Goal: Task Accomplishment & Management: Use online tool/utility

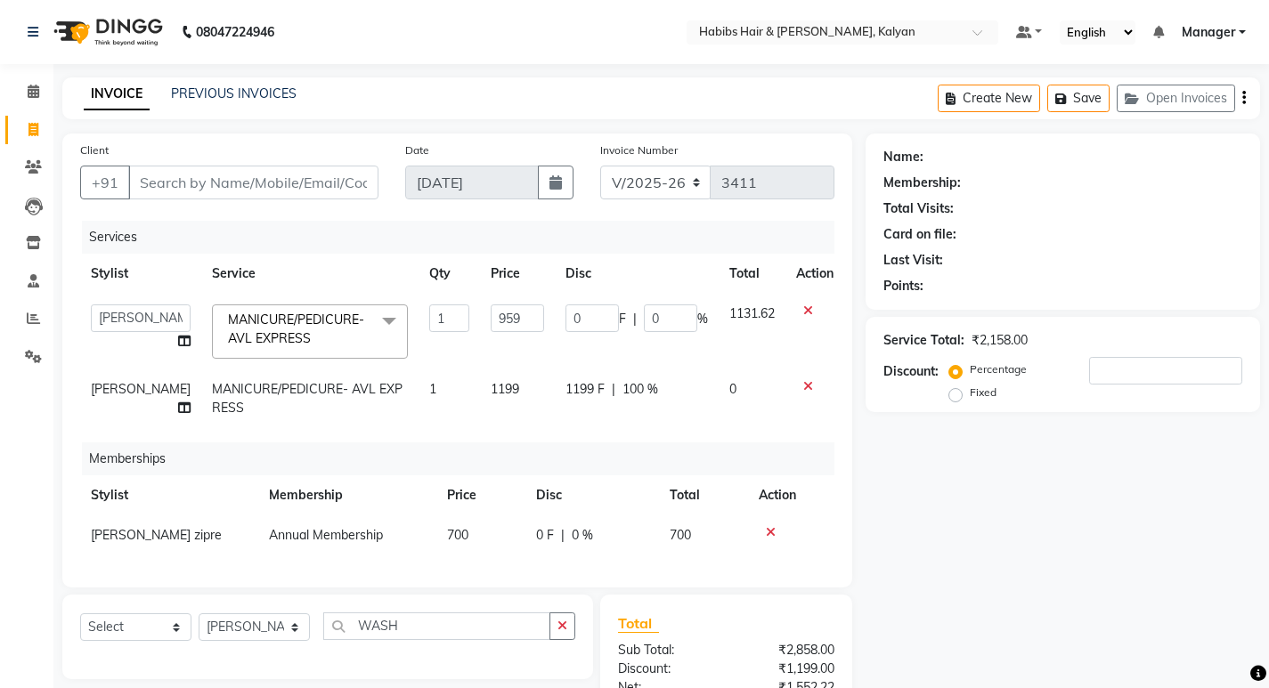
select select "8185"
select select "79306"
select select "77407"
click at [171, 172] on input "Client" at bounding box center [253, 183] width 250 height 34
type input "9"
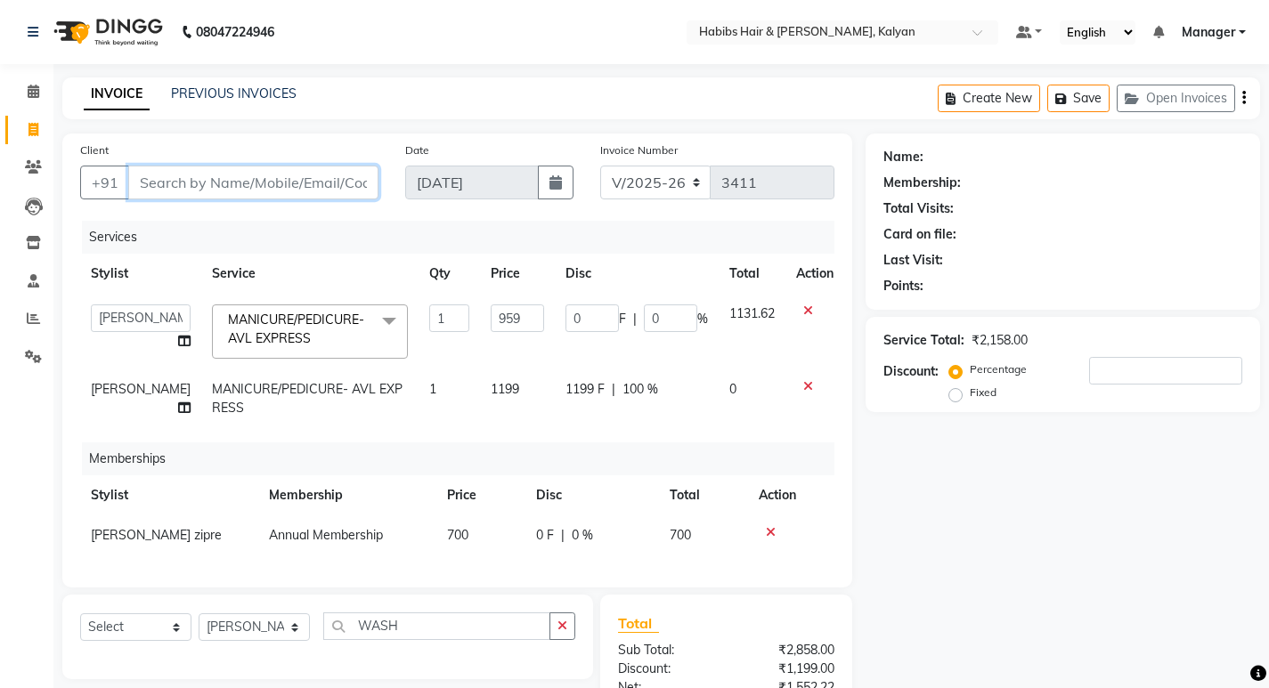
type input "0"
type input "9892591284"
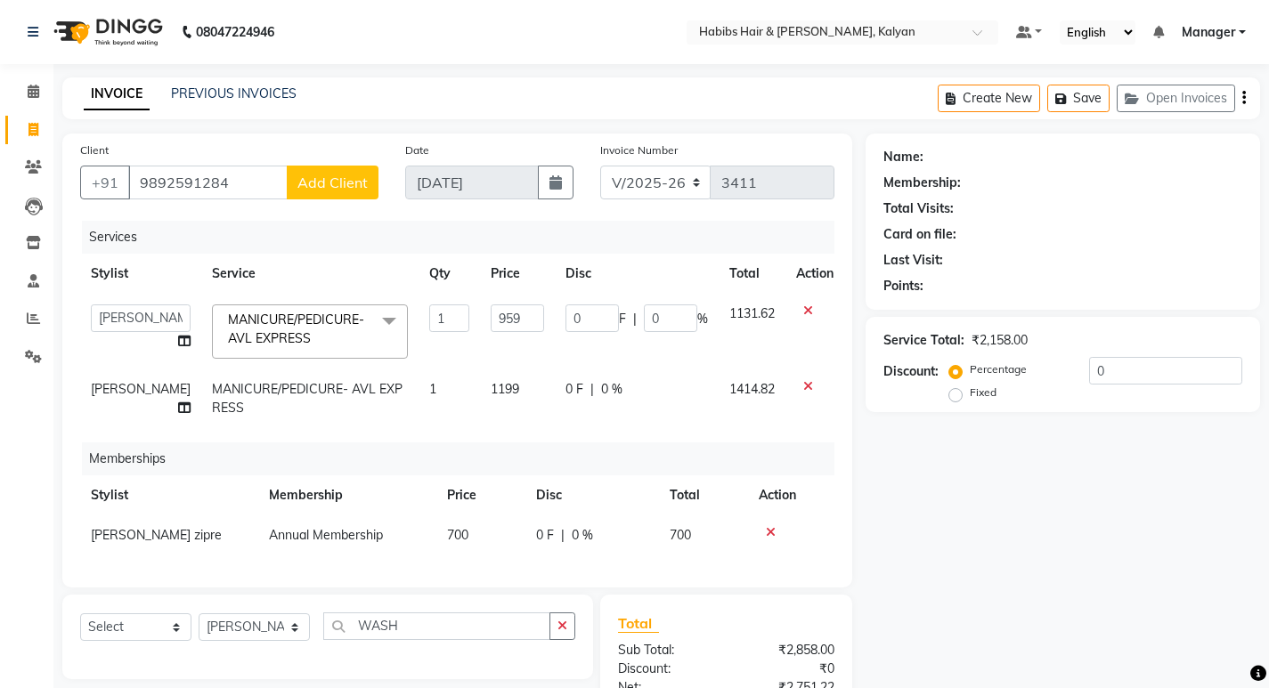
click at [328, 173] on button "Add Client" at bounding box center [333, 183] width 92 height 34
select select "22"
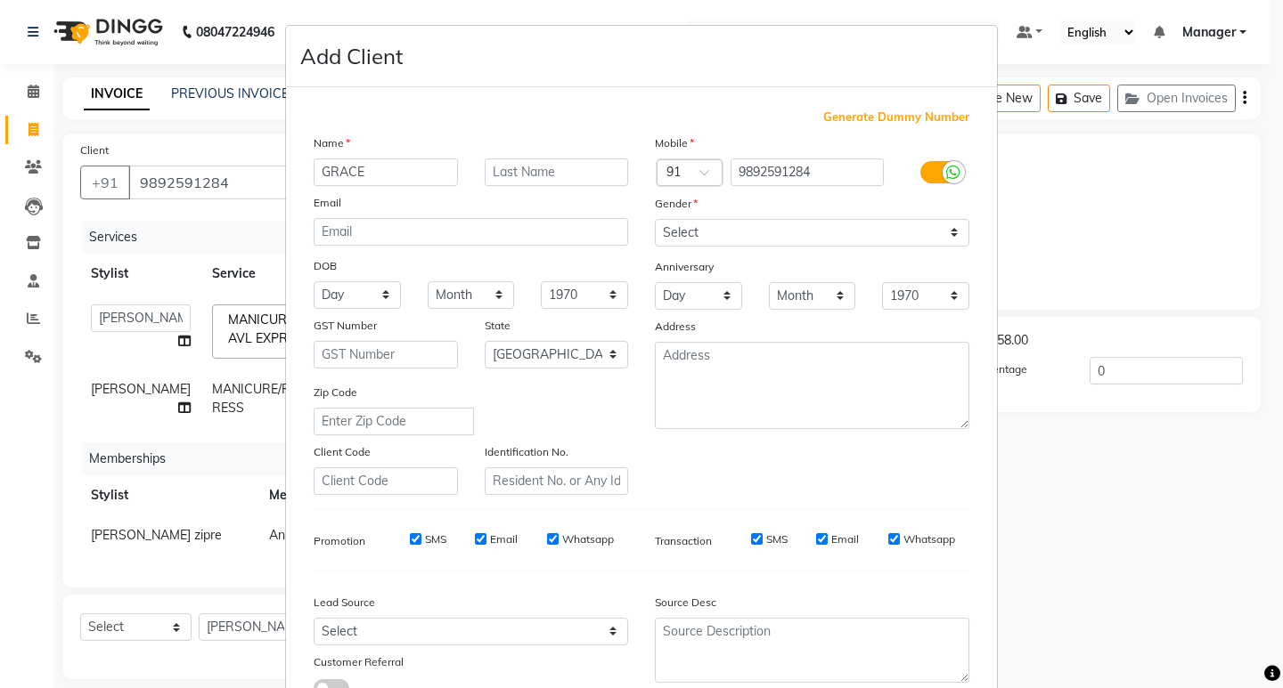
type input "GRACE"
click at [823, 225] on select "Select Male Female Other Prefer Not To Say" at bounding box center [812, 233] width 314 height 28
select select "female"
click at [655, 219] on select "Select Male Female Other Prefer Not To Say" at bounding box center [812, 233] width 314 height 28
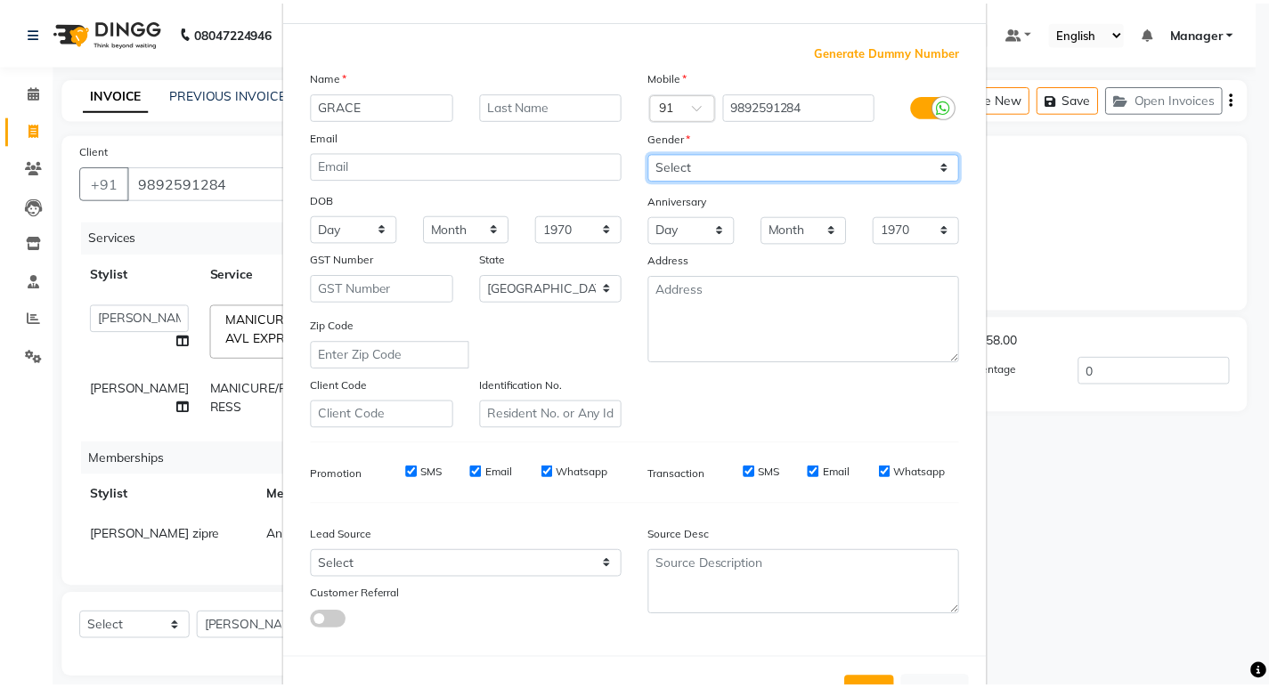
scroll to position [134, 0]
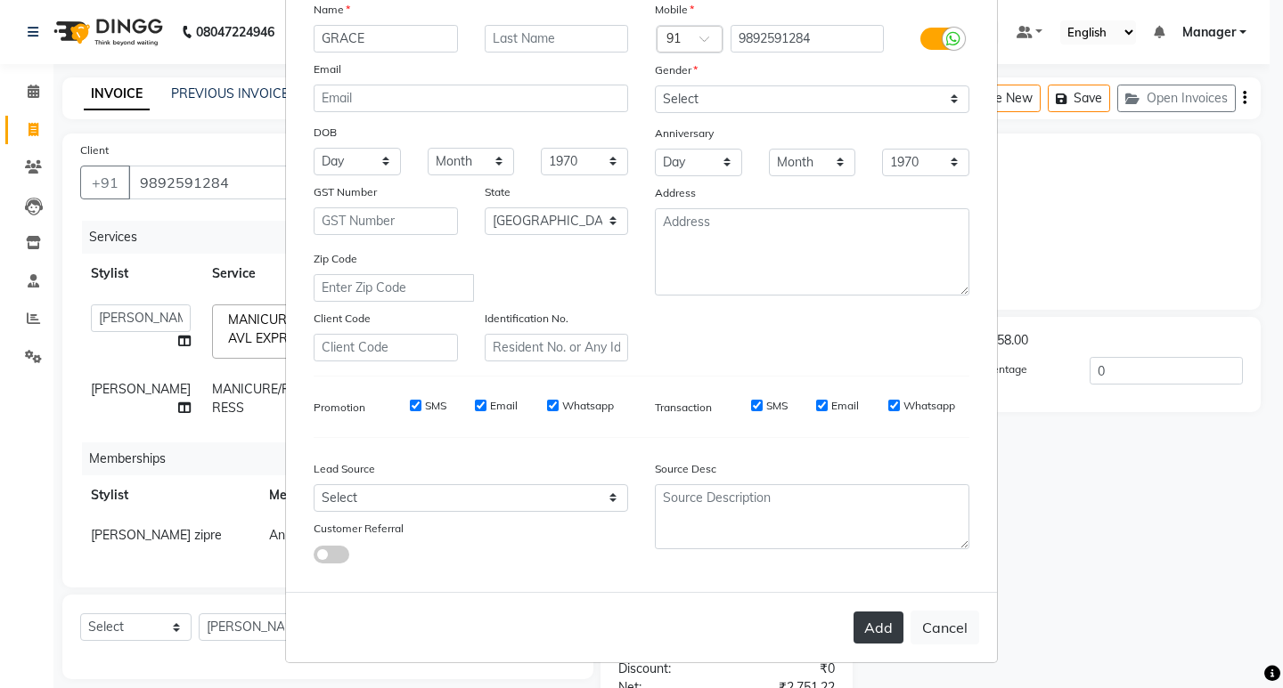
click at [863, 623] on button "Add" at bounding box center [878, 628] width 50 height 32
type input "98******84"
select select
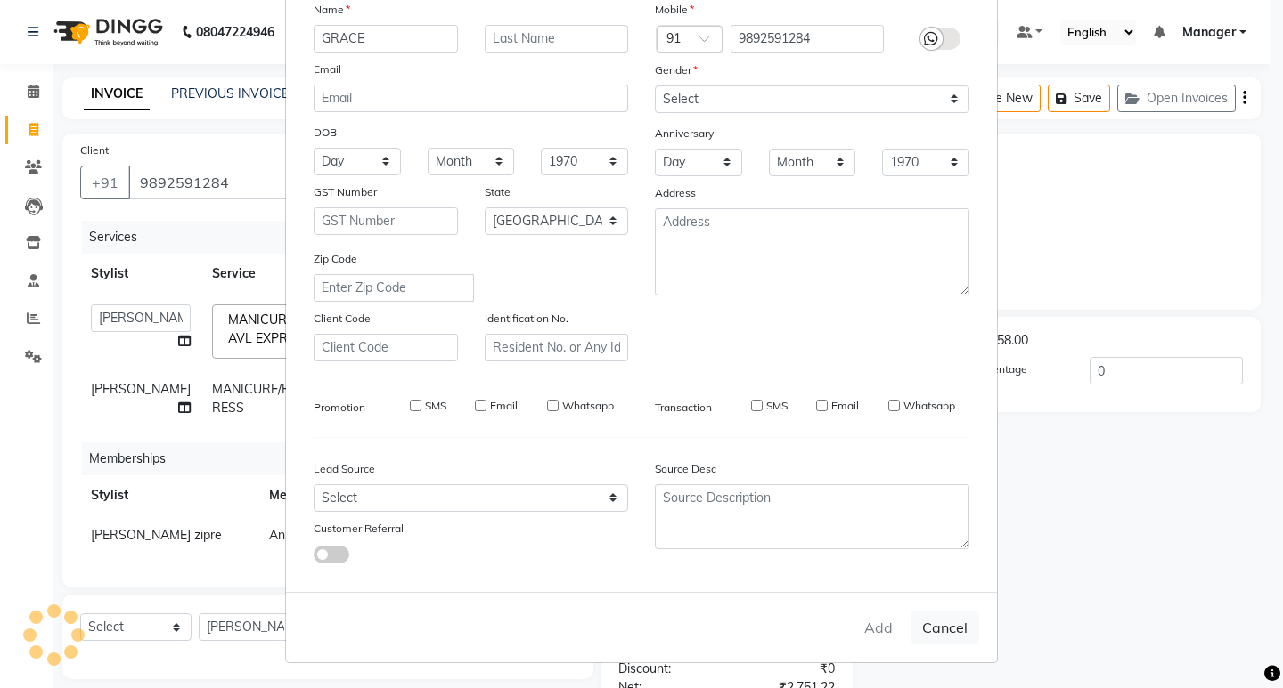
select select "null"
select select
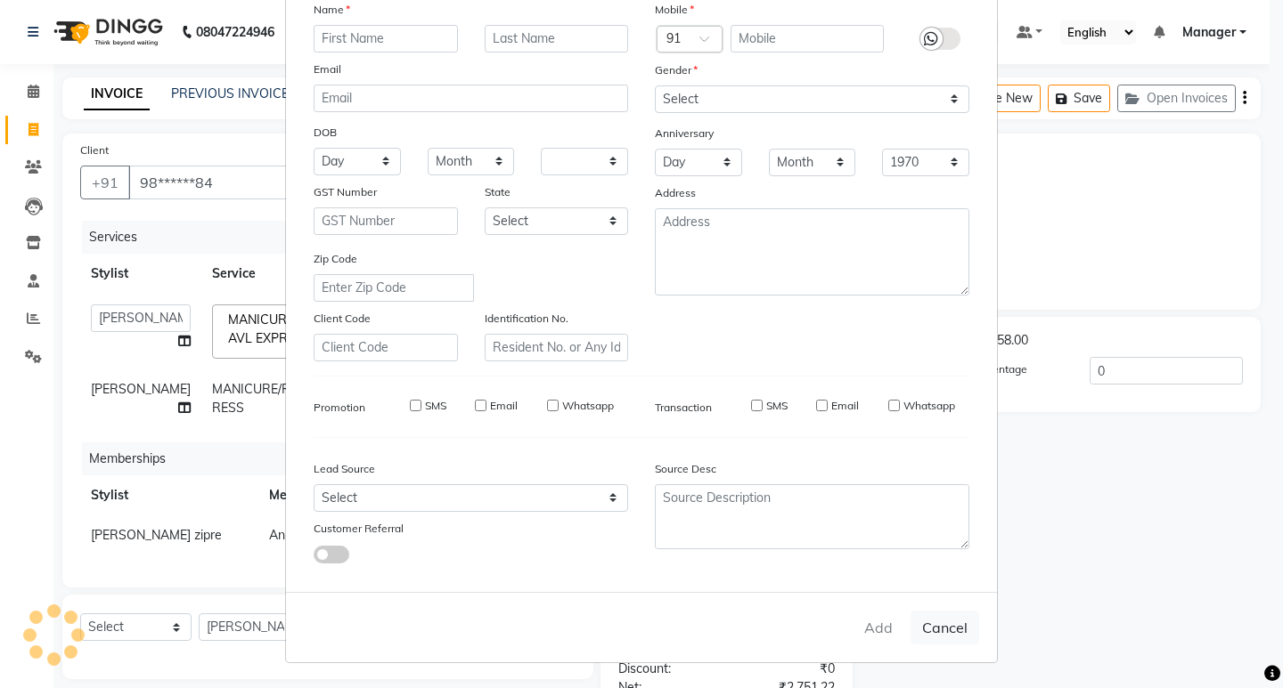
checkbox input "false"
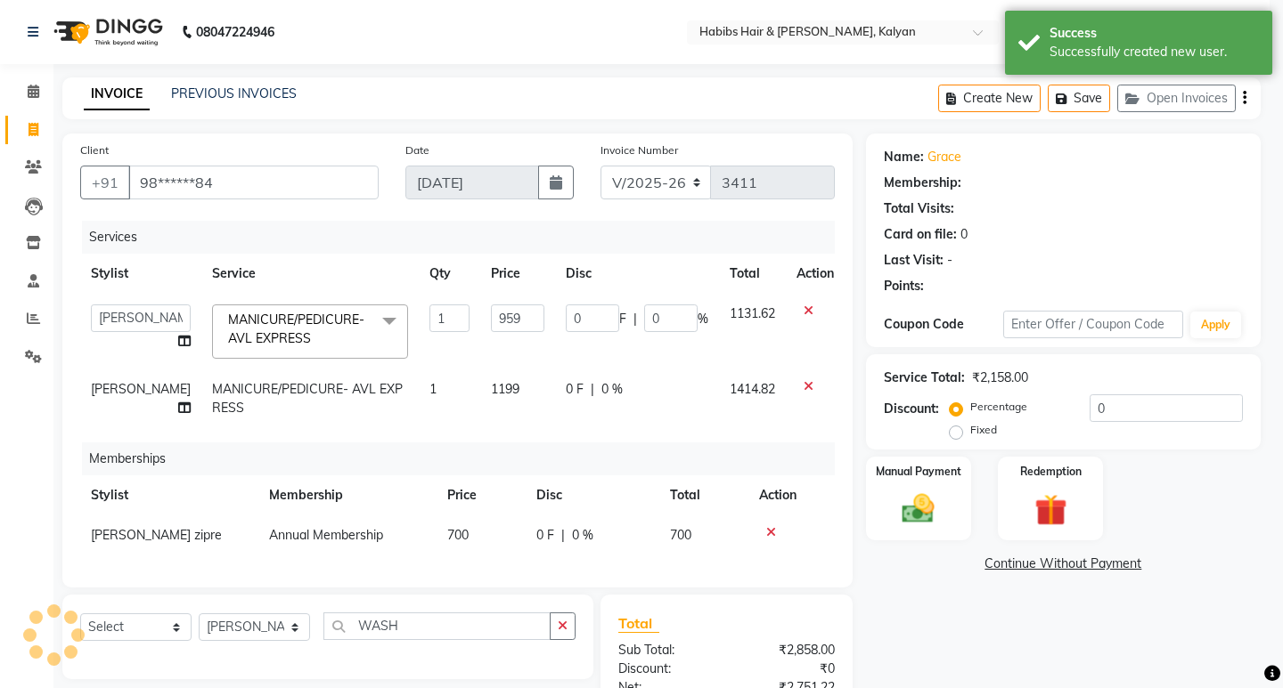
select select "1: Object"
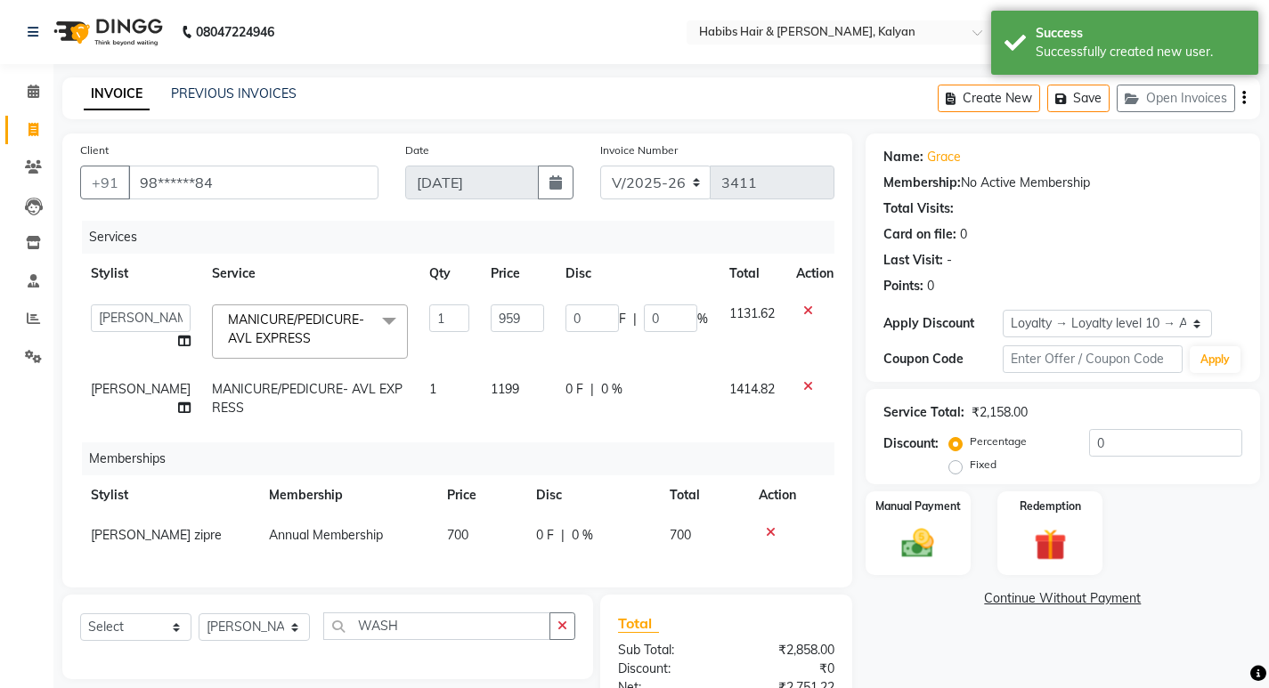
click at [648, 383] on div "0 F | 0 %" at bounding box center [637, 389] width 143 height 19
select select "79306"
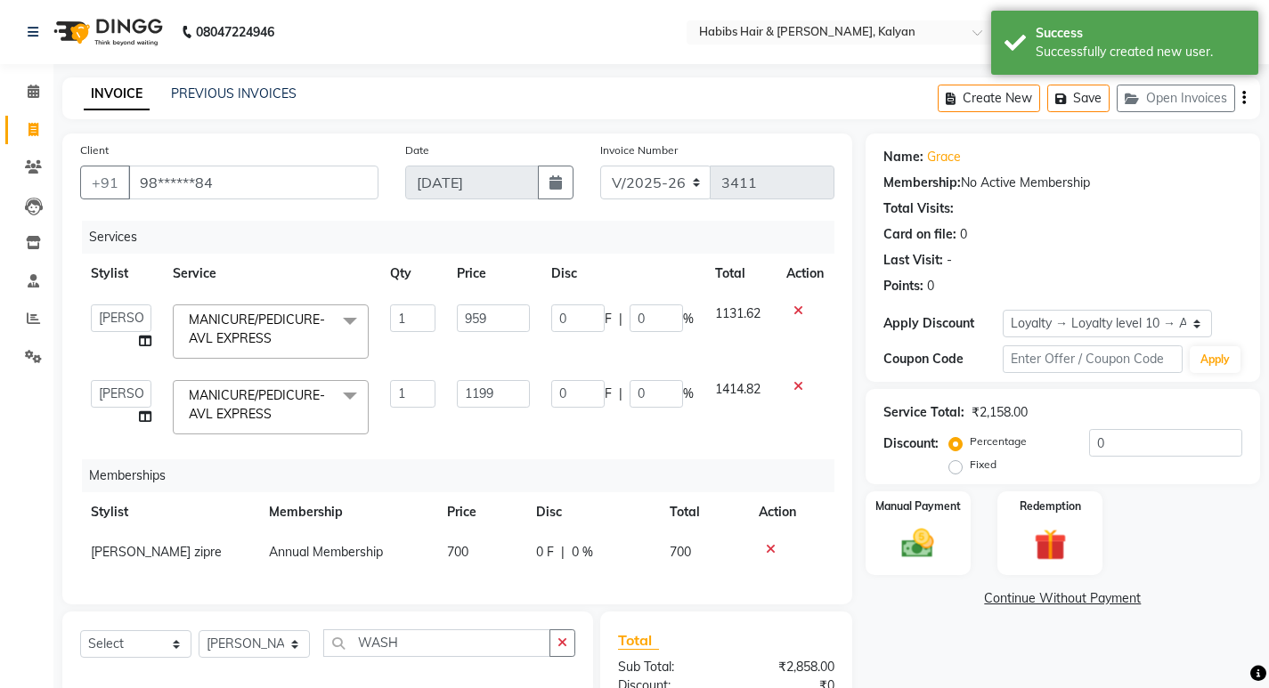
click at [648, 383] on input "0" at bounding box center [656, 394] width 53 height 28
type input "100"
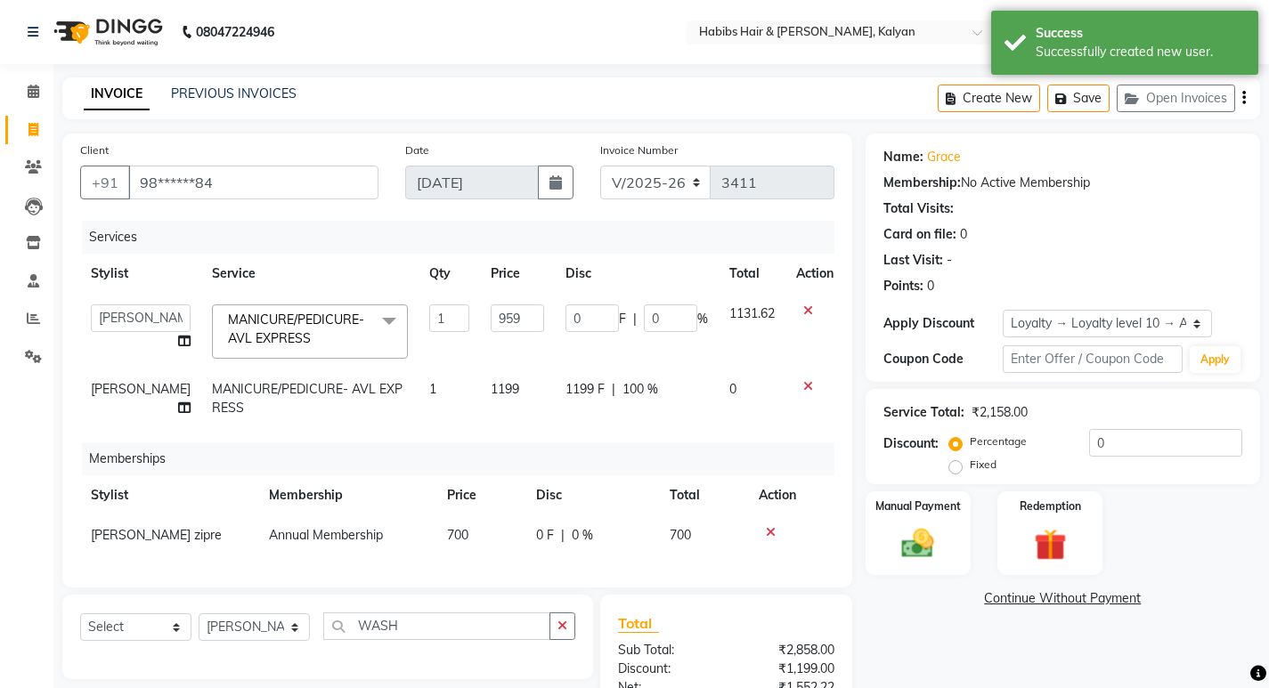
click at [640, 449] on div "Services Stylist Service Qty Price Disc Total Action Kumudini Manager Namrata z…" at bounding box center [457, 395] width 754 height 349
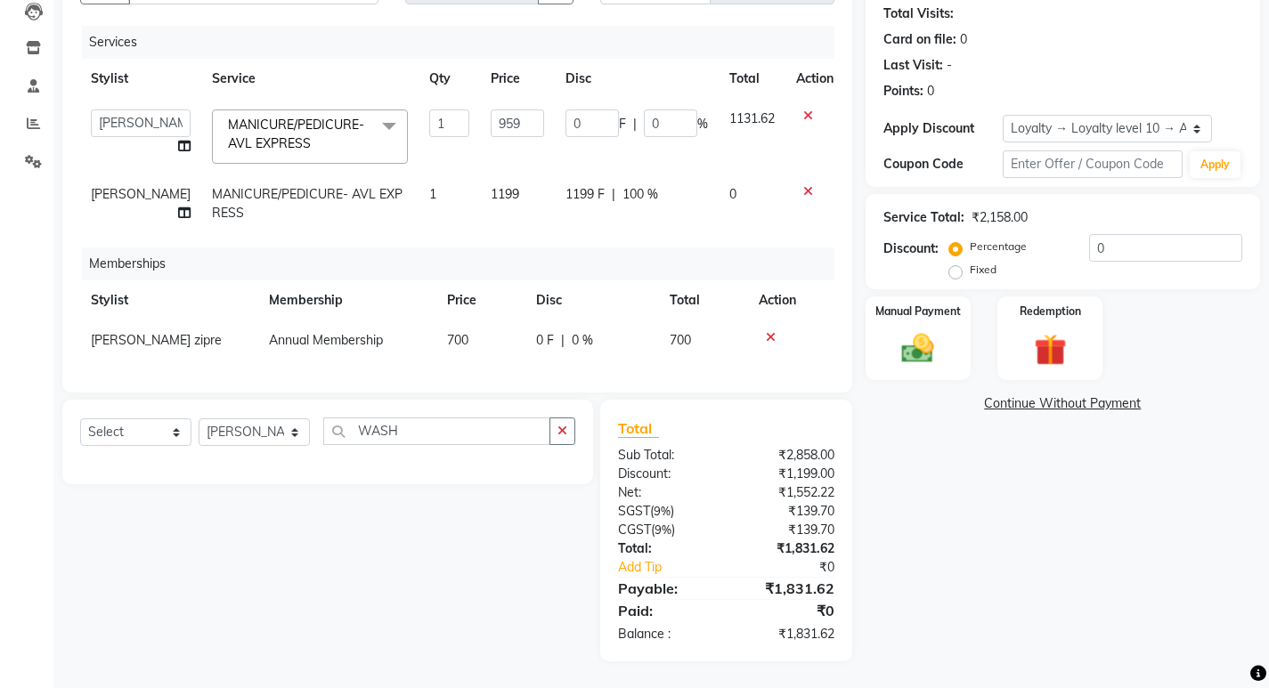
scroll to position [208, 0]
click at [905, 330] on img at bounding box center [918, 349] width 54 height 38
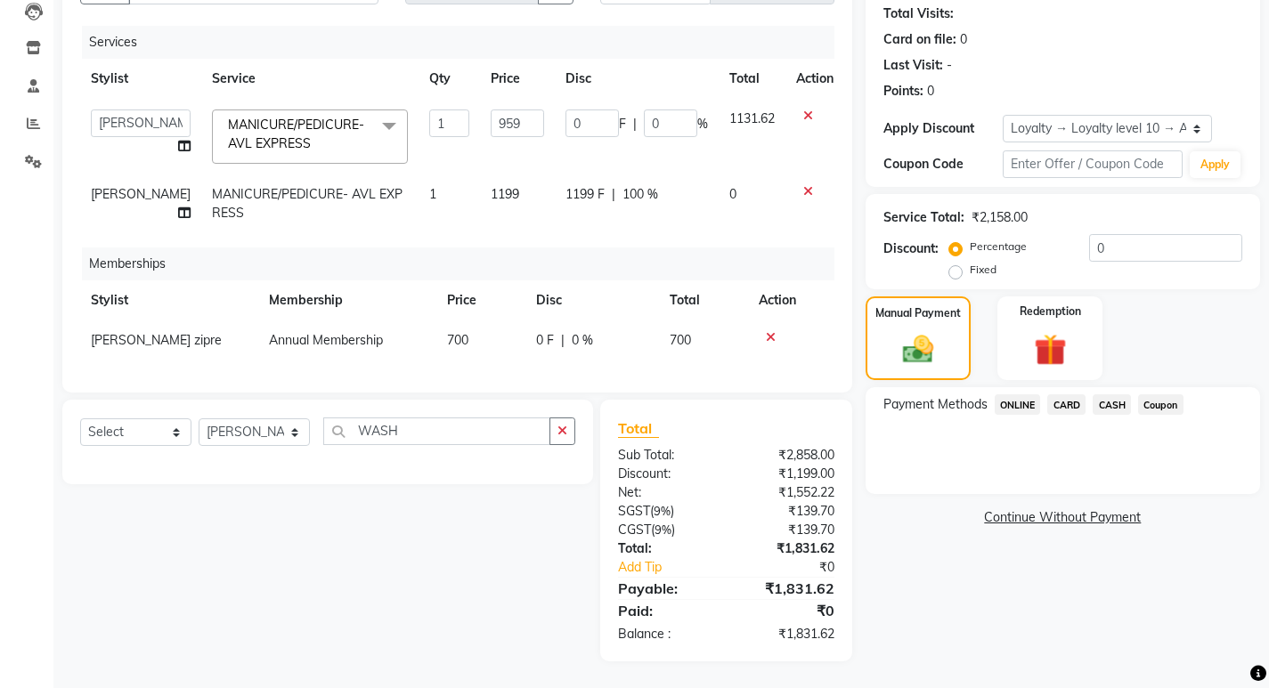
click at [1012, 395] on span "ONLINE" at bounding box center [1018, 405] width 46 height 20
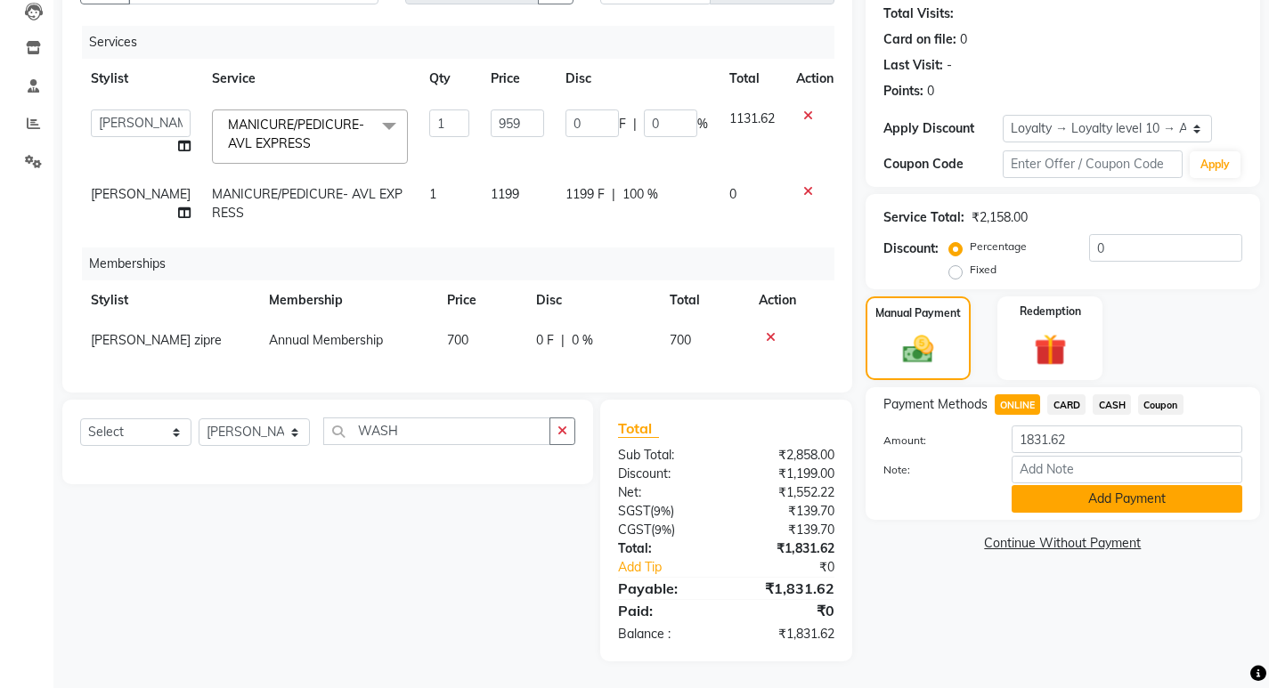
click at [1063, 485] on button "Add Payment" at bounding box center [1127, 499] width 231 height 28
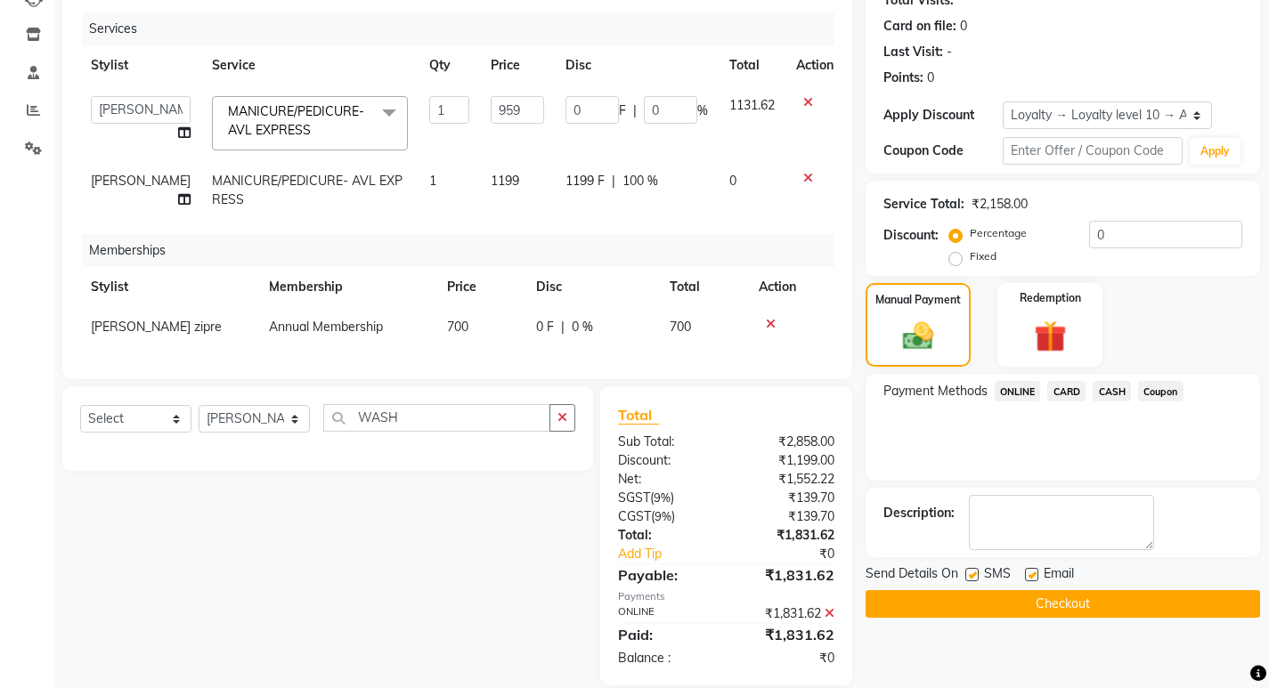
click at [1104, 591] on button "Checkout" at bounding box center [1063, 605] width 395 height 28
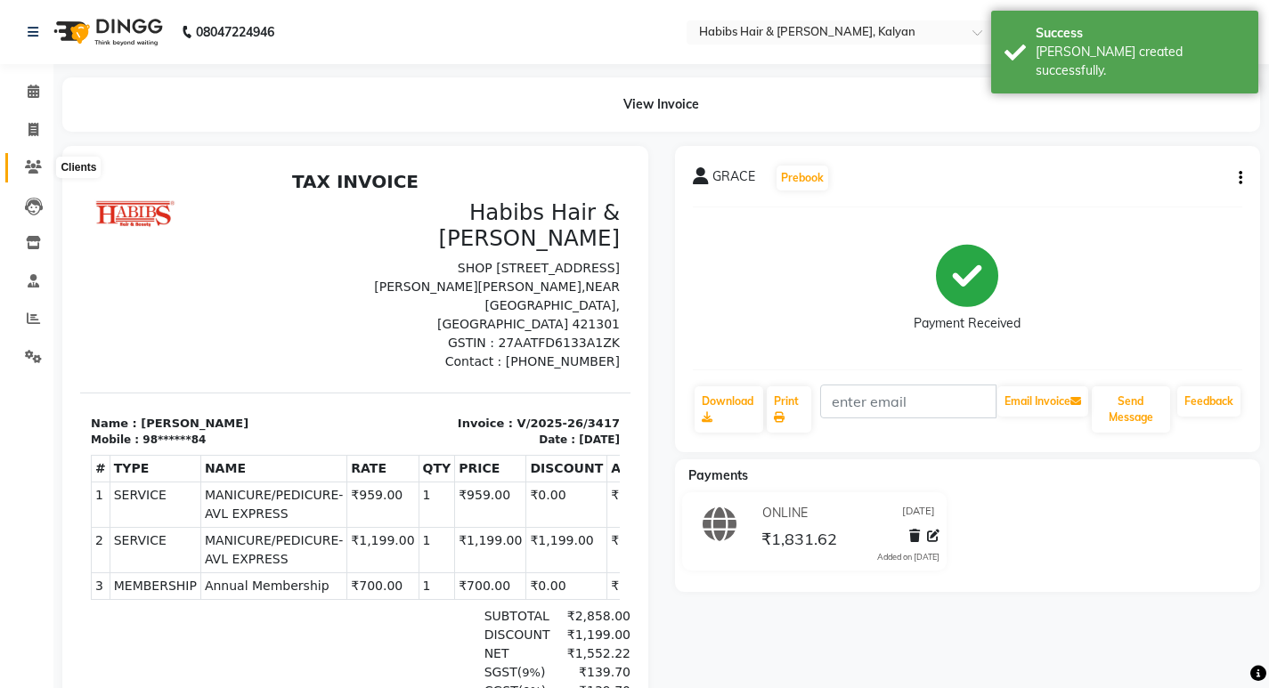
click at [22, 175] on span at bounding box center [33, 168] width 31 height 20
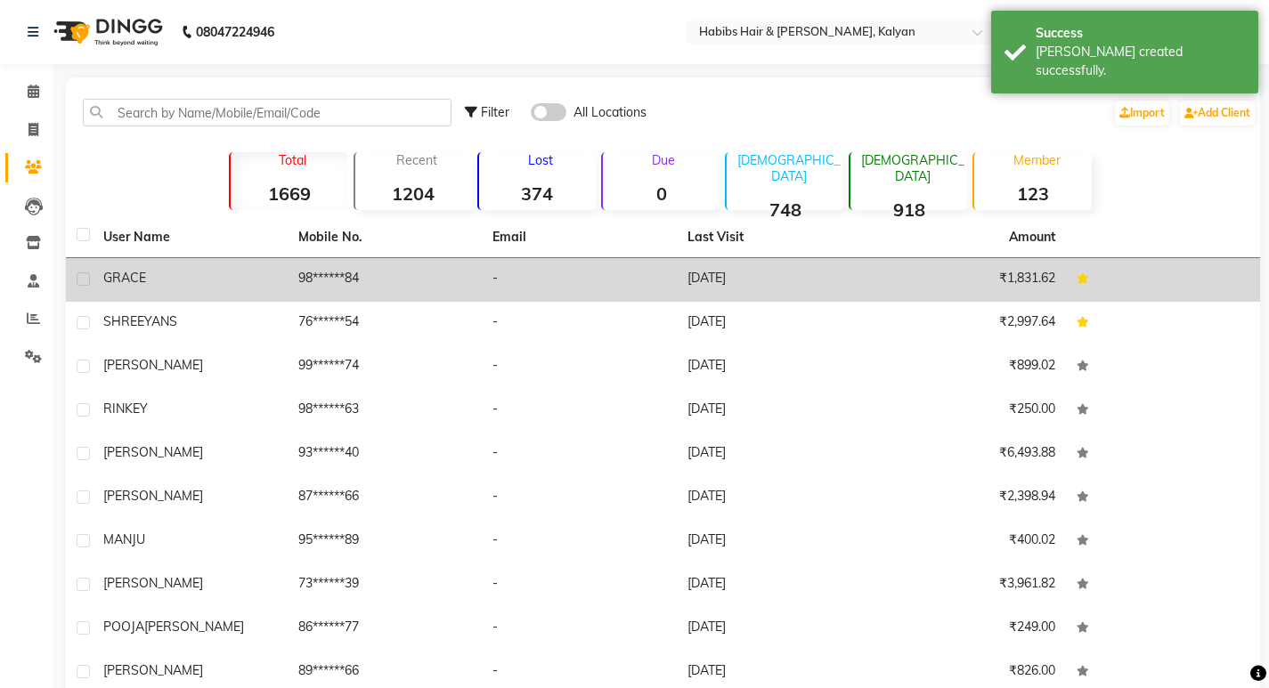
click at [593, 272] on td "-" at bounding box center [579, 280] width 195 height 44
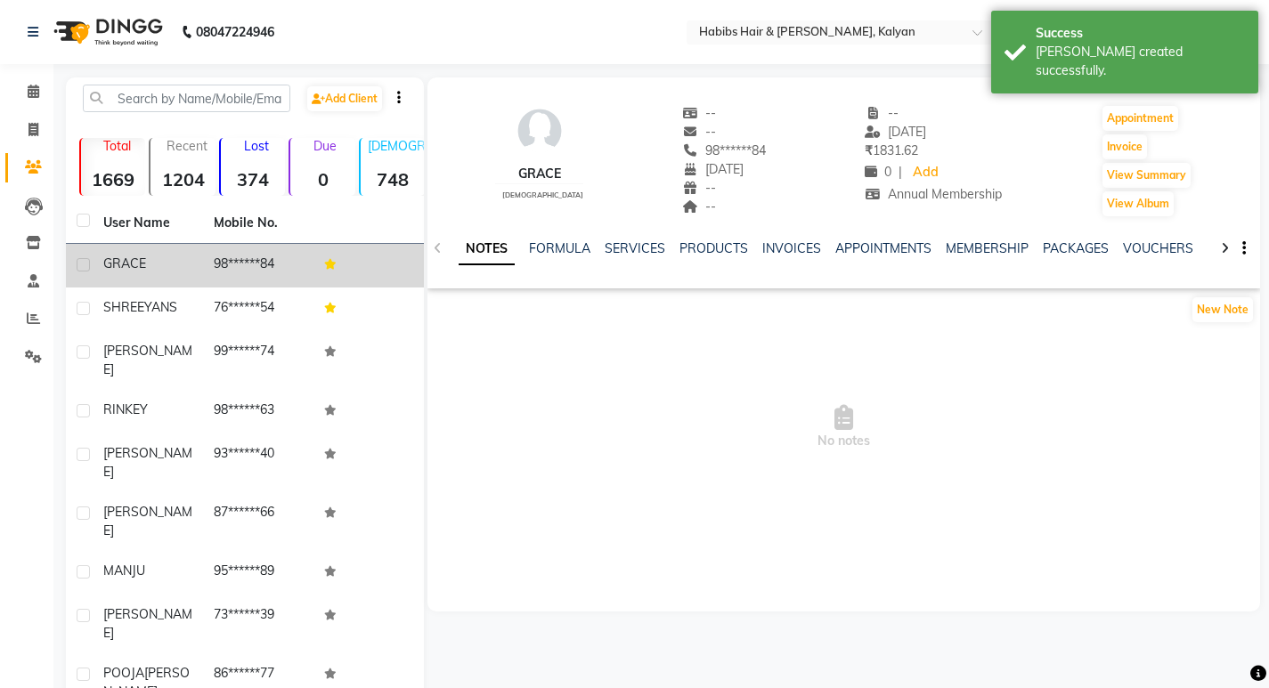
click at [1128, 134] on div "Invoice" at bounding box center [1147, 147] width 92 height 29
click at [1113, 152] on button "Invoice" at bounding box center [1125, 146] width 45 height 25
select select "8185"
select select "service"
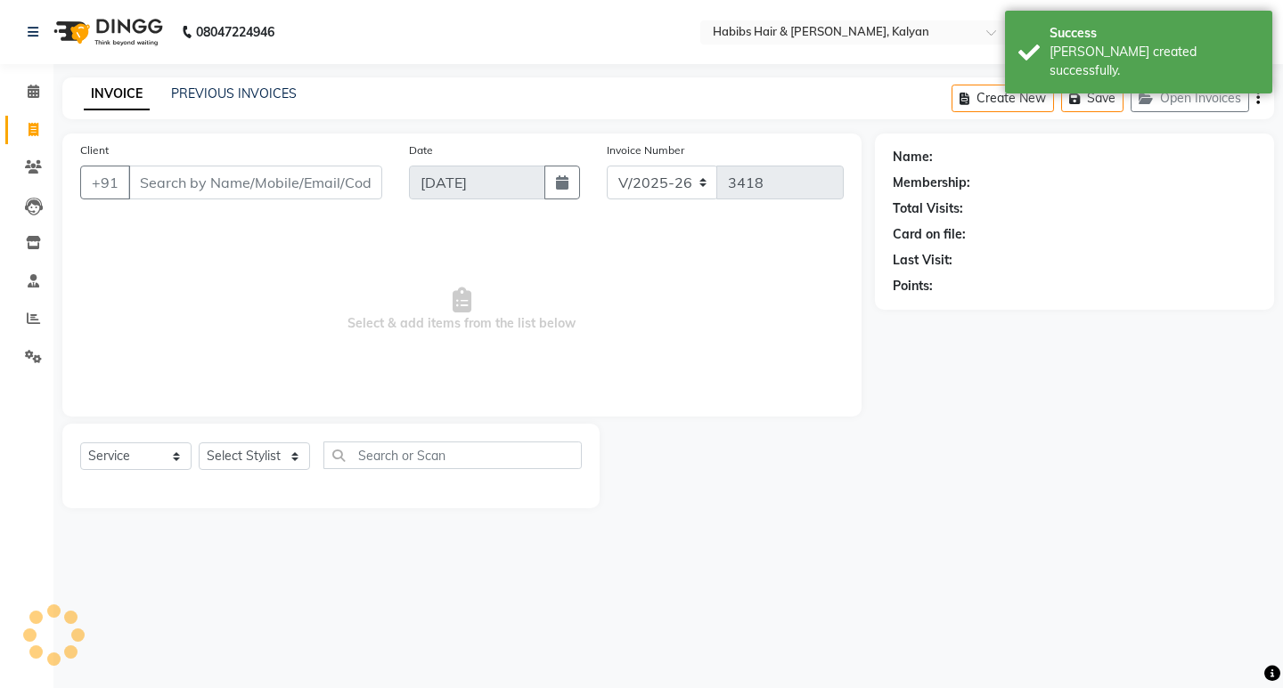
type input "98******84"
select select "2: Object"
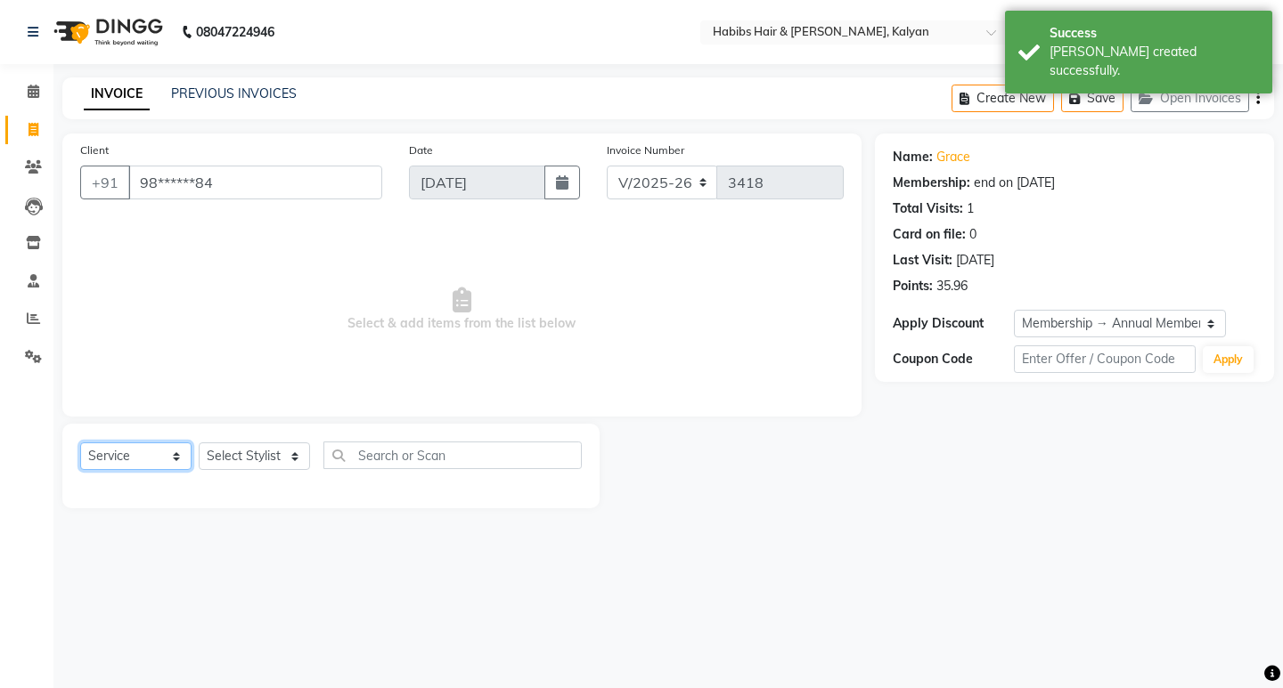
click at [131, 448] on select "Select Service Product Membership Package Voucher Prepaid Gift Card" at bounding box center [135, 457] width 111 height 28
click at [80, 443] on select "Select Service Product Membership Package Voucher Prepaid Gift Card" at bounding box center [135, 457] width 111 height 28
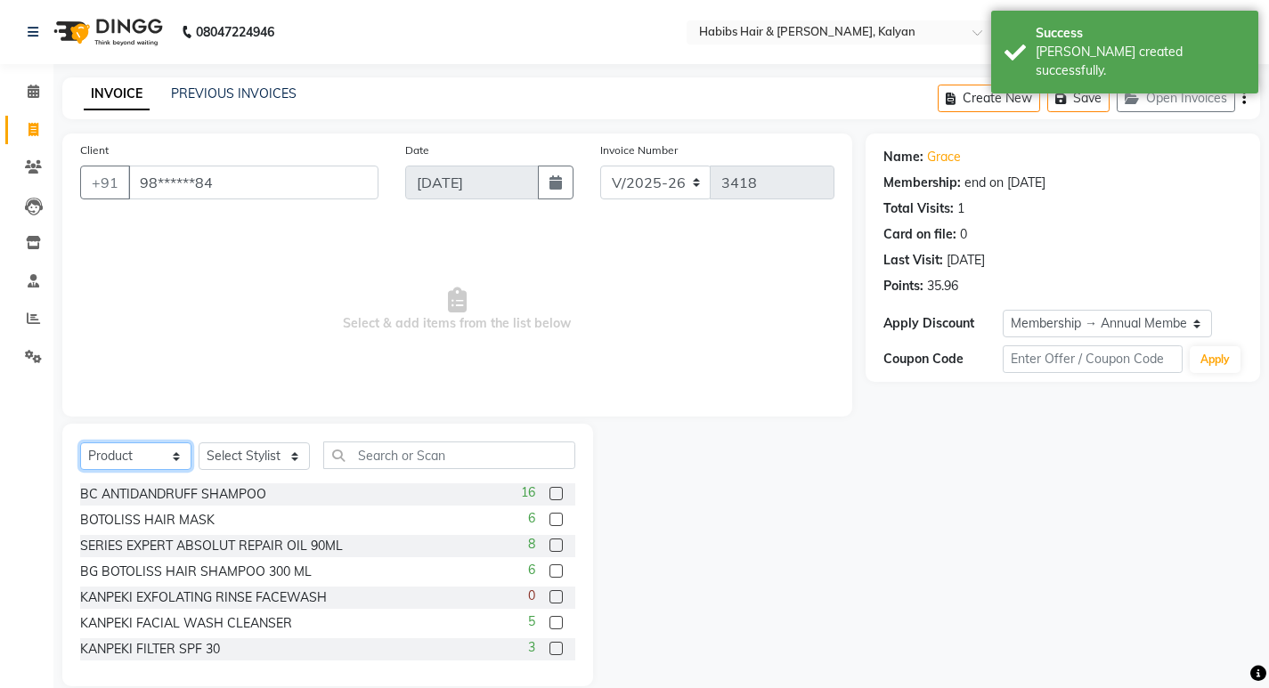
click at [150, 452] on select "Select Service Product Membership Package Voucher Prepaid Gift Card" at bounding box center [135, 457] width 111 height 28
select select "package"
click at [80, 443] on select "Select Service Product Membership Package Voucher Prepaid Gift Card" at bounding box center [135, 457] width 111 height 28
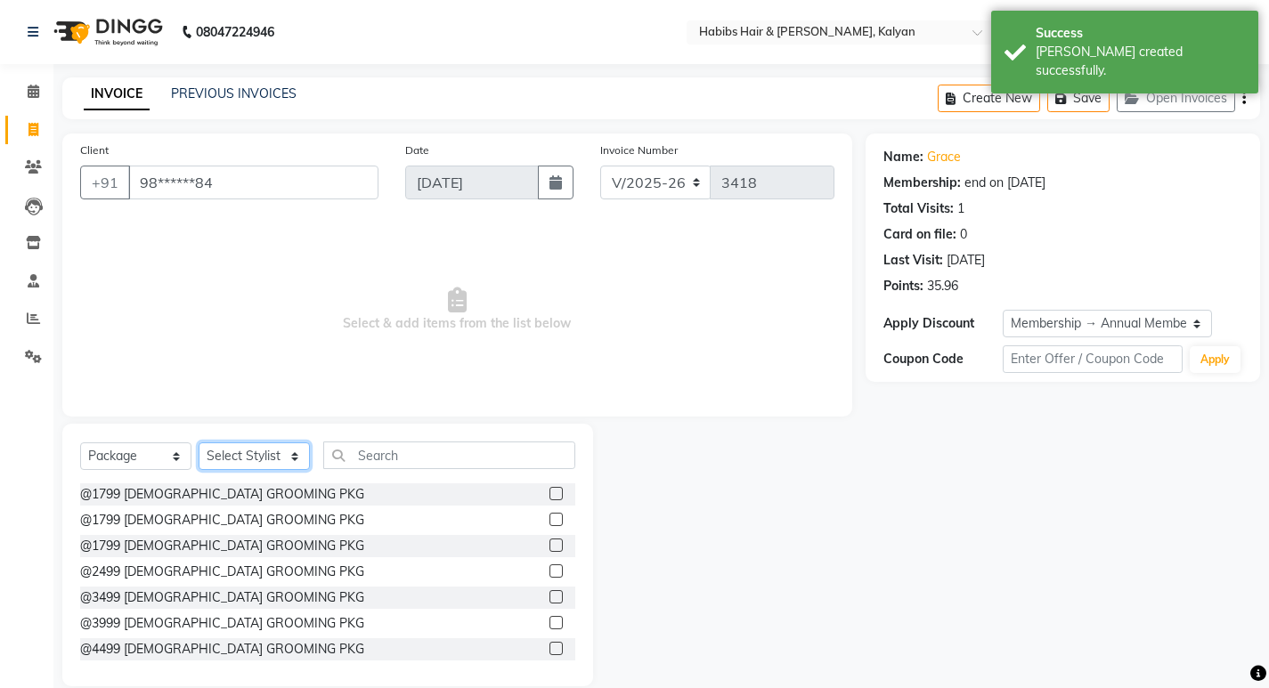
click at [211, 453] on select "Select Stylist Kumudini Manager Namrata zipre Priyanka Sagar saindane SANCHITA …" at bounding box center [254, 457] width 111 height 28
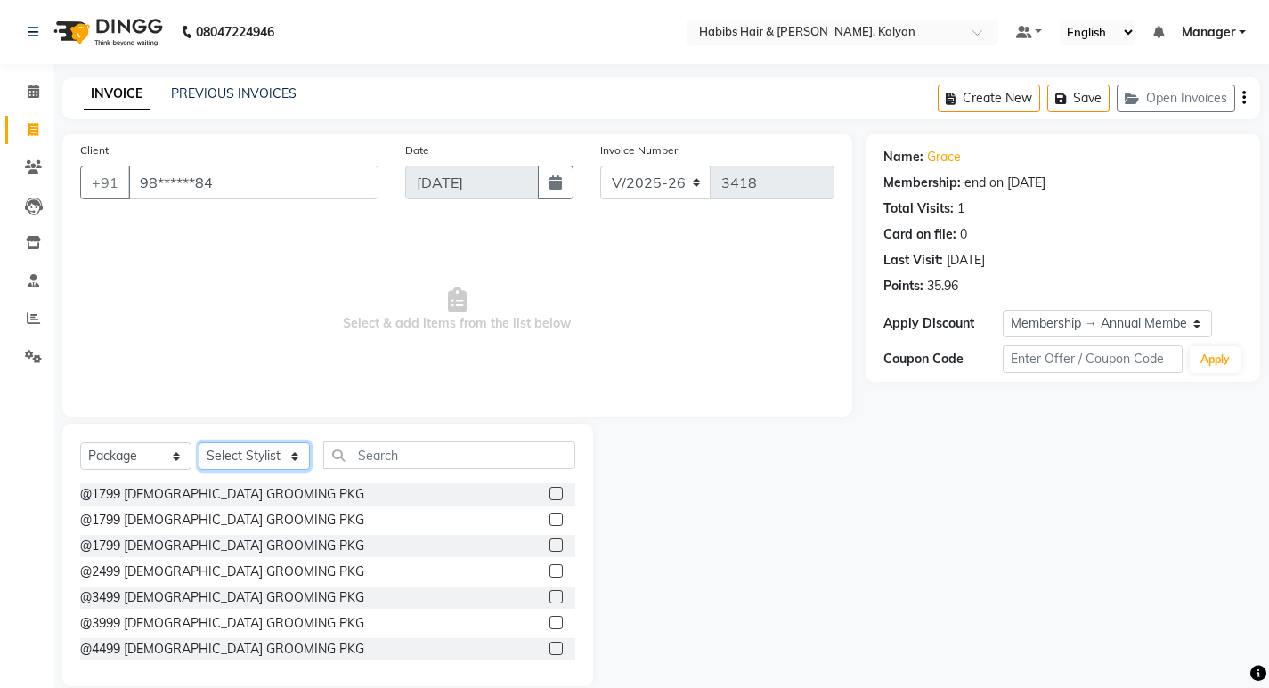
select select "89442"
click at [199, 443] on select "Select Stylist Kumudini Manager Namrata zipre Priyanka Sagar saindane SANCHITA …" at bounding box center [254, 457] width 111 height 28
drag, startPoint x: 408, startPoint y: 468, endPoint x: 406, endPoint y: 458, distance: 10.0
click at [406, 468] on input "text" at bounding box center [449, 456] width 252 height 28
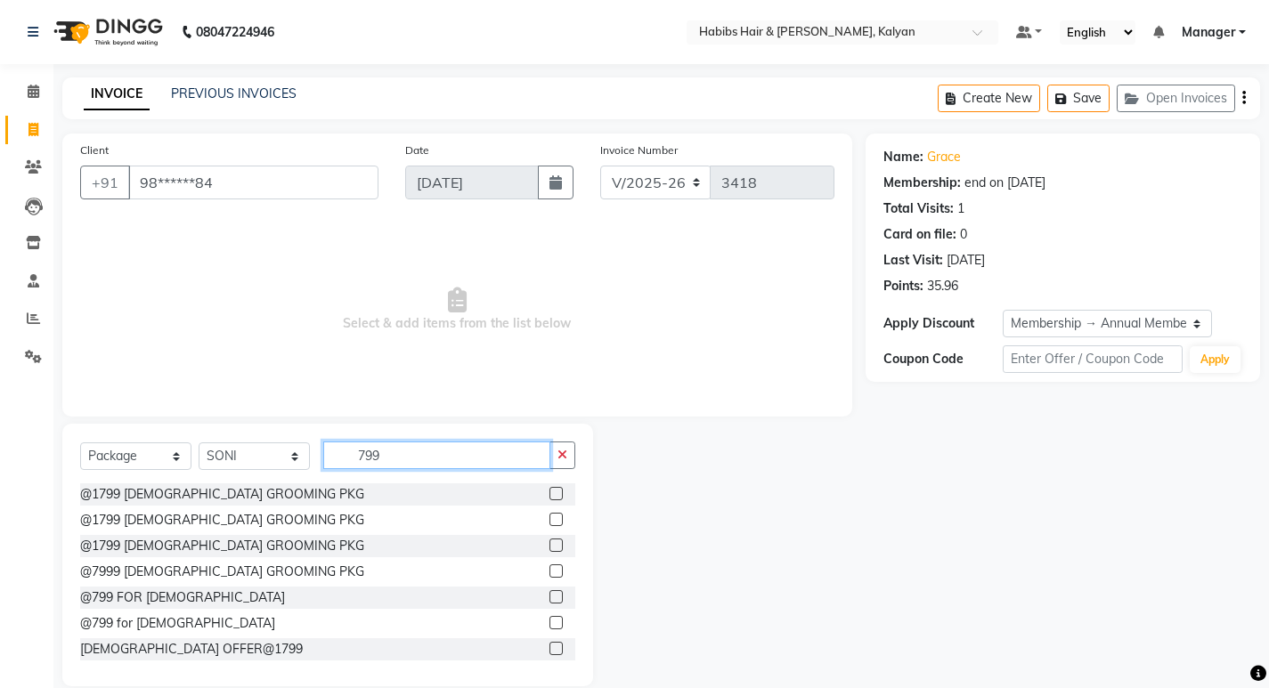
type input "799"
click at [550, 598] on label at bounding box center [556, 597] width 13 height 13
click at [550, 598] on input "checkbox" at bounding box center [556, 598] width 12 height 12
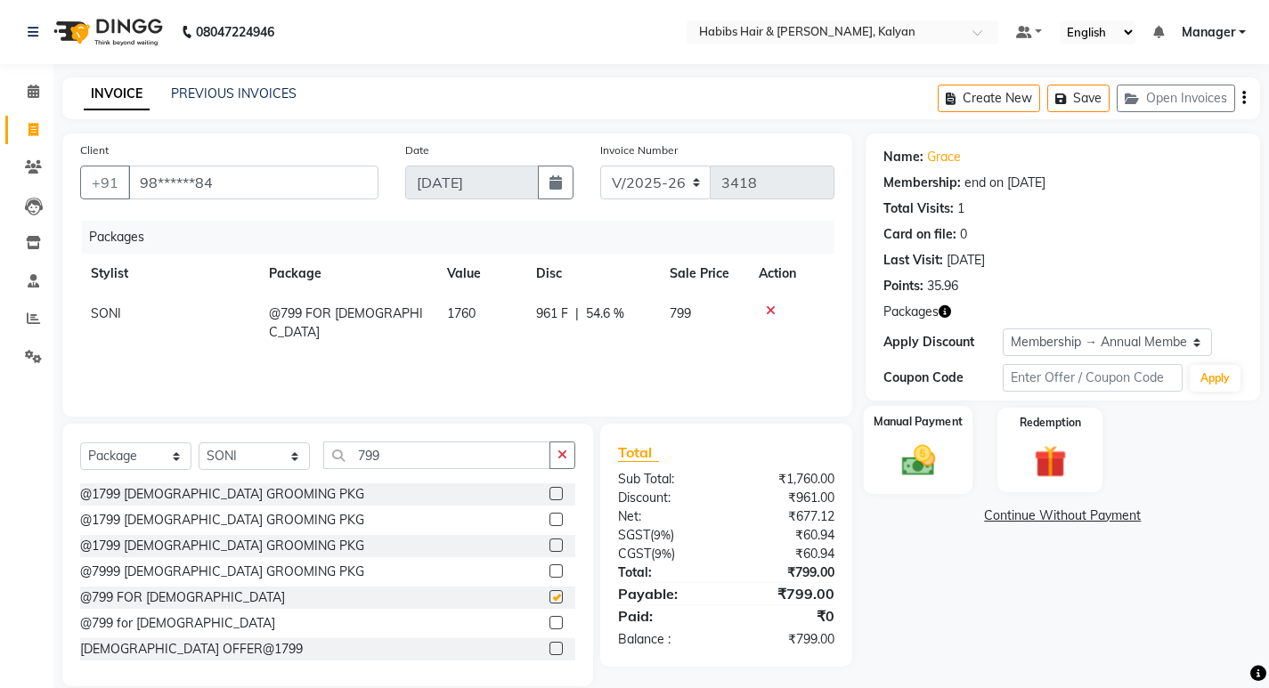
checkbox input "false"
click at [907, 477] on img at bounding box center [918, 461] width 54 height 38
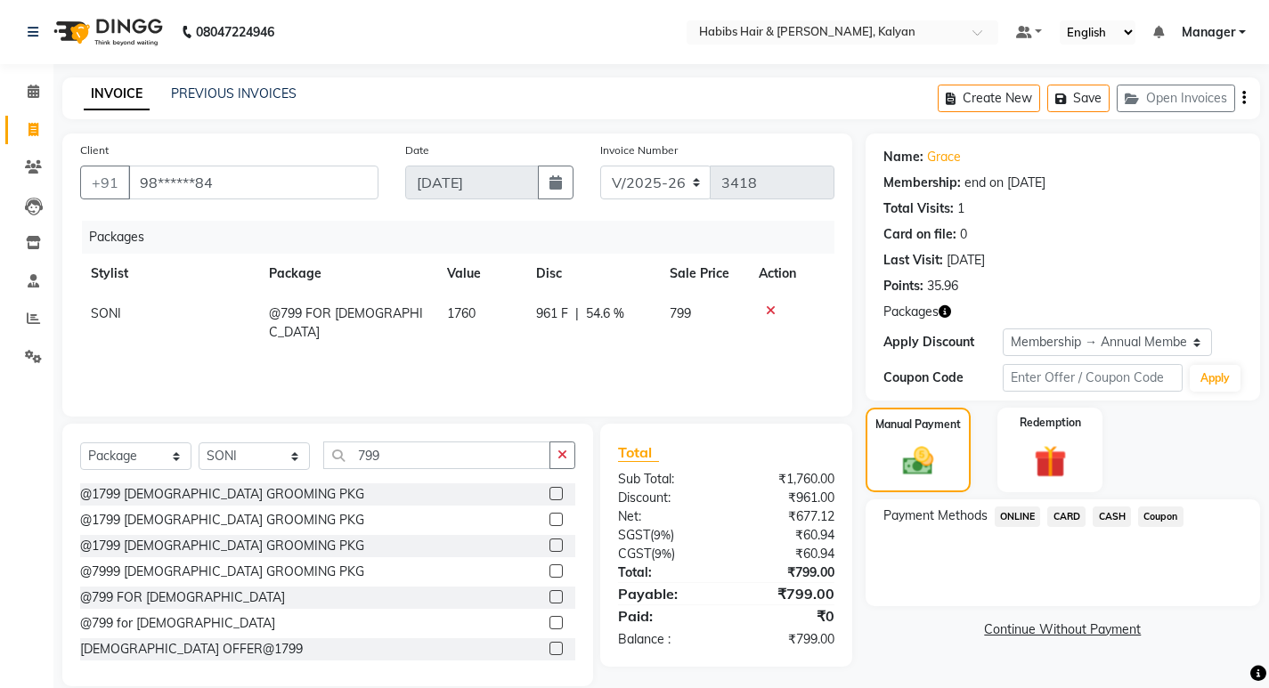
click at [1014, 517] on span "ONLINE" at bounding box center [1018, 517] width 46 height 20
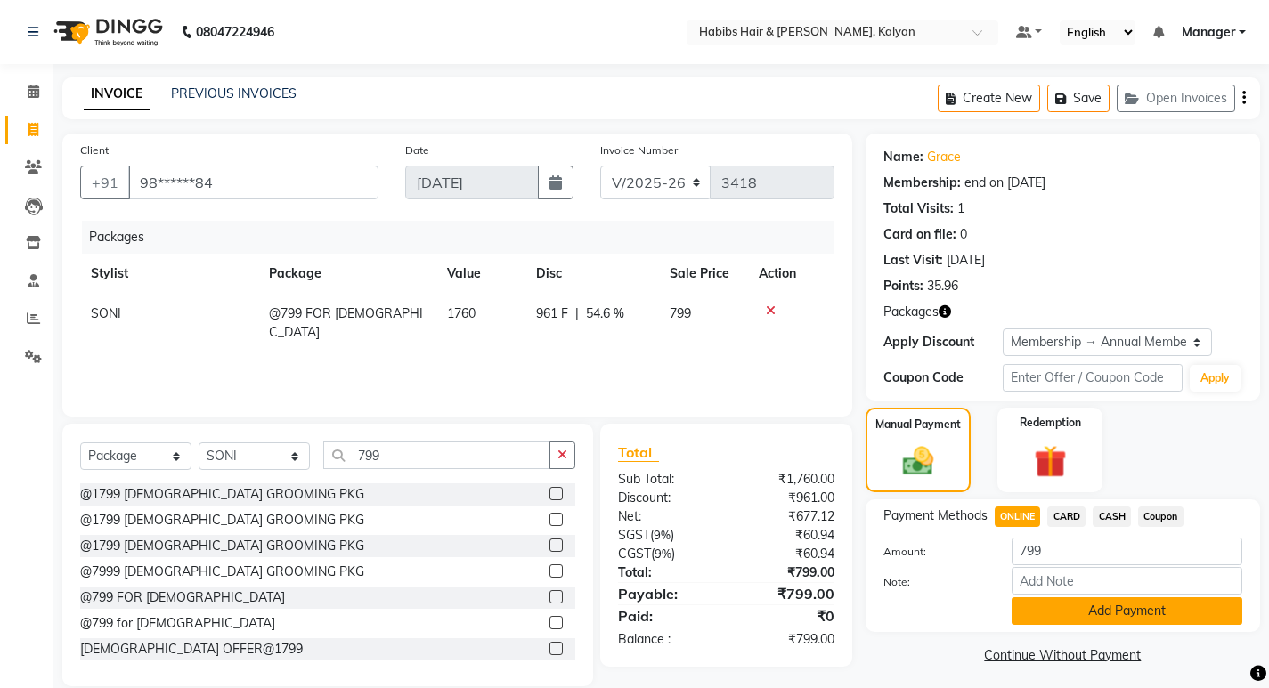
click at [1055, 606] on button "Add Payment" at bounding box center [1127, 612] width 231 height 28
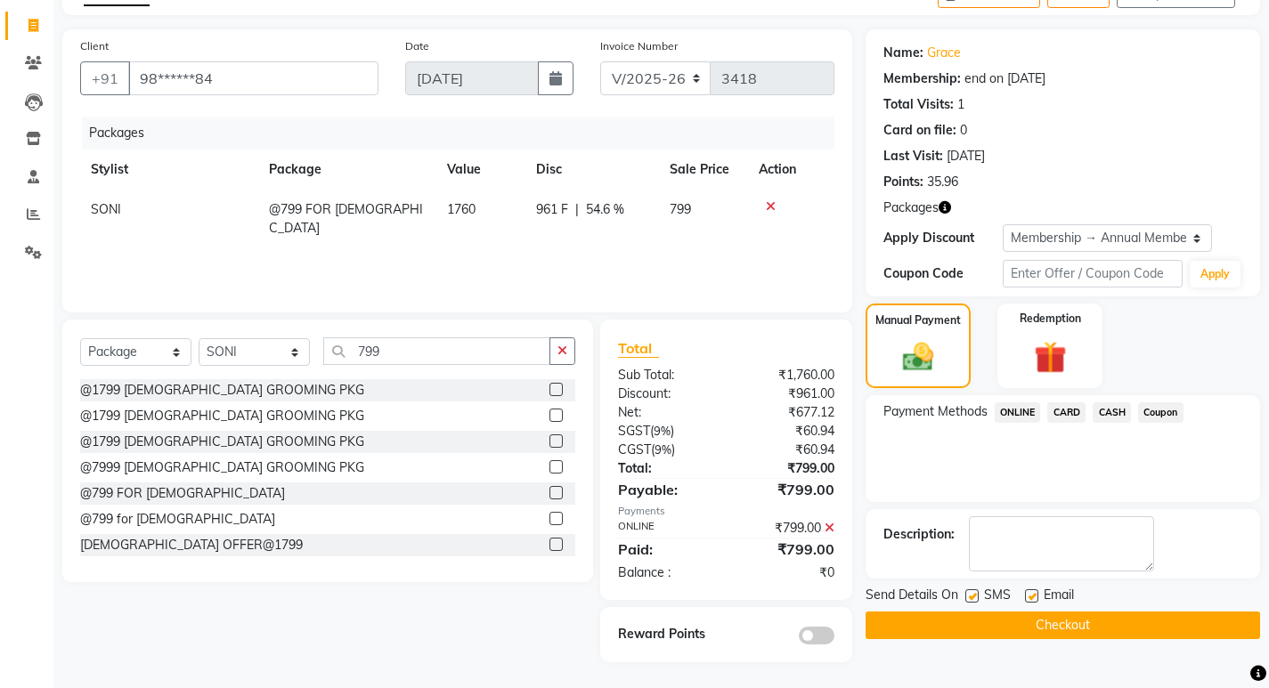
scroll to position [105, 0]
click at [1062, 631] on button "Checkout" at bounding box center [1063, 625] width 395 height 28
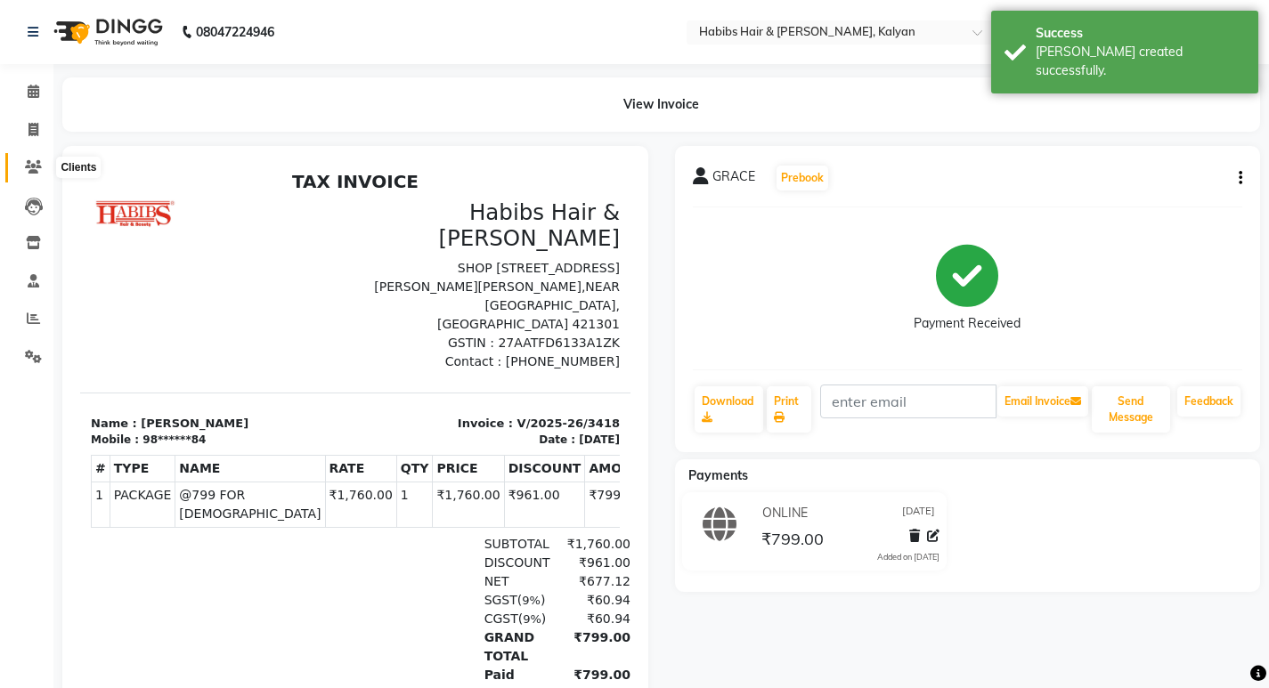
click at [40, 165] on icon at bounding box center [33, 166] width 17 height 13
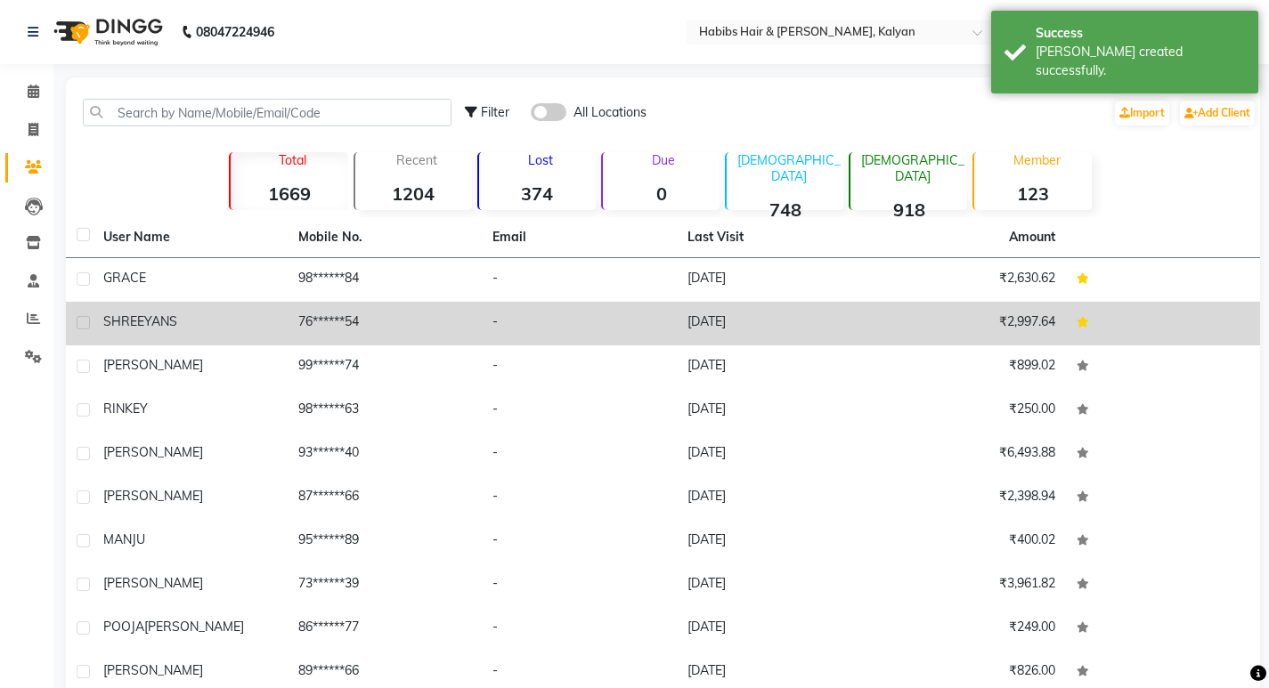
click at [487, 306] on td "-" at bounding box center [579, 324] width 195 height 44
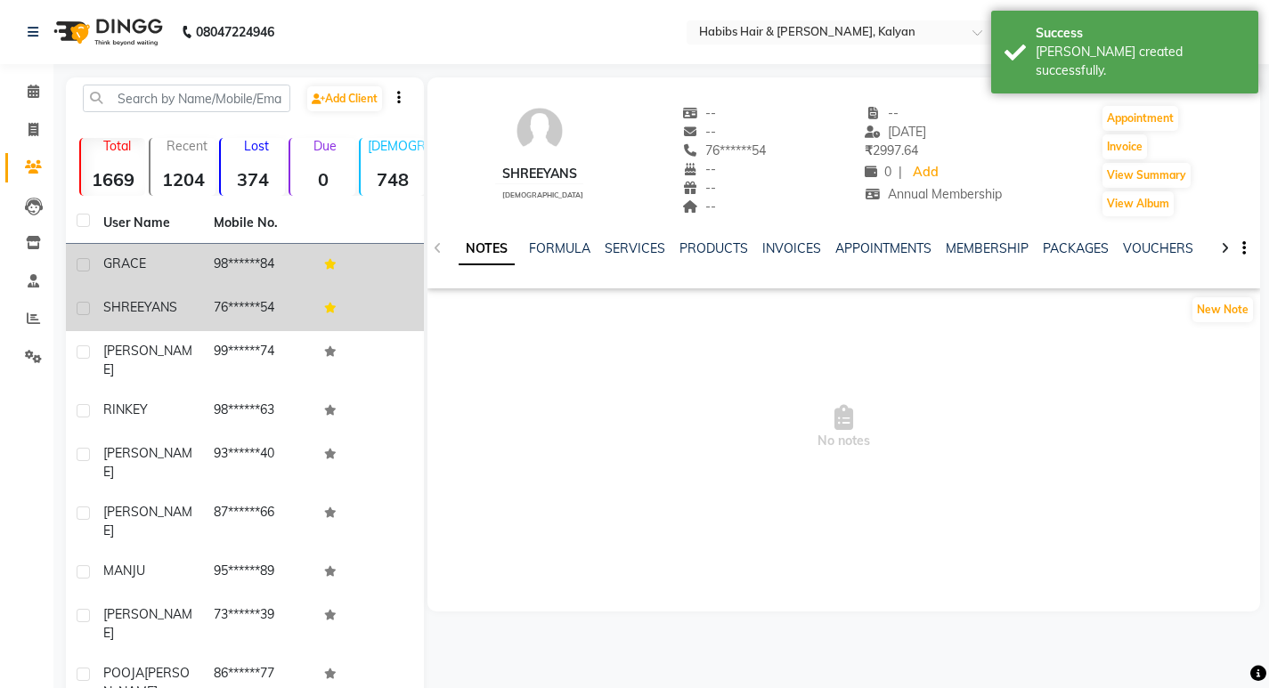
click at [313, 250] on td "98******84" at bounding box center [258, 266] width 110 height 44
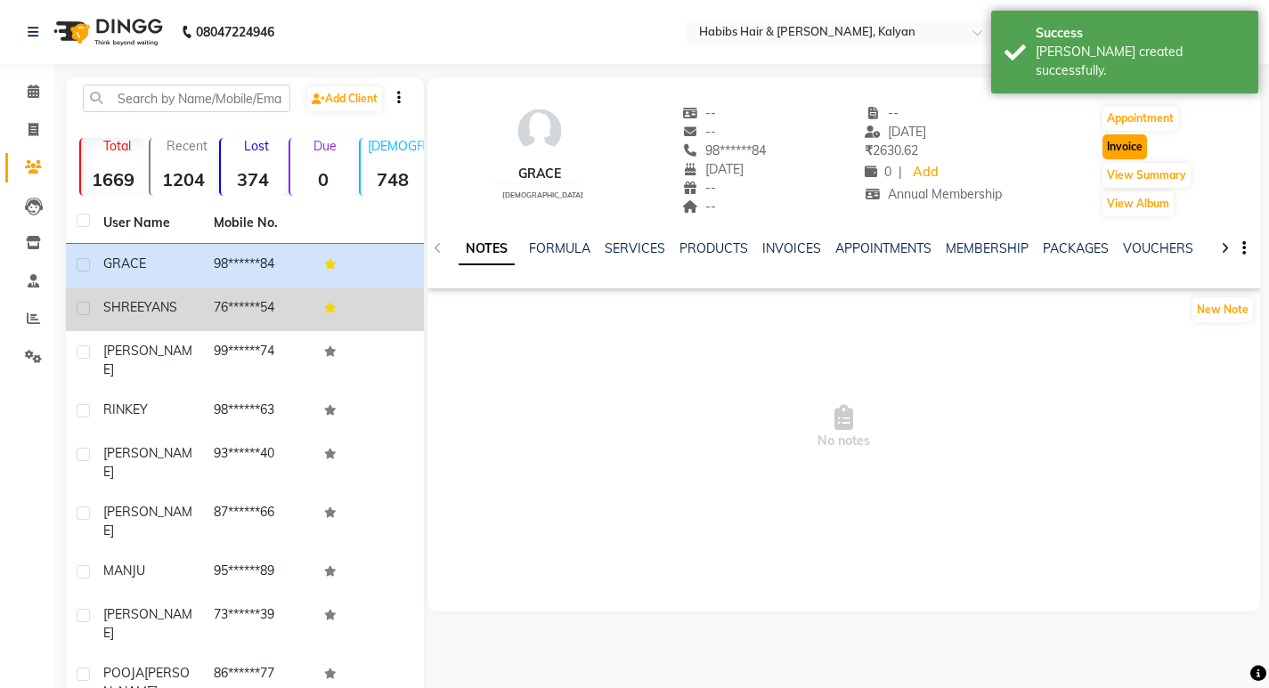
click at [1129, 146] on button "Invoice" at bounding box center [1125, 146] width 45 height 25
select select "8185"
select select "service"
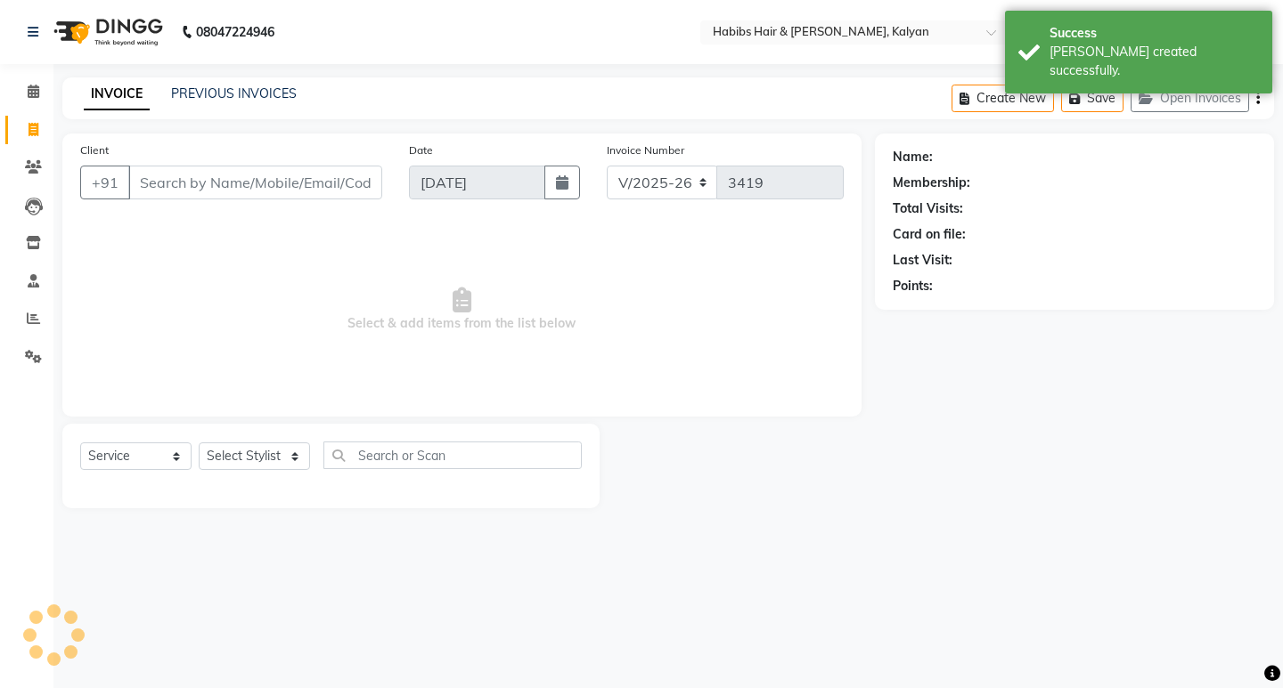
type input "98******84"
select select "2: Object"
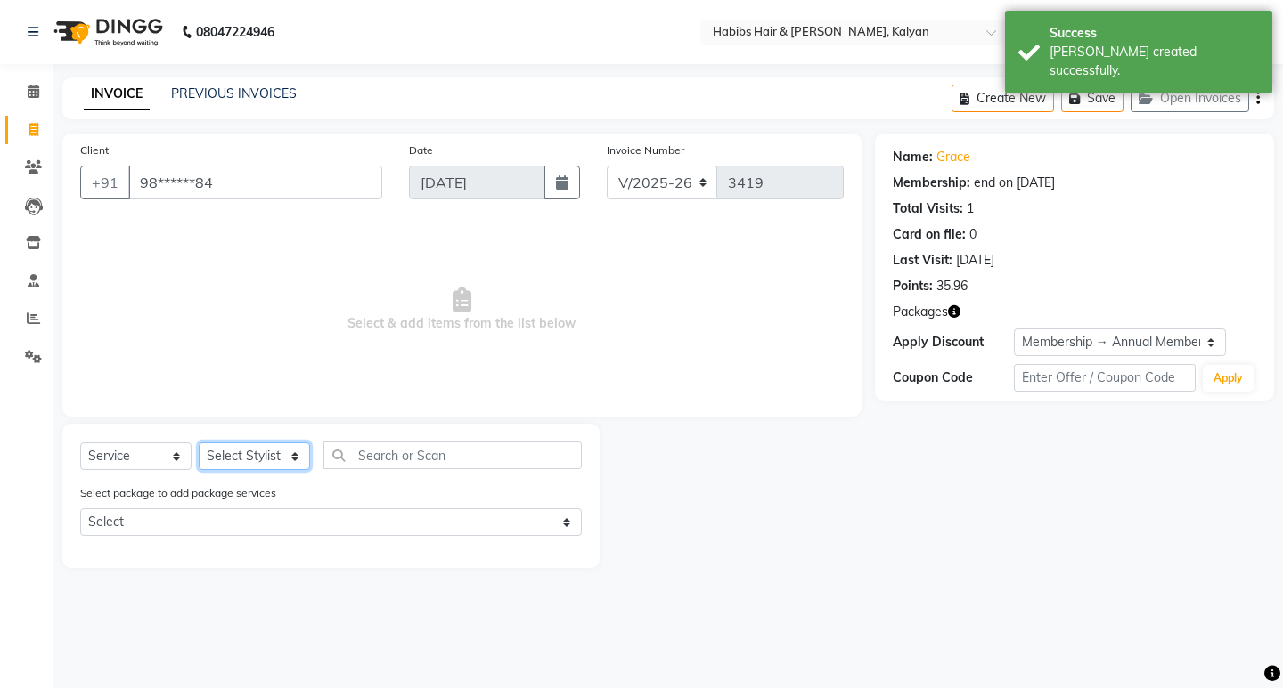
click at [224, 461] on select "Select Stylist Kumudini Manager Namrata zipre Priyanka Sagar saindane SANCHITA …" at bounding box center [254, 457] width 111 height 28
select select "89442"
click at [199, 443] on select "Select Stylist Kumudini Manager Namrata zipre Priyanka Sagar saindane SANCHITA …" at bounding box center [254, 457] width 111 height 28
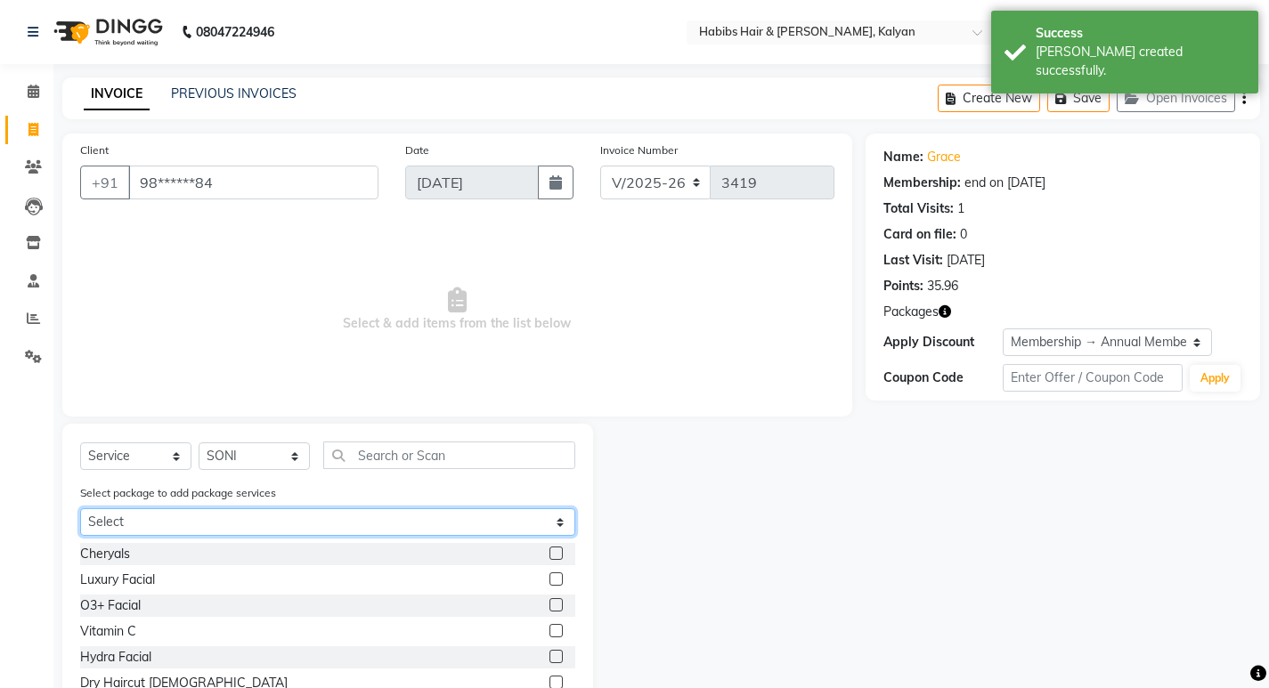
click at [236, 515] on select "Select @799 FOR FEMALE" at bounding box center [327, 523] width 495 height 28
select select "1: Object"
click at [80, 509] on select "Select @799 FOR FEMALE" at bounding box center [327, 523] width 495 height 28
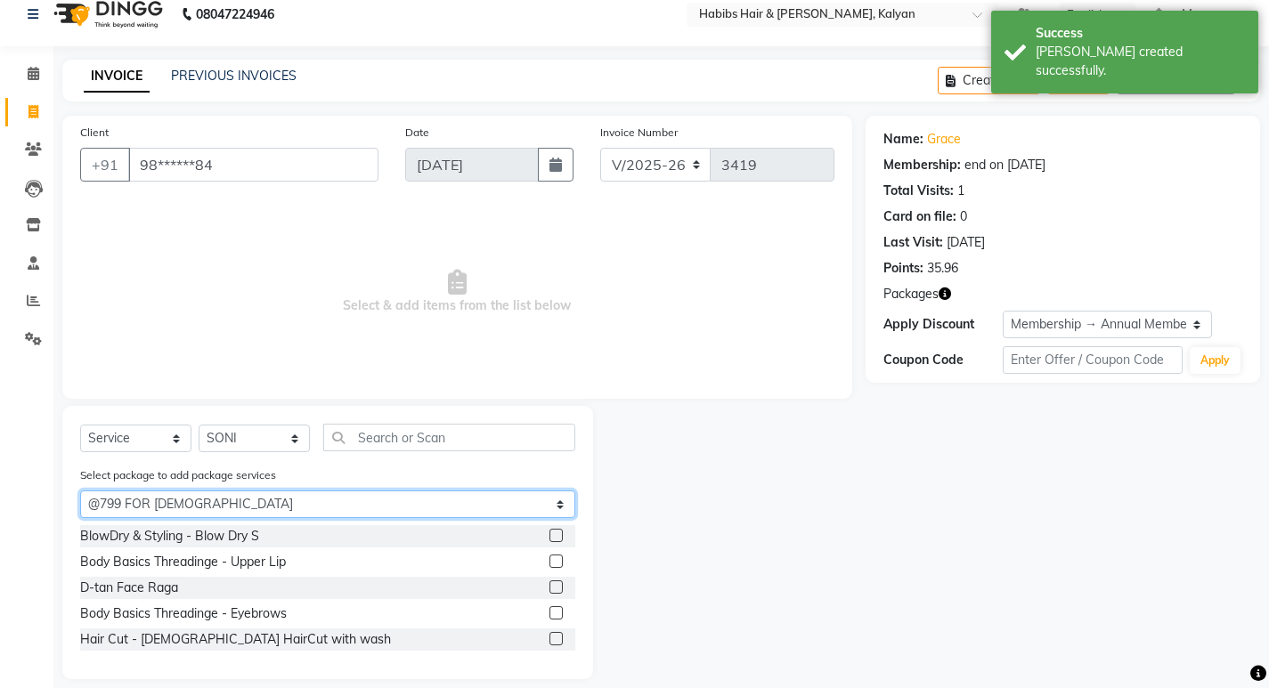
scroll to position [36, 0]
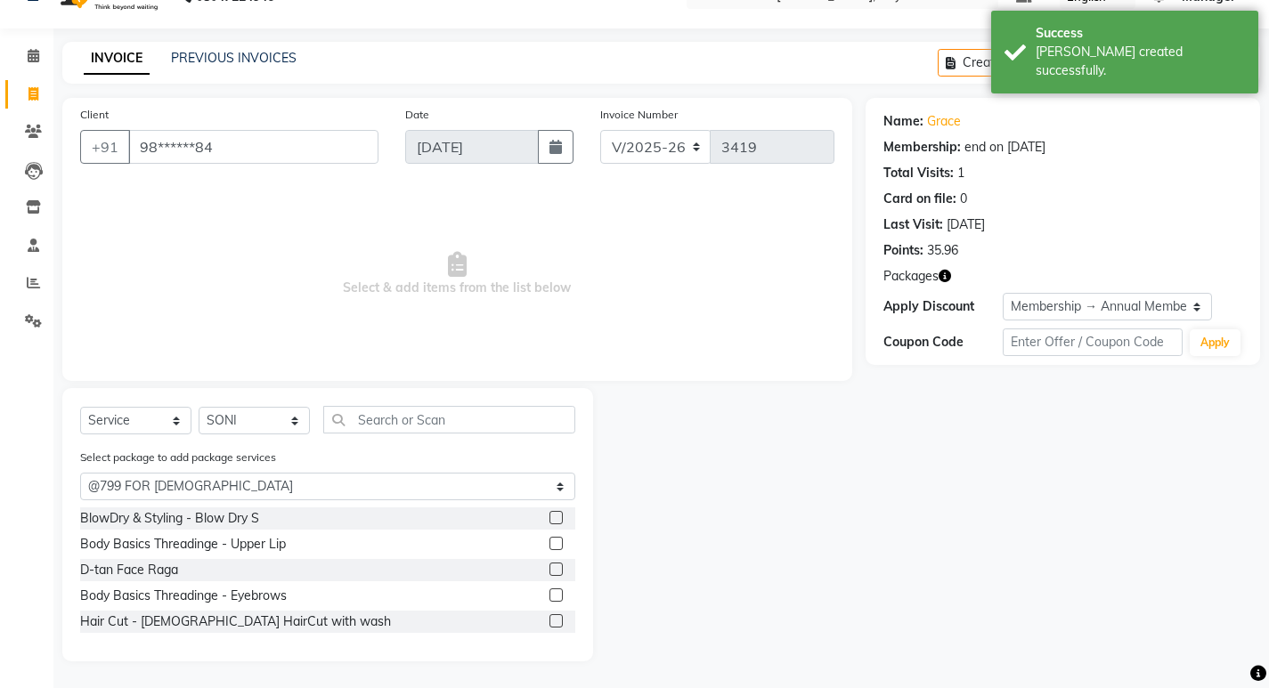
click at [558, 517] on label at bounding box center [556, 517] width 13 height 13
click at [558, 517] on input "checkbox" at bounding box center [556, 519] width 12 height 12
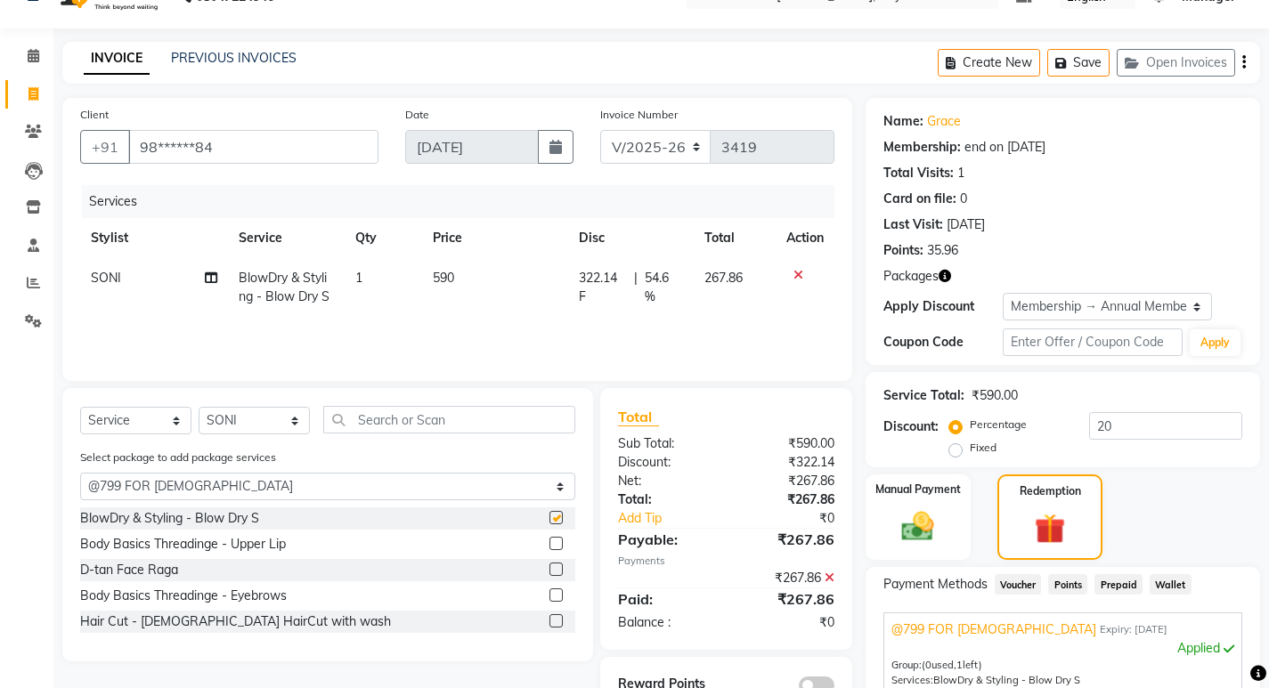
checkbox input "false"
click at [555, 545] on label at bounding box center [556, 543] width 13 height 13
click at [555, 545] on input "checkbox" at bounding box center [556, 545] width 12 height 12
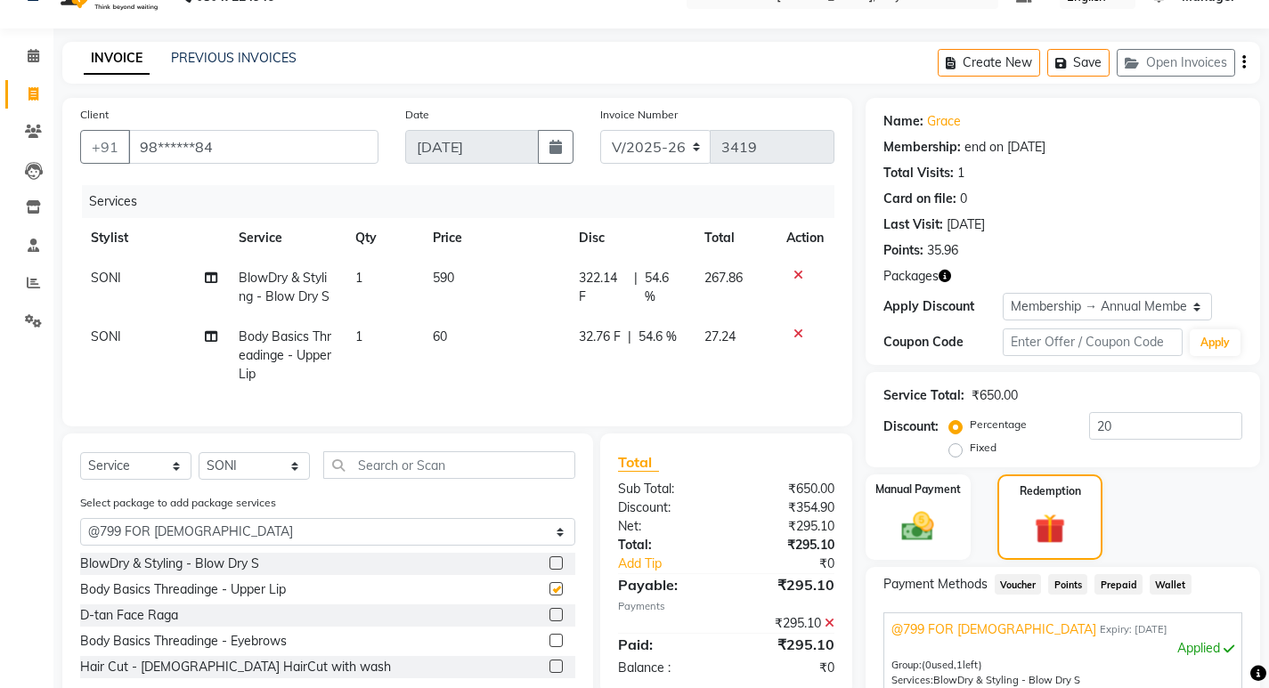
checkbox input "false"
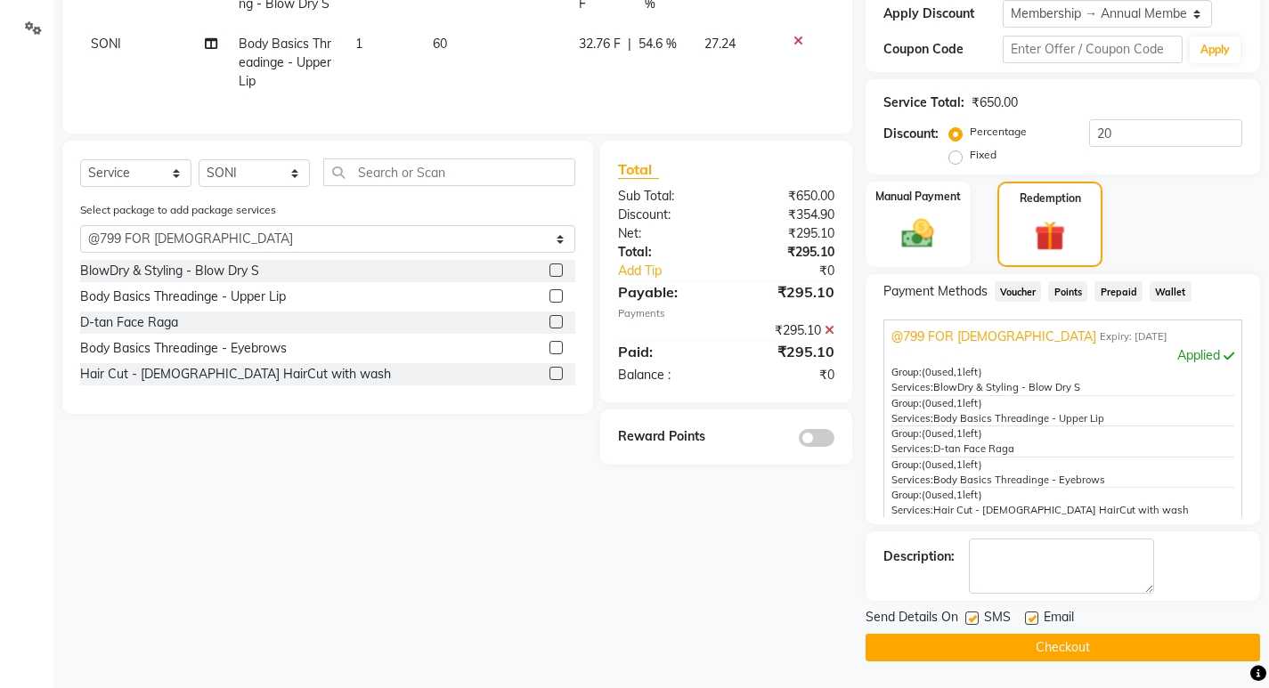
click at [557, 329] on label at bounding box center [556, 321] width 13 height 13
click at [557, 329] on input "checkbox" at bounding box center [556, 323] width 12 height 12
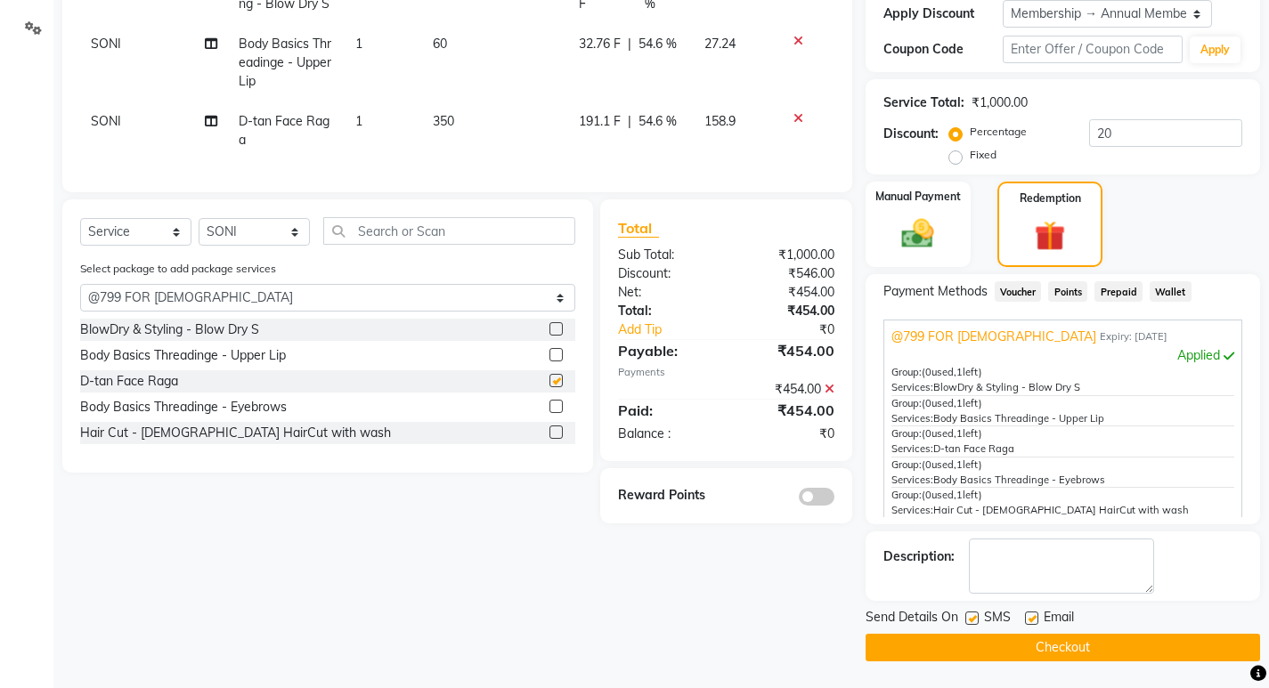
checkbox input "false"
click at [553, 413] on label at bounding box center [556, 406] width 13 height 13
click at [553, 413] on input "checkbox" at bounding box center [556, 408] width 12 height 12
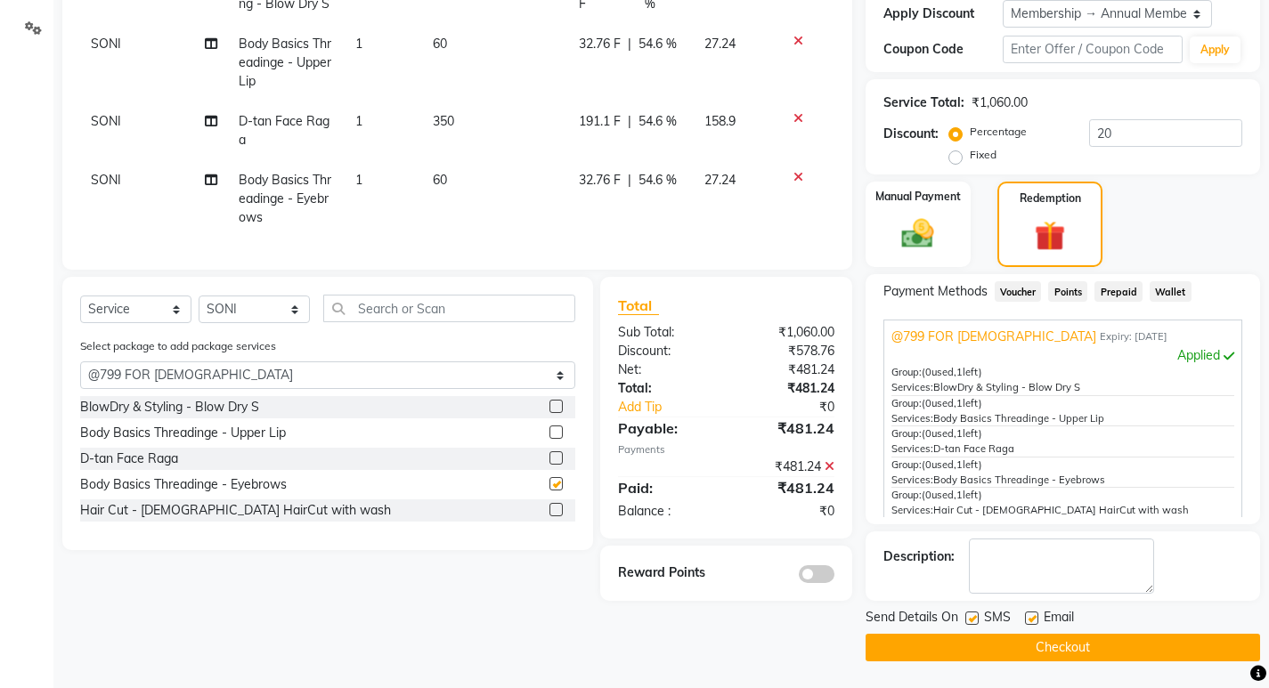
checkbox input "false"
click at [554, 517] on label at bounding box center [556, 509] width 13 height 13
click at [554, 517] on input "checkbox" at bounding box center [556, 511] width 12 height 12
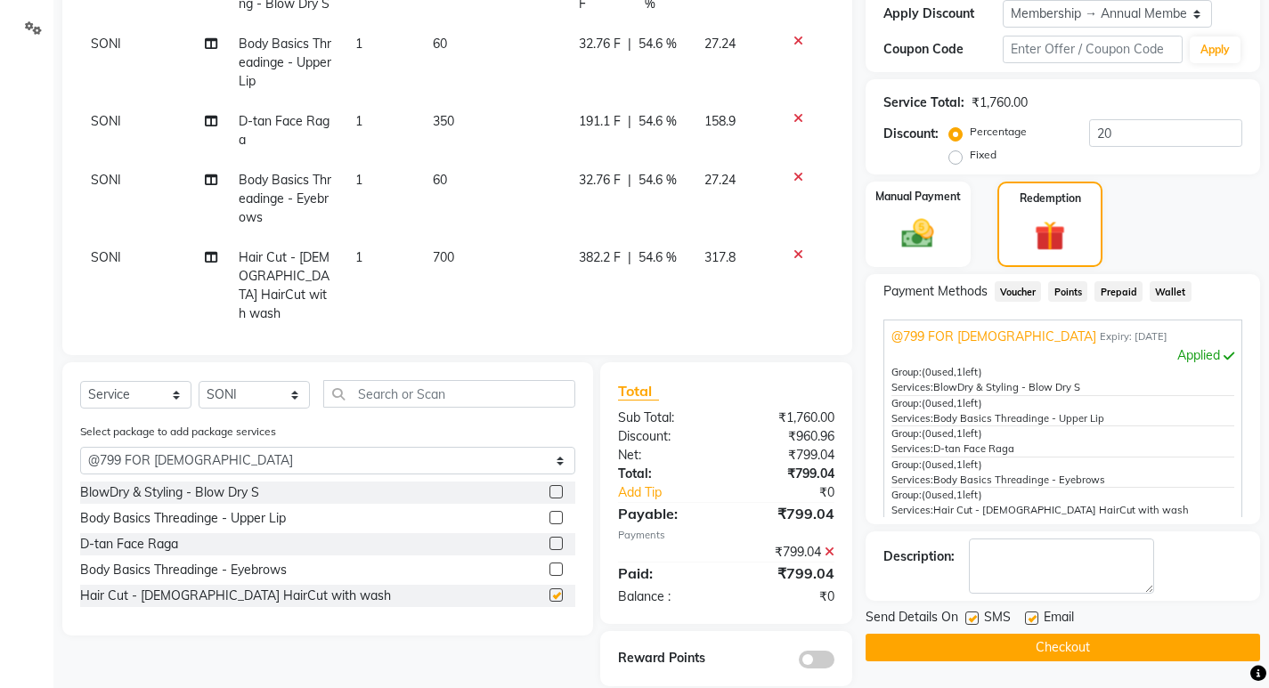
checkbox input "false"
click at [794, 251] on icon at bounding box center [799, 254] width 10 height 12
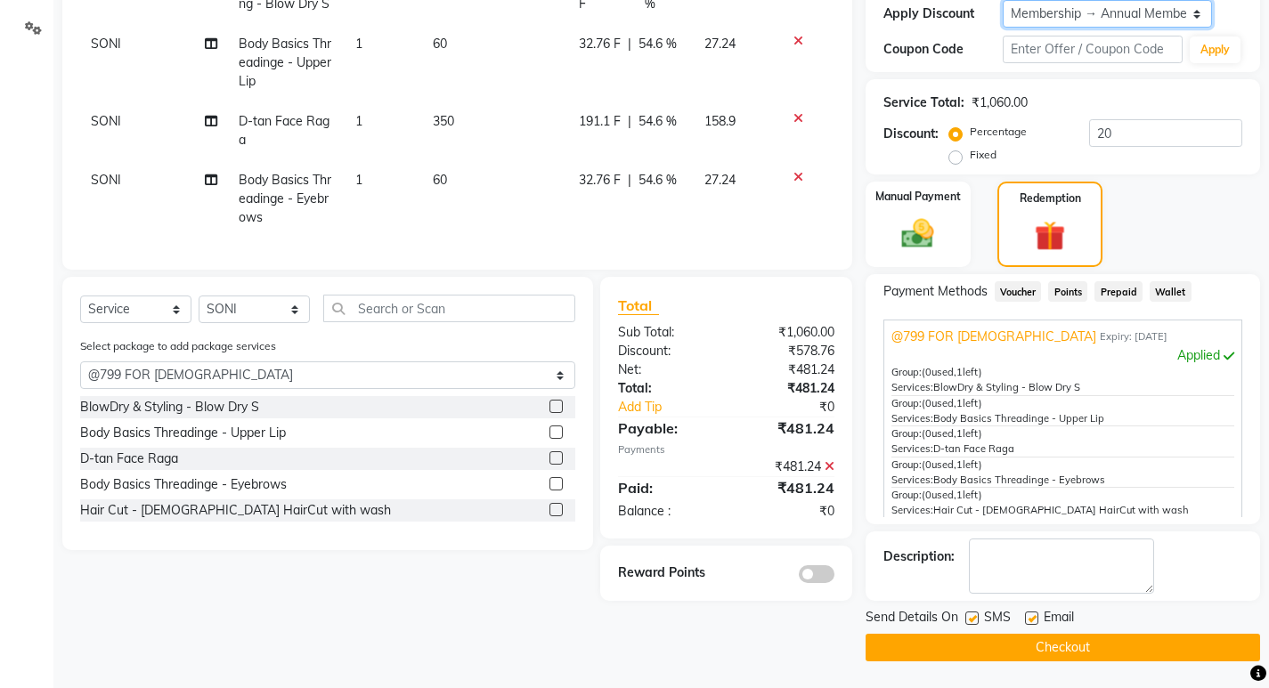
click at [1117, 24] on select "Select Membership → Annual Membership Loyalty → Loyalty level 10 → All Customers" at bounding box center [1107, 14] width 209 height 28
select select "0:"
click at [1003, 0] on select "Select Membership → Annual Membership Loyalty → Loyalty level 10 → All Customers" at bounding box center [1107, 14] width 209 height 28
type input "0"
click at [1066, 647] on button "Checkout" at bounding box center [1063, 648] width 395 height 28
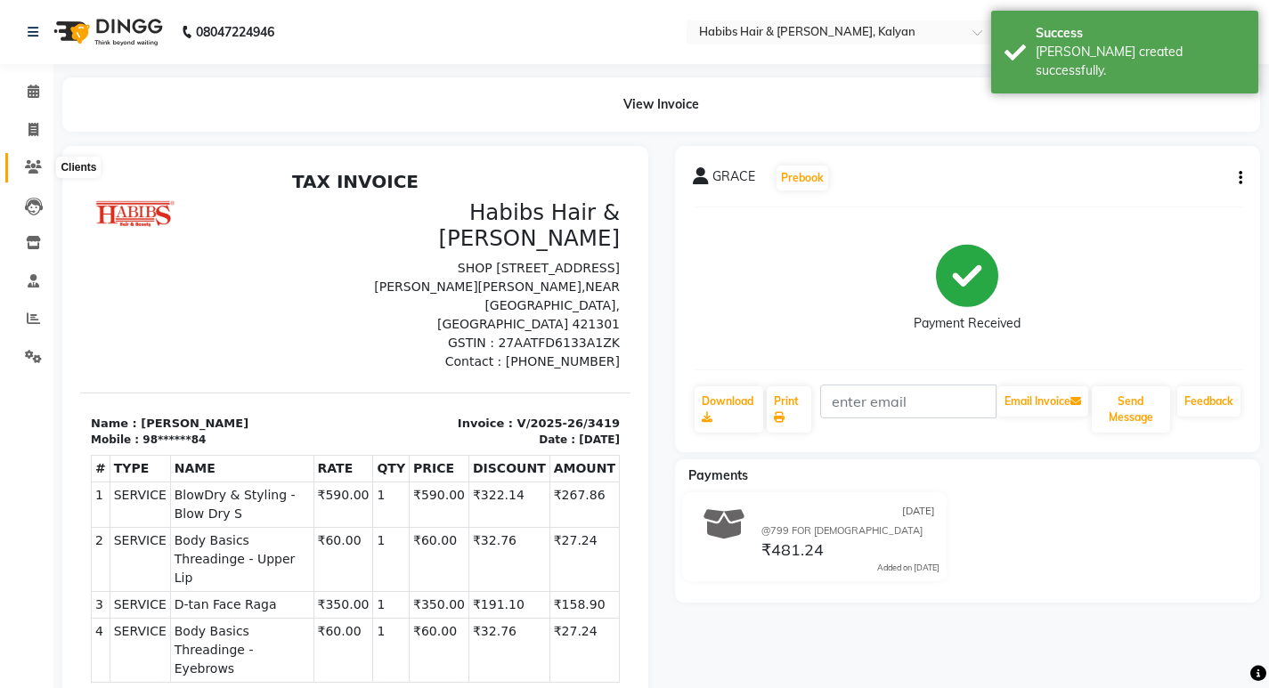
click at [36, 161] on icon at bounding box center [33, 166] width 17 height 13
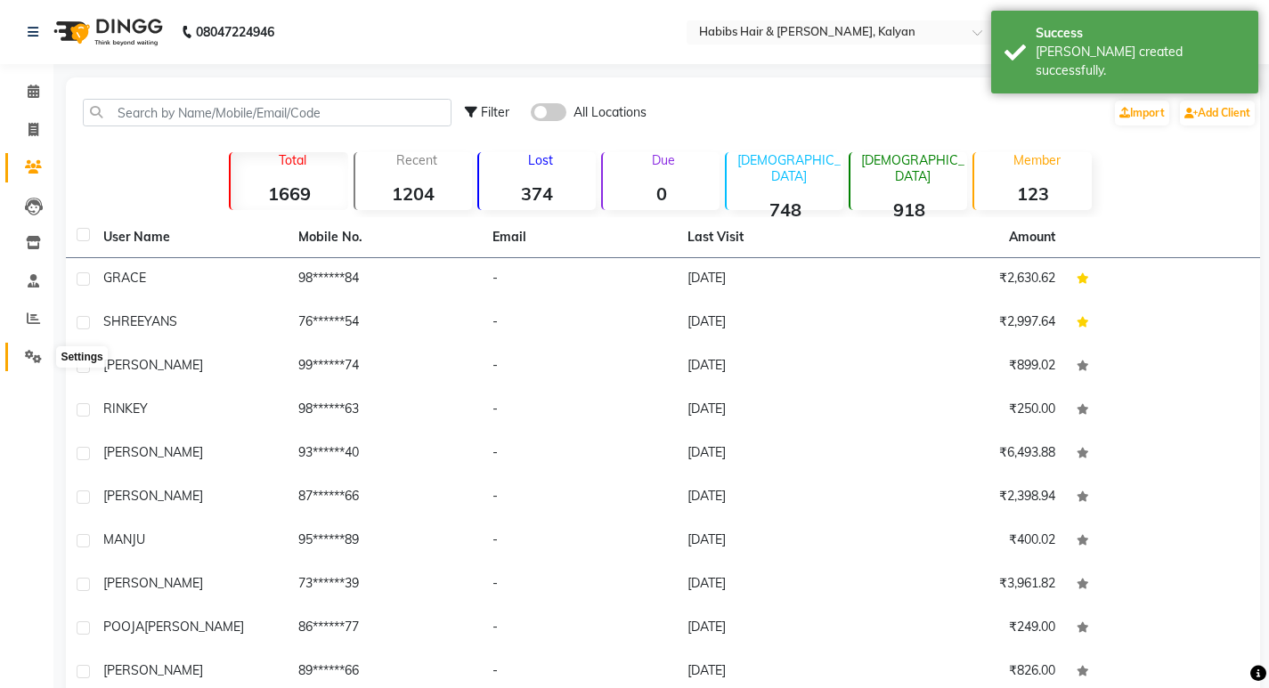
click at [39, 352] on icon at bounding box center [33, 356] width 17 height 13
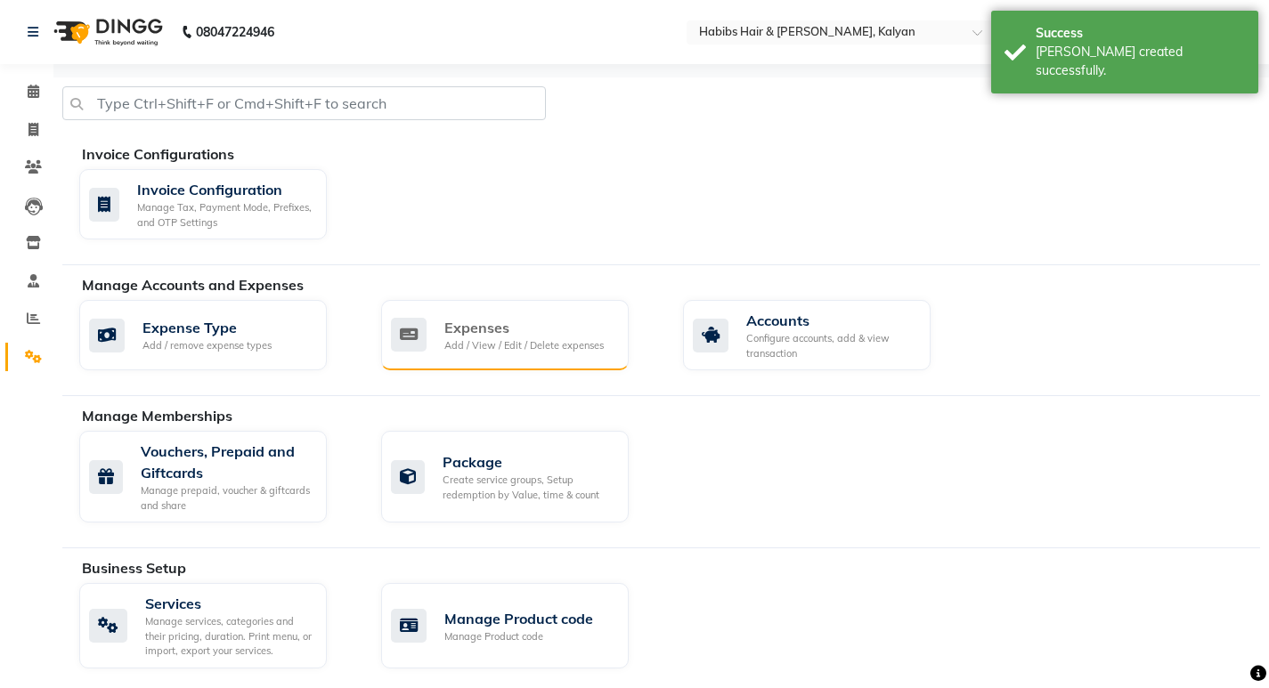
click at [494, 329] on div "Expenses" at bounding box center [523, 327] width 159 height 21
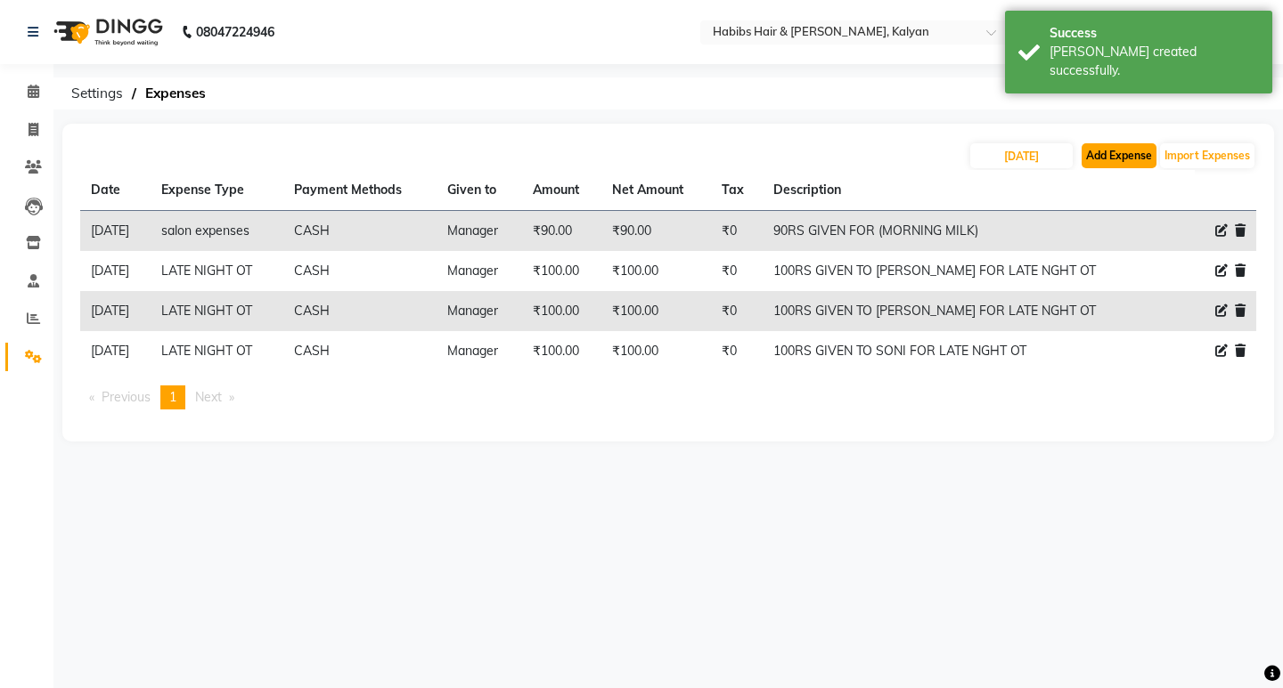
click at [1097, 155] on button "Add Expense" at bounding box center [1118, 155] width 75 height 25
select select "1"
select select "7313"
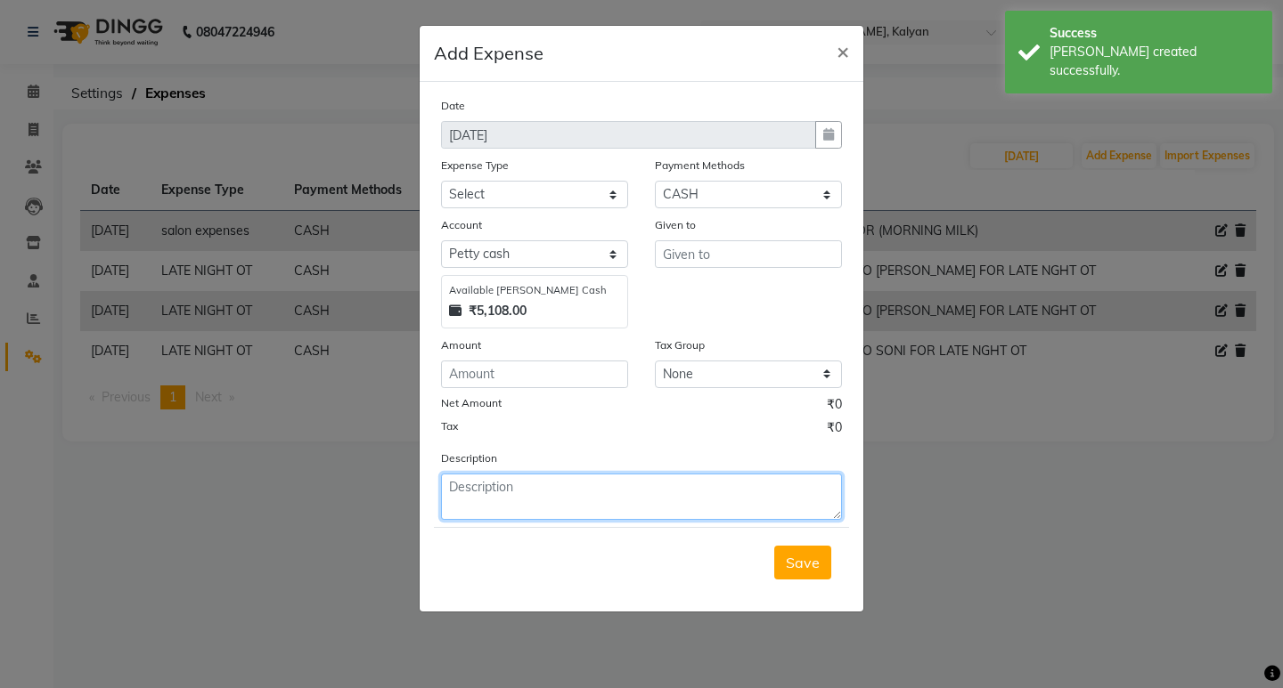
click at [454, 513] on textarea at bounding box center [641, 497] width 401 height 46
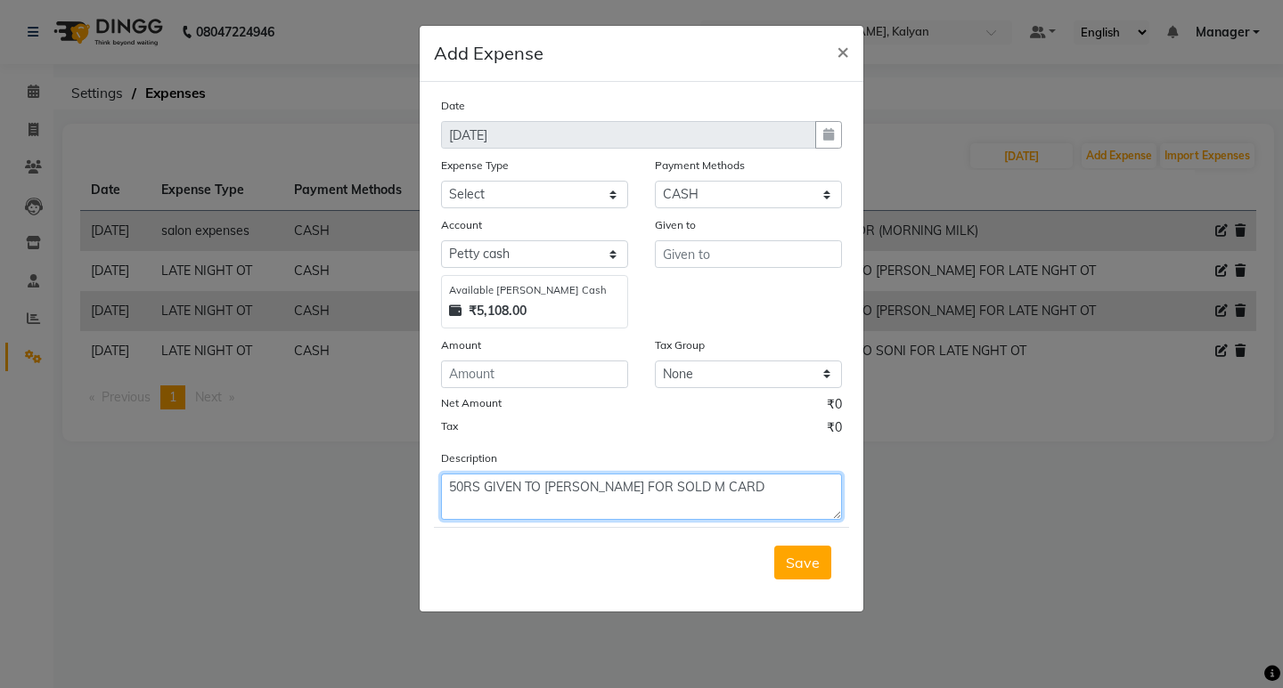
type textarea "50RS GIVEN TO NAMRATA FOR SOLD M CARD"
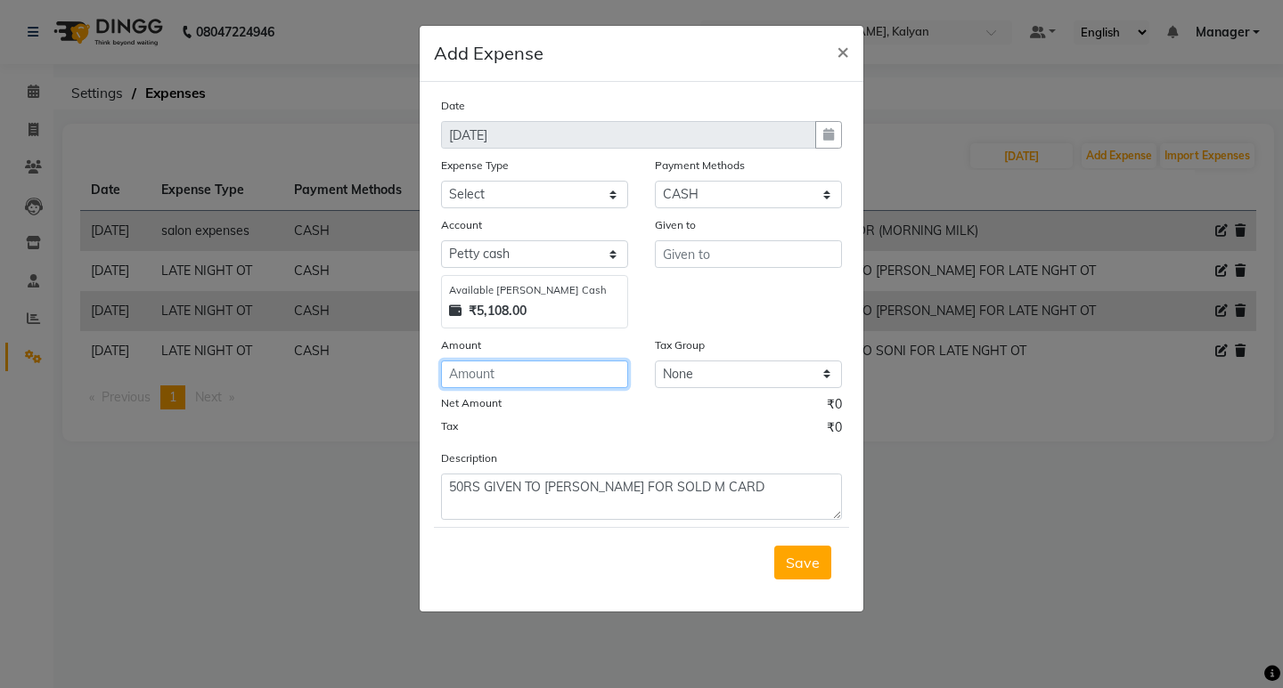
click at [514, 371] on input "number" at bounding box center [534, 375] width 187 height 28
type input "50"
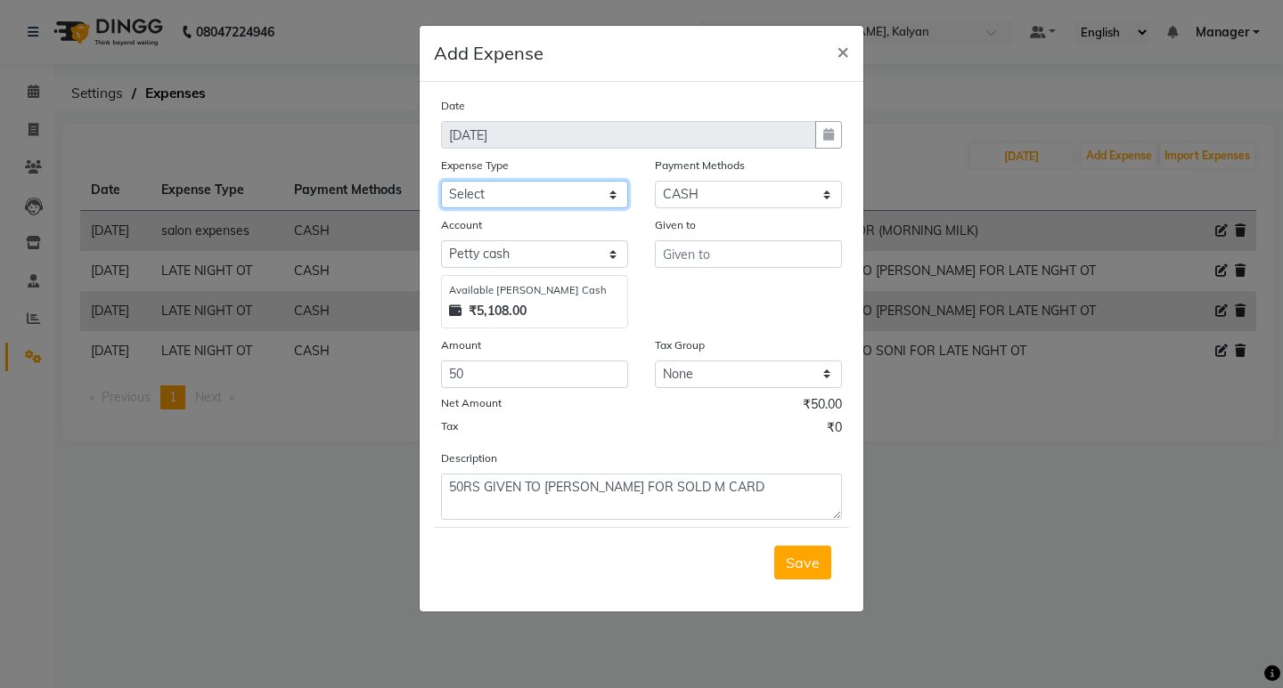
click at [547, 183] on select "Select client coffee client refund clint snacks CLINT TEA CLINT WATER BOTTEL DA…" at bounding box center [534, 195] width 187 height 28
select select "20899"
click at [441, 181] on select "Select client coffee client refund clint snacks CLINT TEA CLINT WATER BOTTEL DA…" at bounding box center [534, 195] width 187 height 28
click at [751, 247] on input "text" at bounding box center [748, 254] width 187 height 28
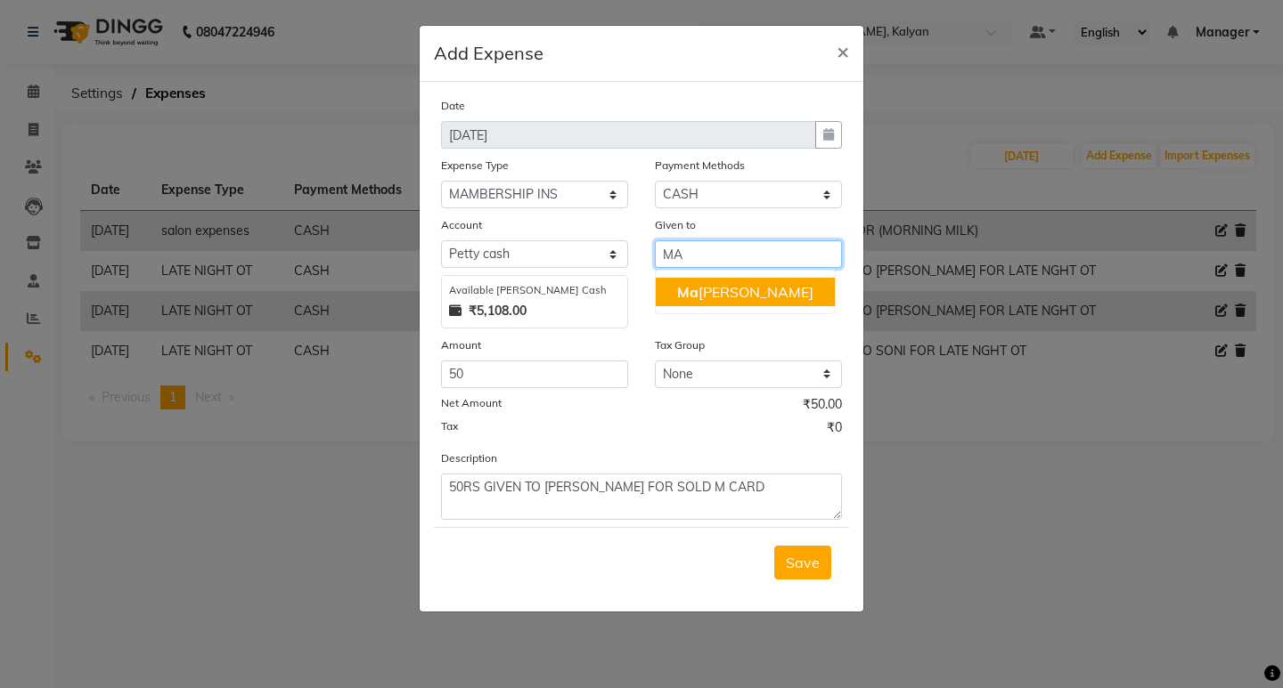
click at [728, 281] on button "Ma nager" at bounding box center [745, 292] width 179 height 29
type input "Manager"
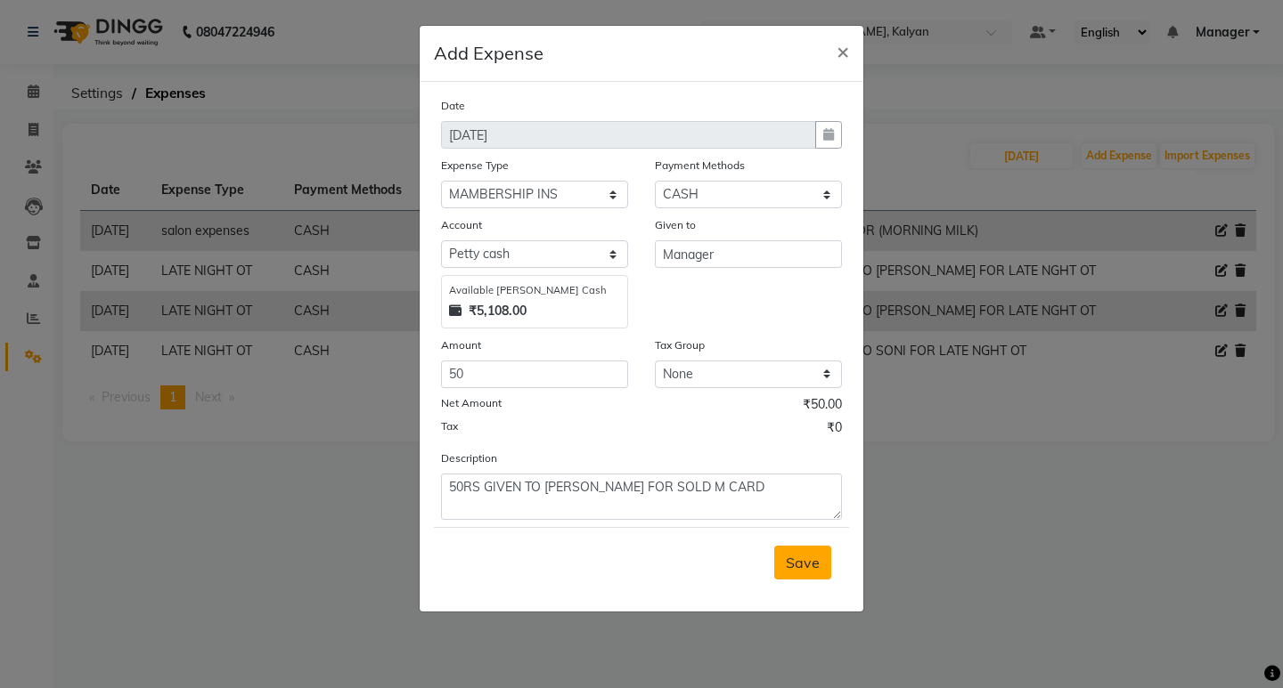
click at [790, 560] on span "Save" at bounding box center [803, 563] width 34 height 18
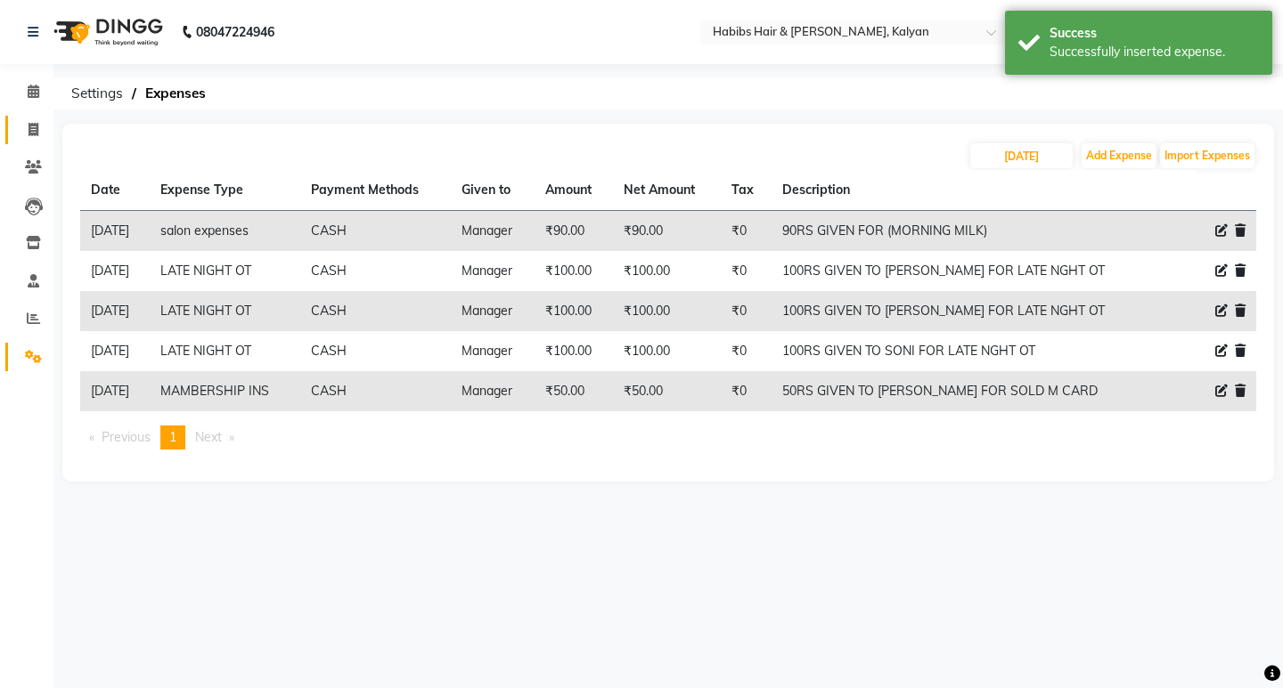
click at [37, 116] on link "Invoice" at bounding box center [26, 130] width 43 height 29
select select "8185"
select select "service"
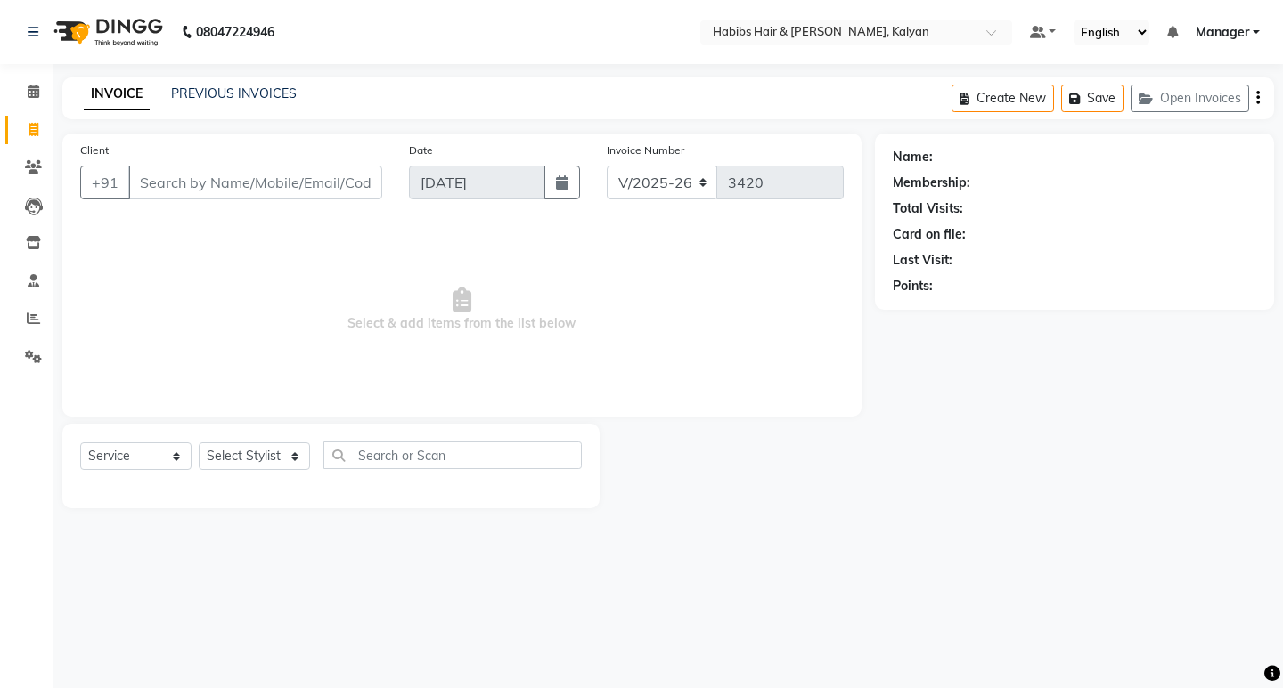
click at [240, 102] on div "PREVIOUS INVOICES" at bounding box center [234, 94] width 126 height 19
click at [240, 94] on link "PREVIOUS INVOICES" at bounding box center [234, 94] width 126 height 16
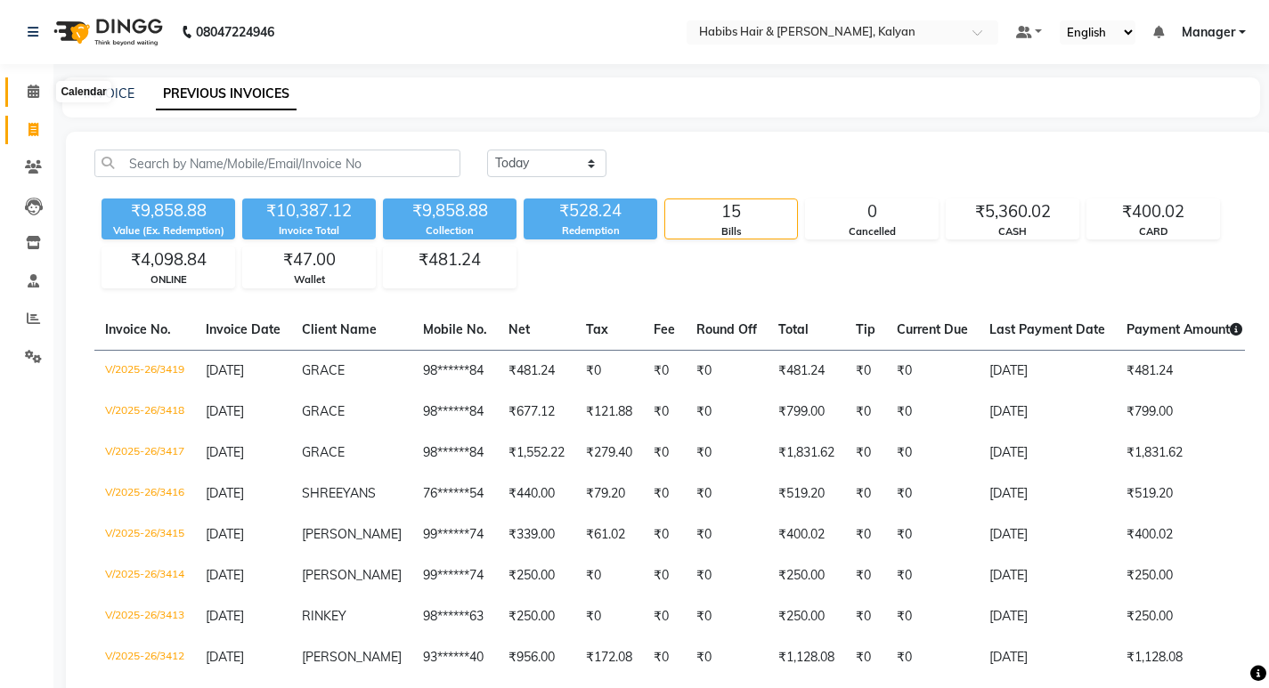
click at [38, 90] on icon at bounding box center [34, 91] width 12 height 13
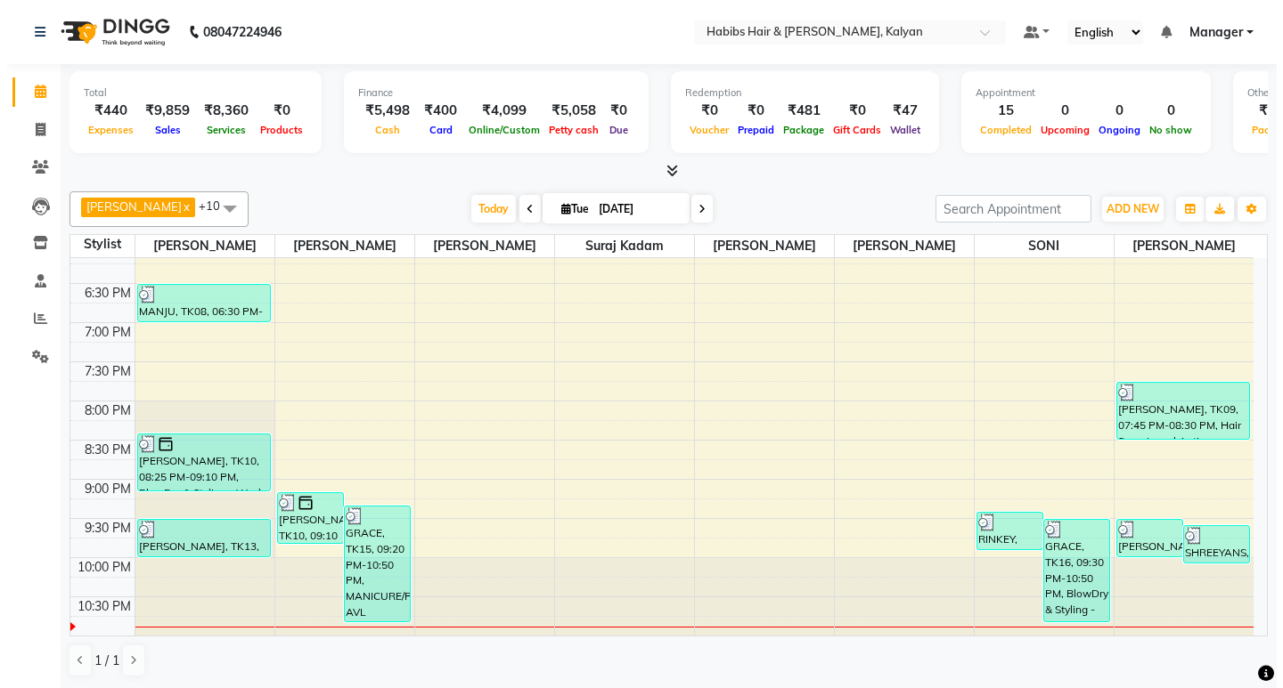
scroll to position [1, 0]
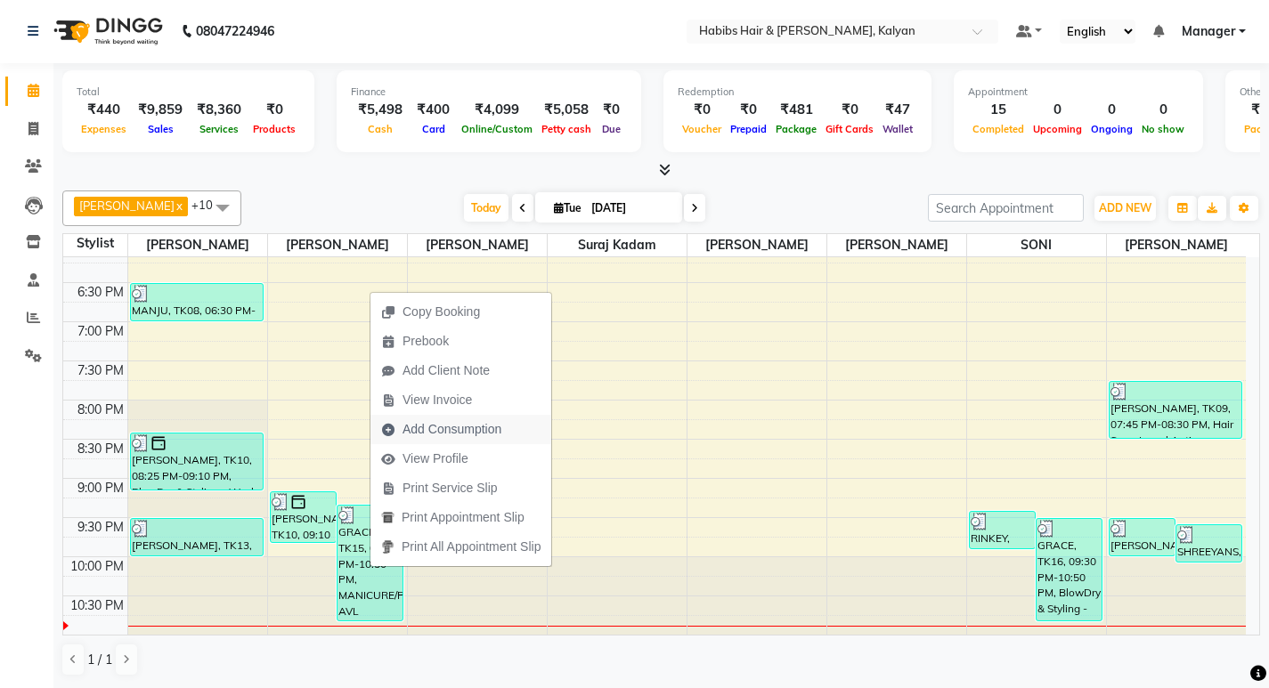
click at [422, 426] on span "Add Consumption" at bounding box center [452, 429] width 99 height 19
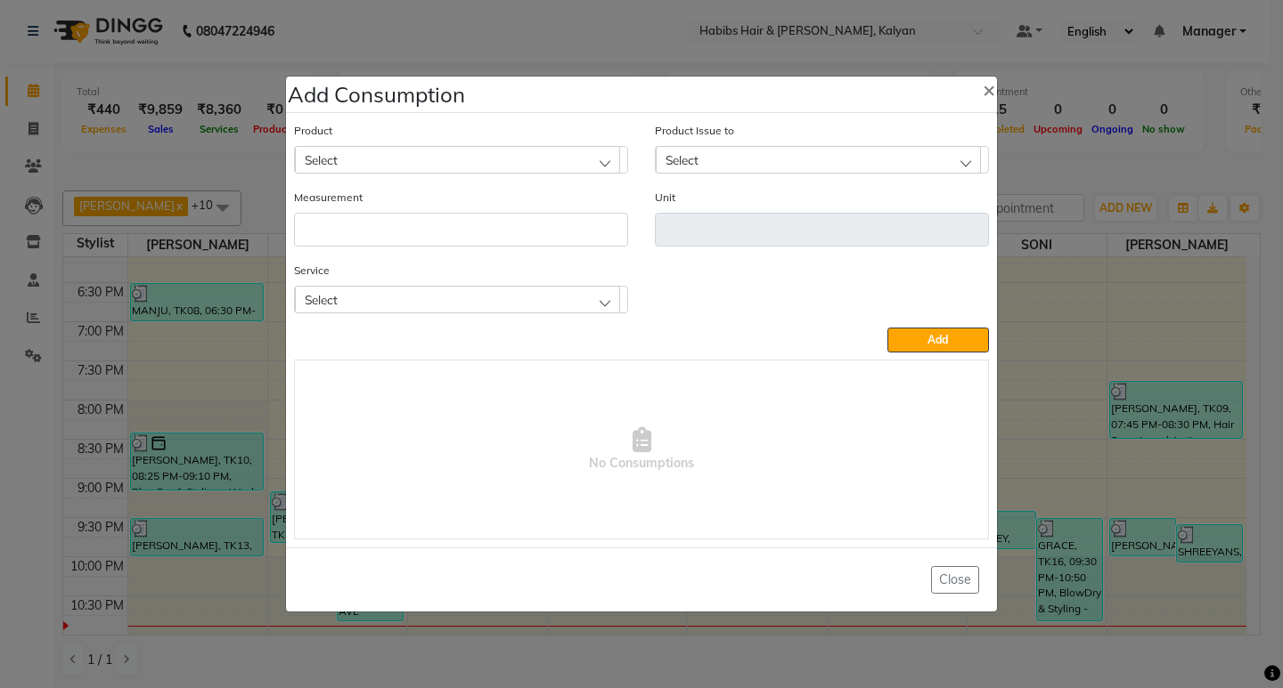
click at [438, 305] on div "Select" at bounding box center [457, 299] width 325 height 27
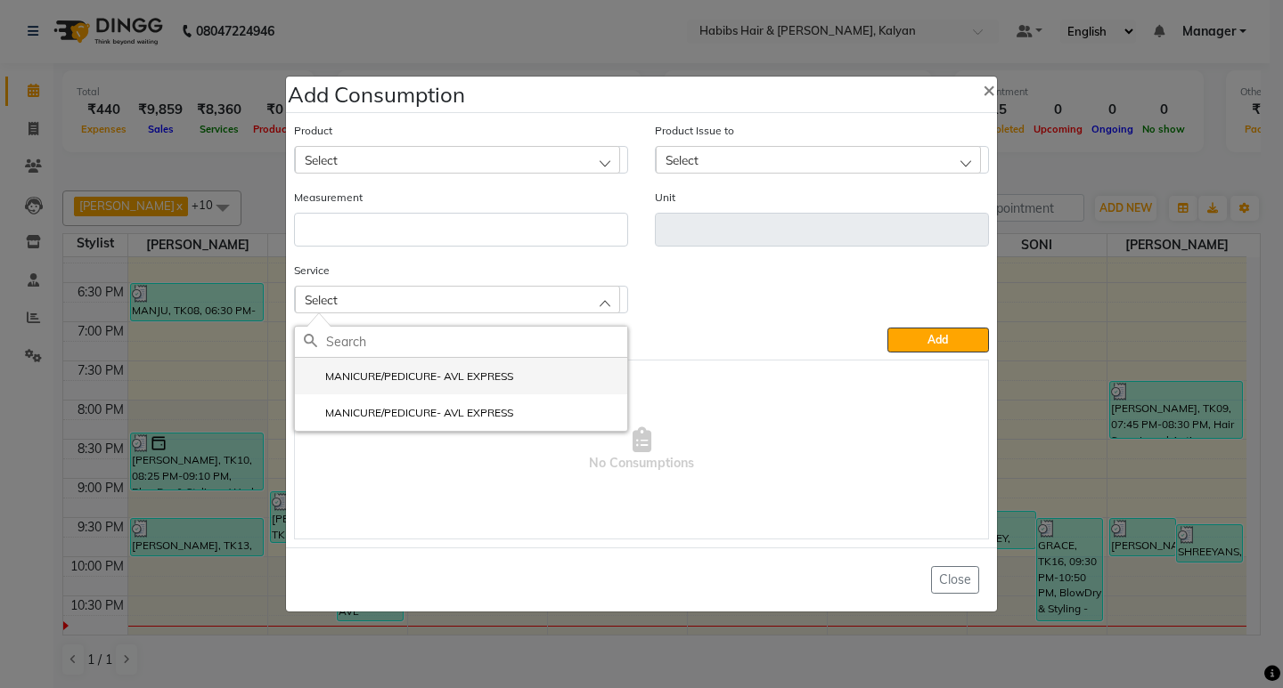
click at [443, 380] on label "MANICURE/PEDICURE- AVL EXPRESS" at bounding box center [408, 377] width 209 height 16
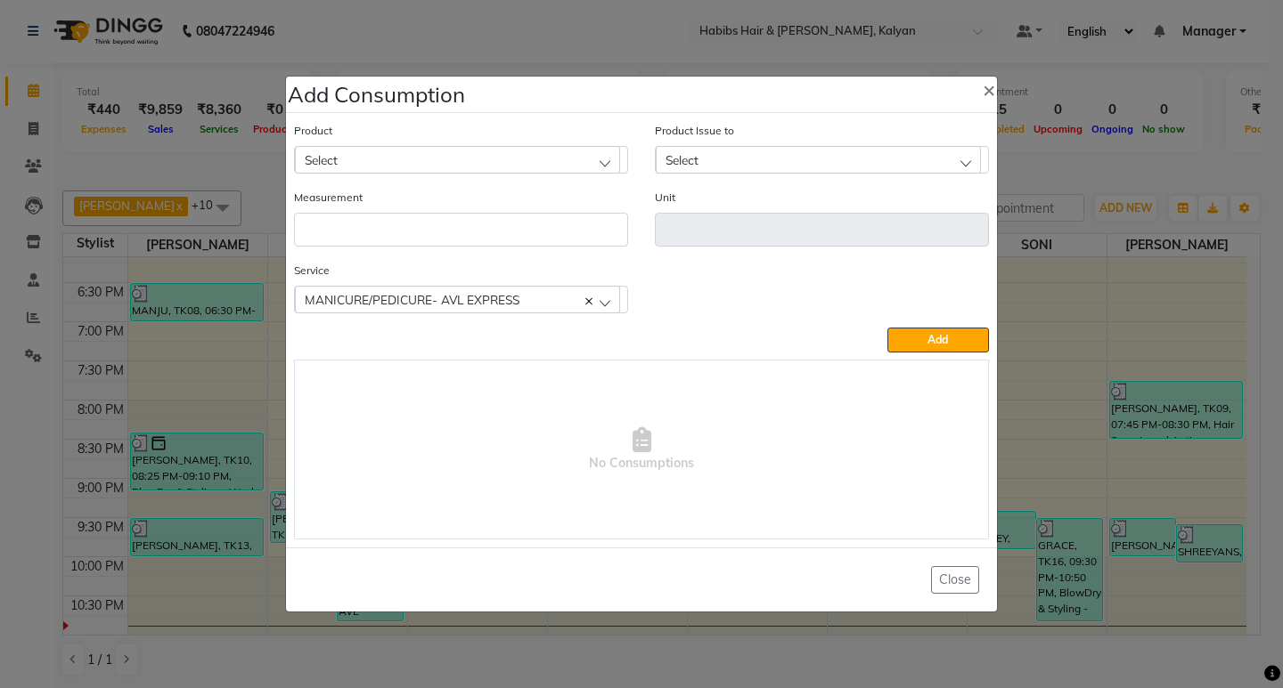
click at [468, 147] on div "Select" at bounding box center [457, 159] width 325 height 27
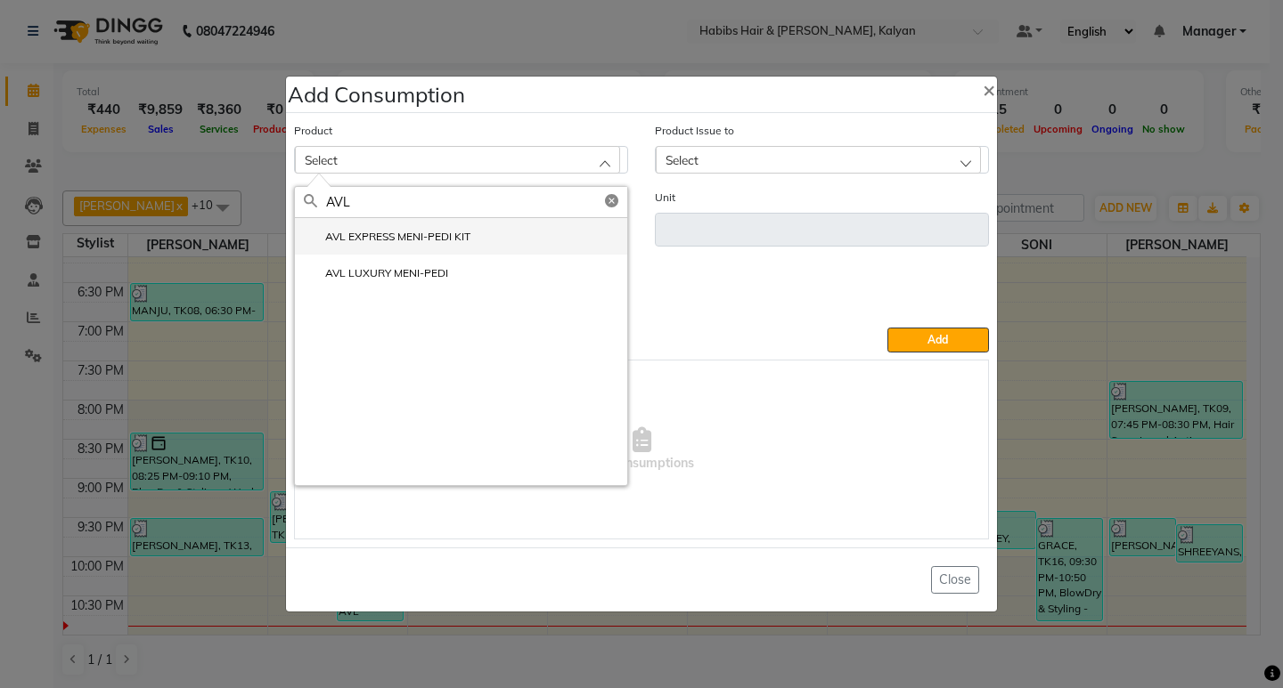
type input "AVL"
click at [441, 238] on label "AVL EXPRESS MENI-PEDI KIT" at bounding box center [387, 237] width 167 height 16
type input "pc"
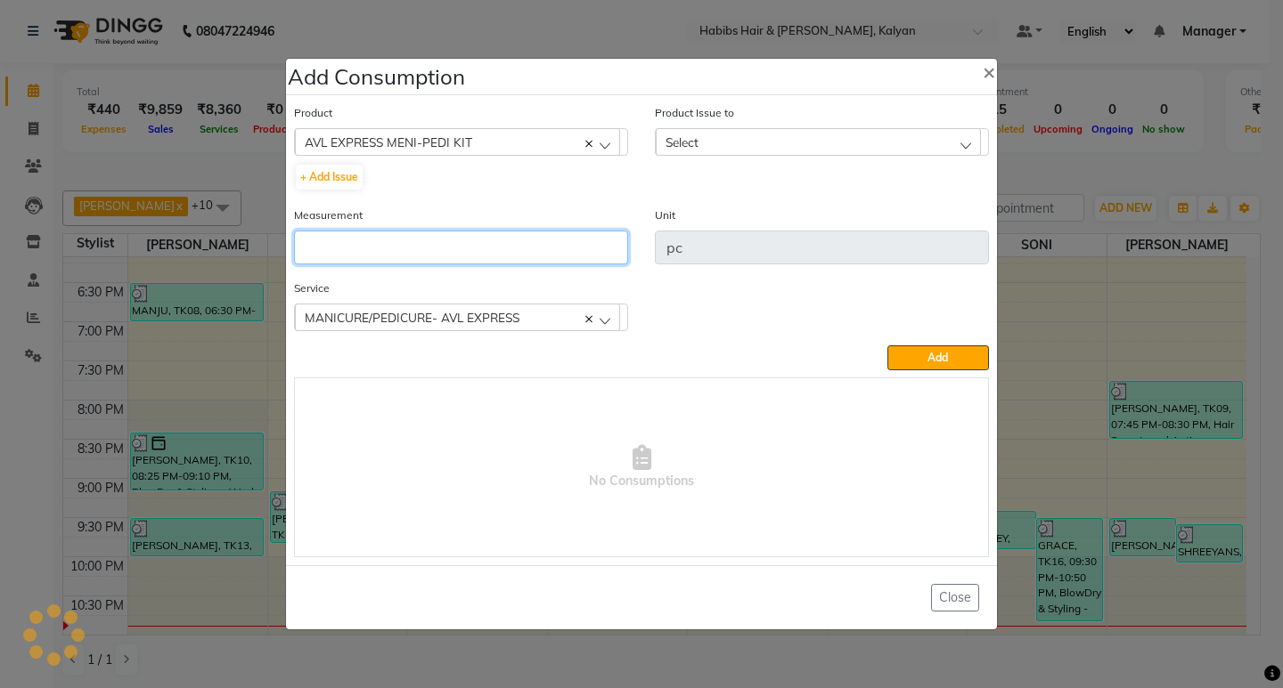
click at [441, 238] on input "number" at bounding box center [461, 248] width 334 height 34
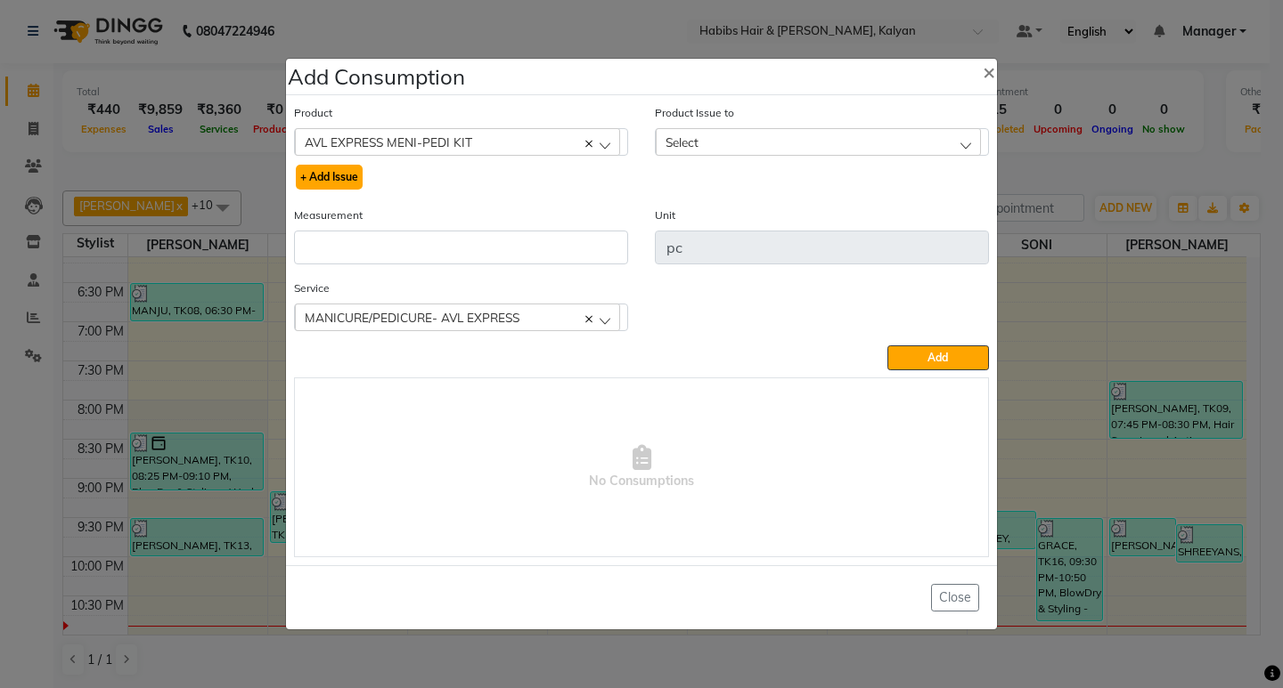
click at [305, 165] on button "+ Add Issue" at bounding box center [329, 177] width 67 height 25
select select
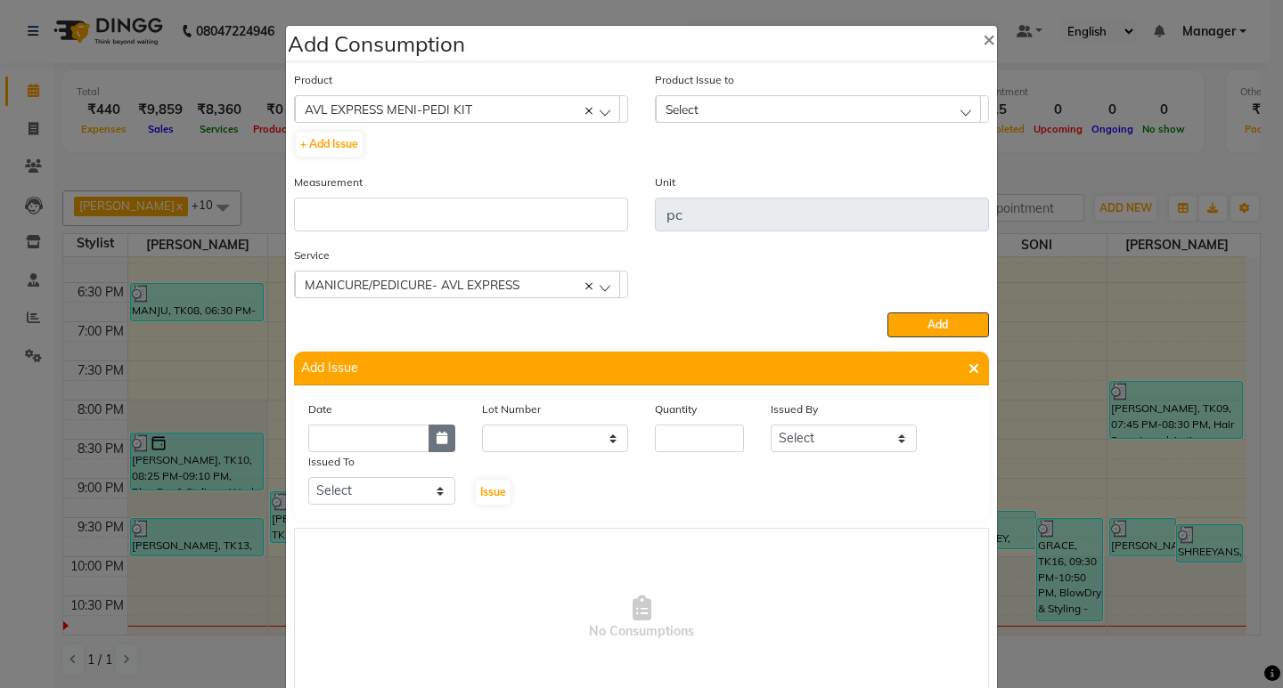
click at [436, 439] on icon "button" at bounding box center [441, 438] width 11 height 12
select select "9"
select select "2025"
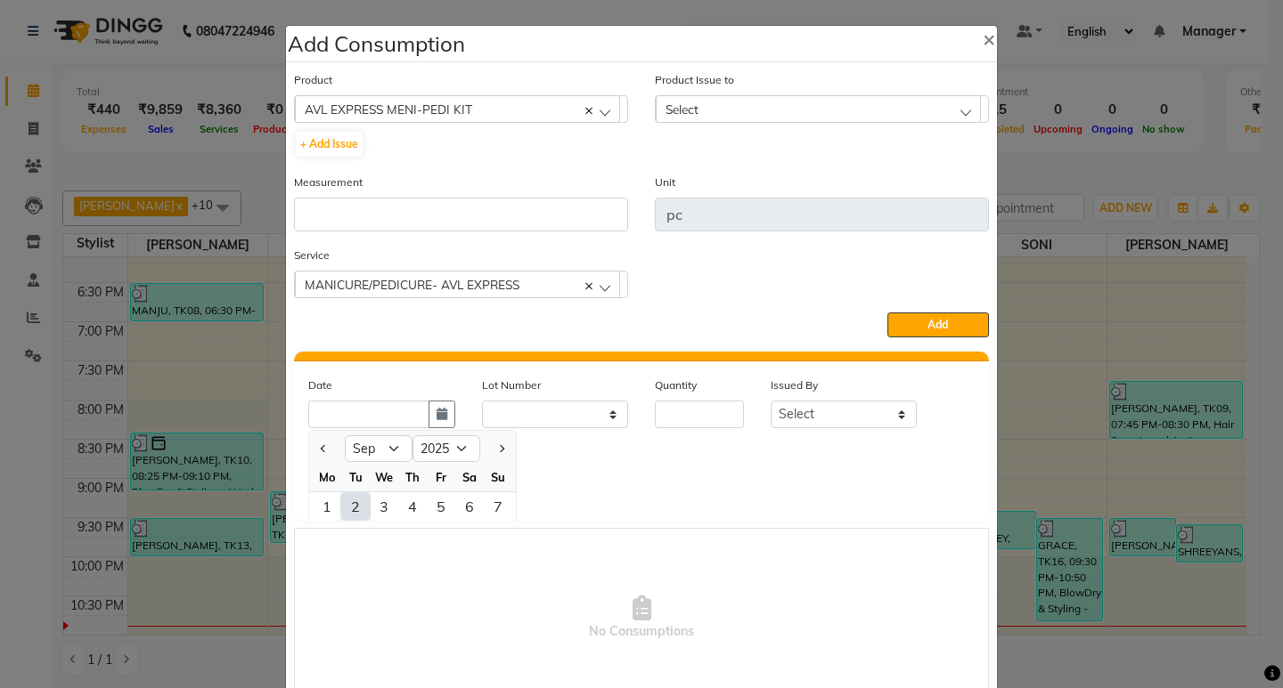
click at [346, 500] on div "2" at bounding box center [355, 507] width 29 height 29
type input "[DATE]"
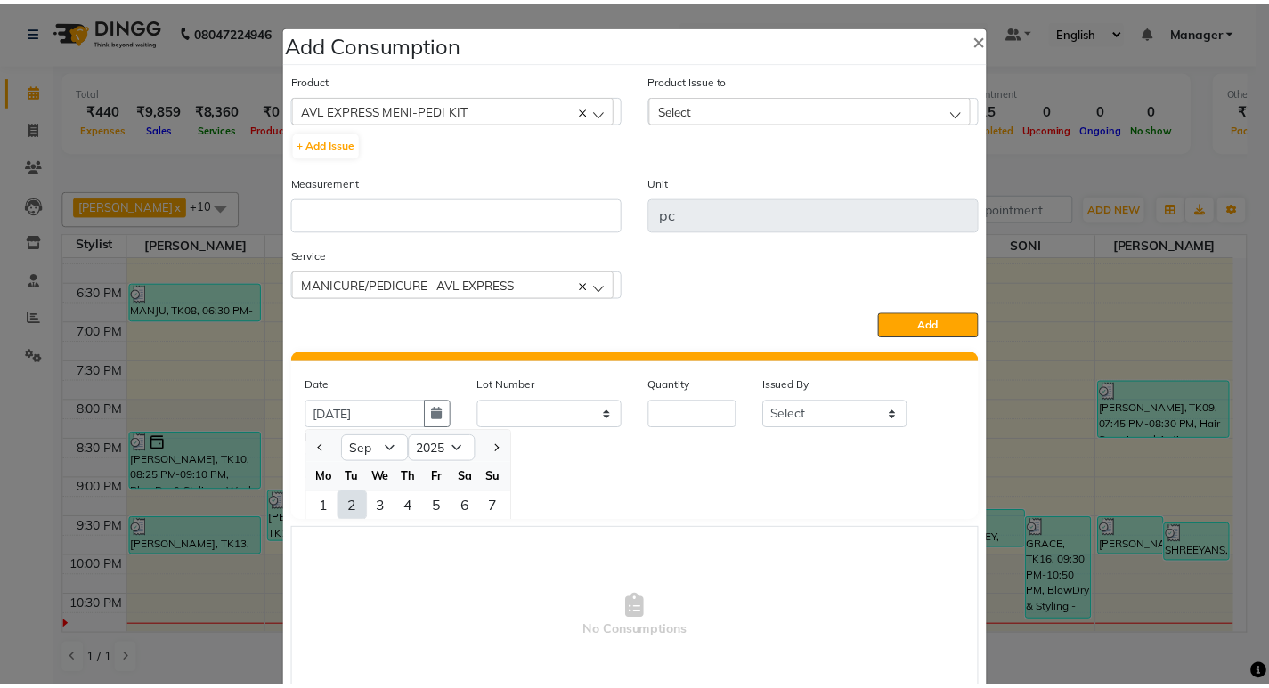
scroll to position [0, 0]
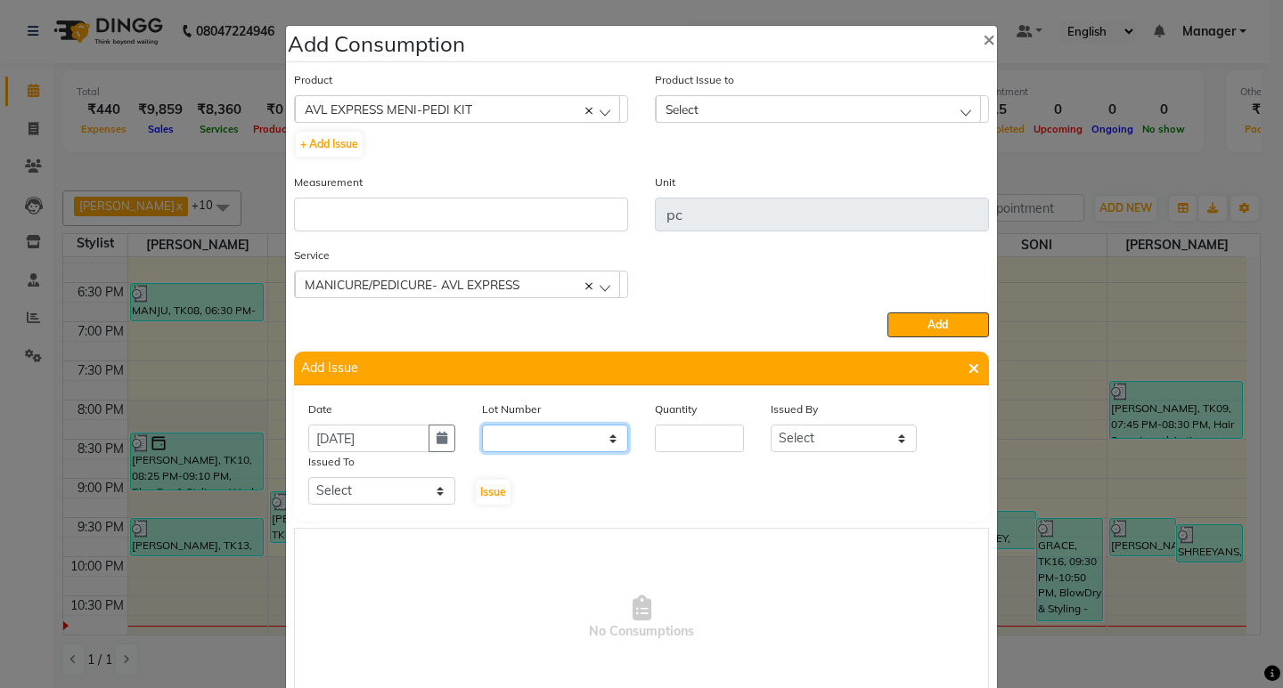
click at [491, 439] on select "None" at bounding box center [555, 439] width 147 height 28
select select "0: null"
click at [482, 425] on select "None" at bounding box center [555, 439] width 147 height 28
click at [663, 436] on input "number" at bounding box center [699, 439] width 89 height 28
type input "2"
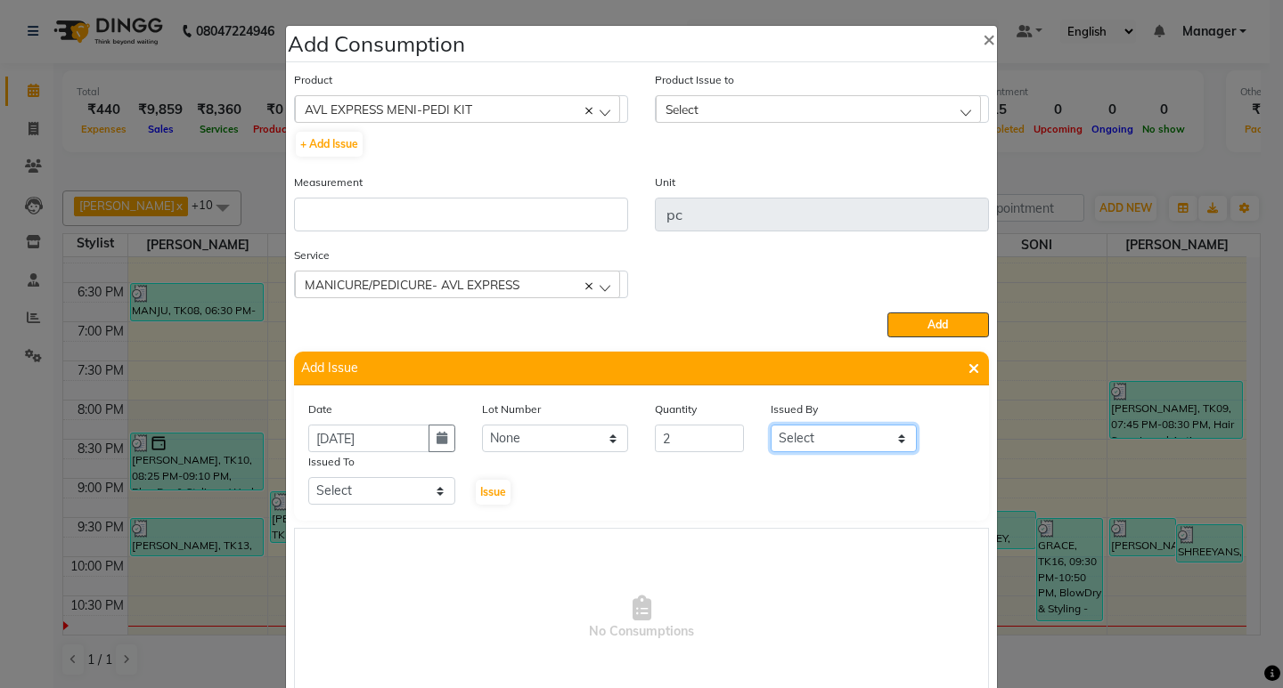
click at [824, 434] on select "Select Kumudini Priyanka Sagar saindane SANCHITA SANTOSHI SHALINI Smruti SONI S…" at bounding box center [843, 439] width 147 height 28
select select "79306"
click at [770, 425] on select "Select Kumudini Priyanka Sagar saindane SANCHITA SANTOSHI SHALINI Smruti SONI S…" at bounding box center [843, 439] width 147 height 28
click at [386, 493] on select "Select Kumudini Priyanka Sagar saindane SANCHITA SANTOSHI SHALINI Smruti SONI S…" at bounding box center [381, 491] width 147 height 28
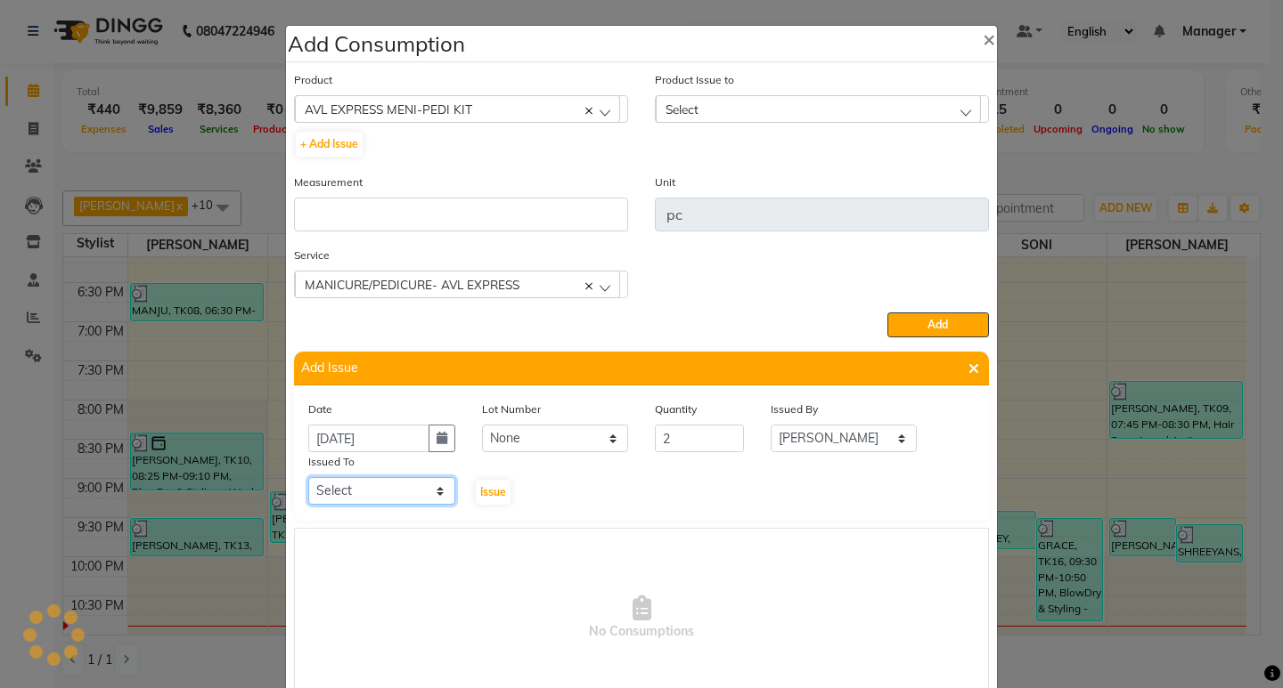
select select "79306"
click at [308, 477] on select "Select Kumudini Priyanka Sagar saindane SANCHITA SANTOSHI SHALINI Smruti SONI S…" at bounding box center [381, 491] width 147 height 28
click at [476, 483] on button "Issue" at bounding box center [493, 492] width 35 height 25
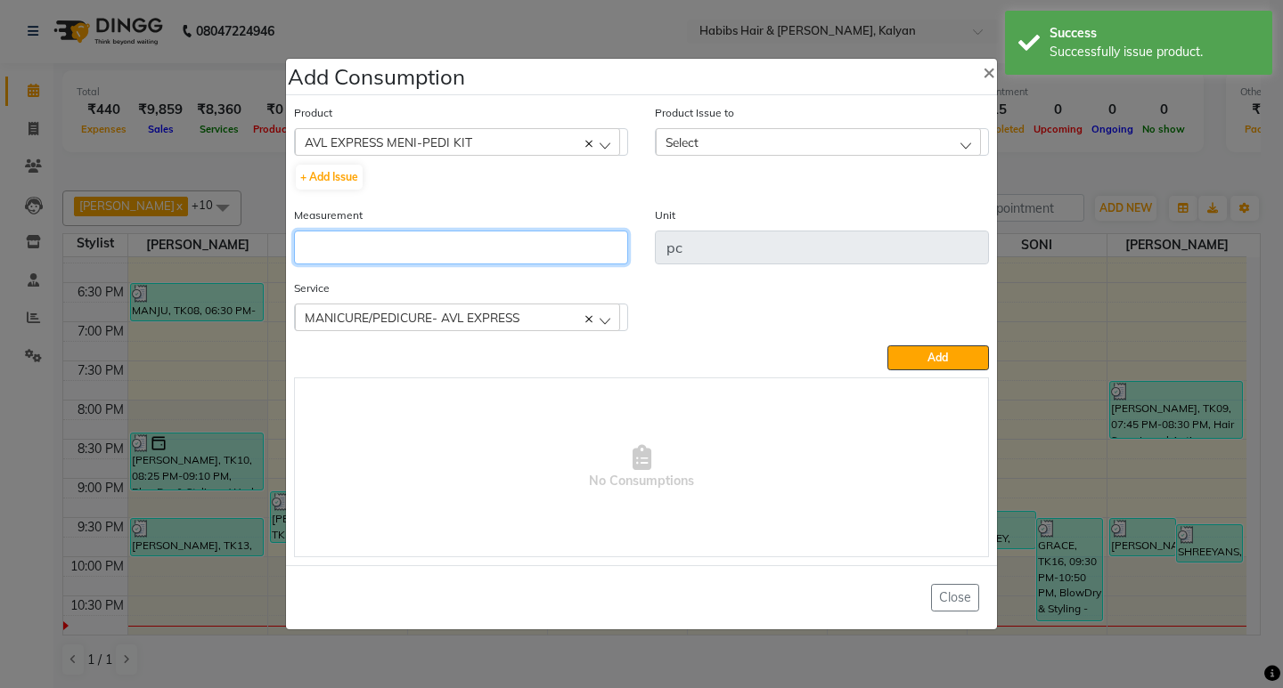
click at [501, 248] on input "number" at bounding box center [461, 248] width 334 height 34
type input "2"
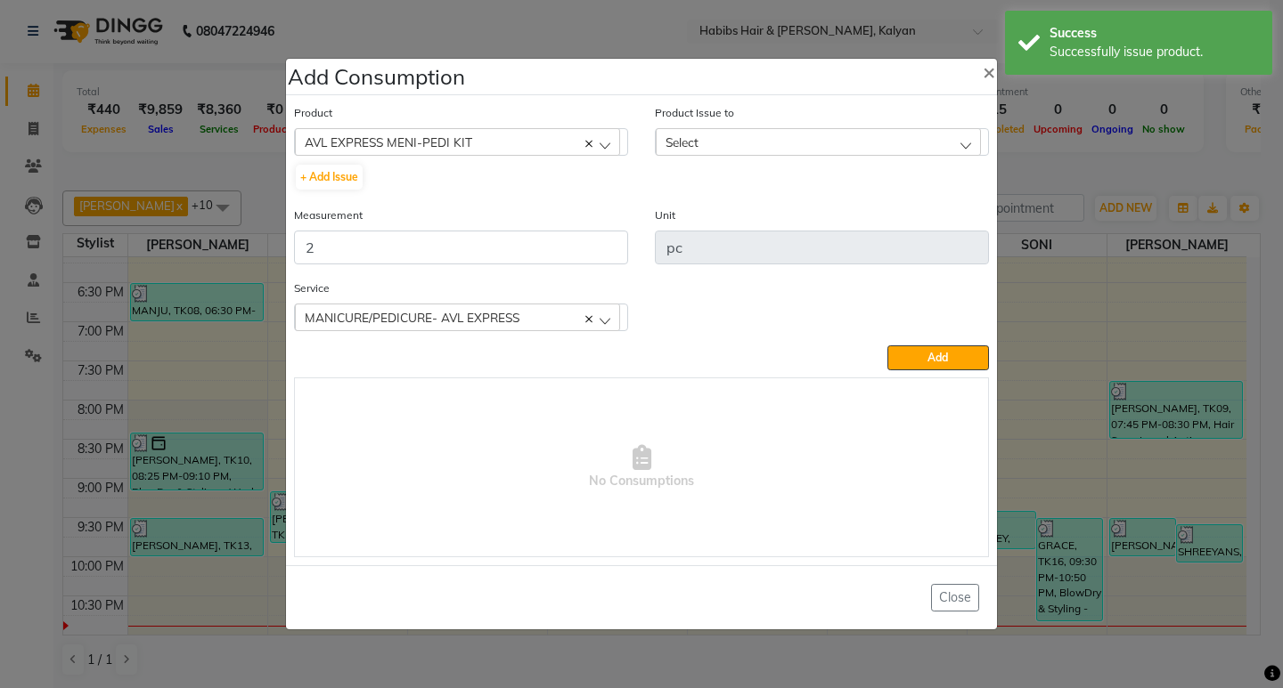
click at [776, 143] on div "Select" at bounding box center [818, 141] width 325 height 27
click at [849, 219] on label "2025-09-02, Issued to: SANTOSHI, Balance: 2" at bounding box center [791, 219] width 255 height 16
click at [949, 342] on div "Service MANICURE/PEDICURE- AVL EXPRESS MANICURE/PEDICURE- AVL EXPRESS MANICURE/…" at bounding box center [641, 312] width 721 height 67
drag, startPoint x: 949, startPoint y: 342, endPoint x: 949, endPoint y: 355, distance: 13.4
click at [949, 354] on div "Product AVL EXPRESS MENI-PEDI KIT 001 BANANA POWDER 10GM + Add Issue Product Is…" at bounding box center [641, 330] width 704 height 463
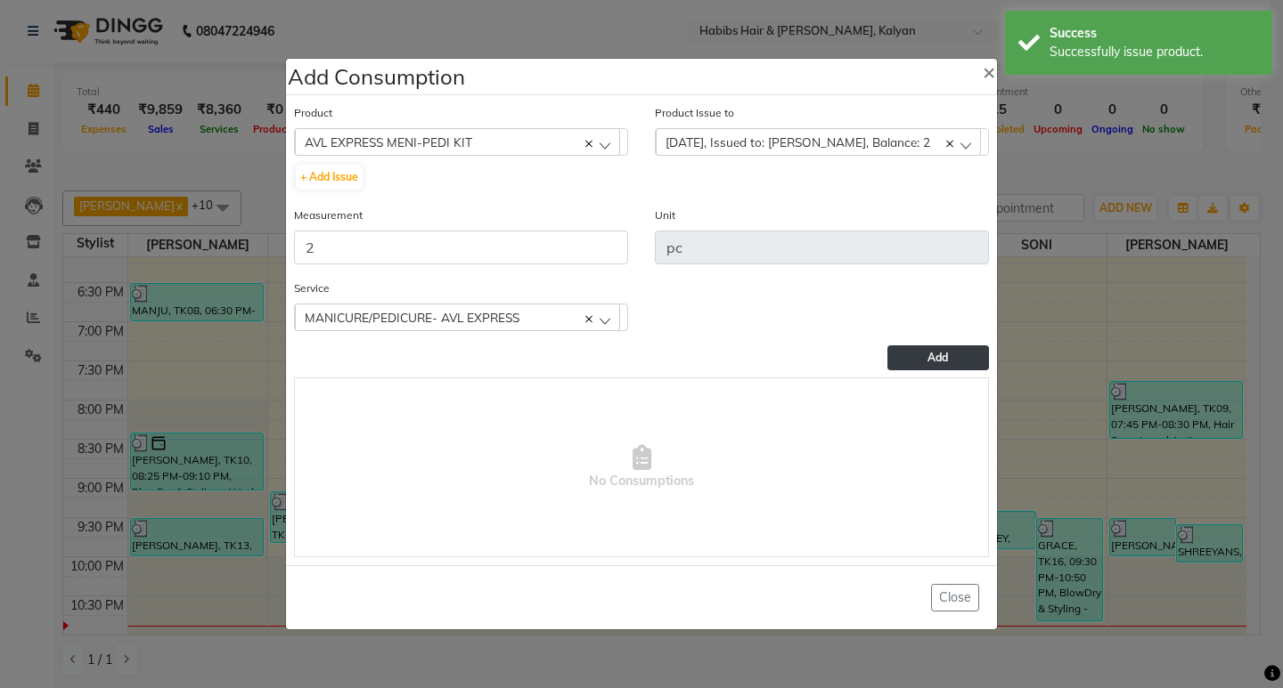
click at [949, 355] on button "Add" at bounding box center [938, 358] width 102 height 25
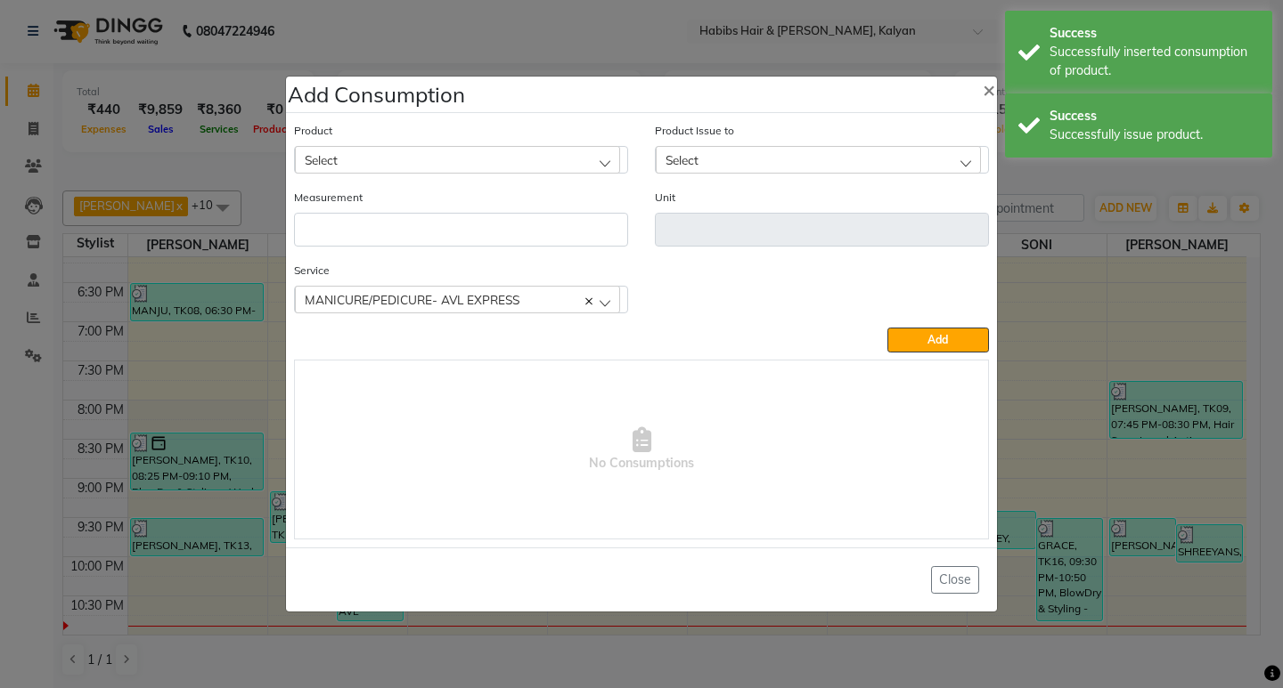
click at [401, 160] on div "Select" at bounding box center [457, 159] width 325 height 27
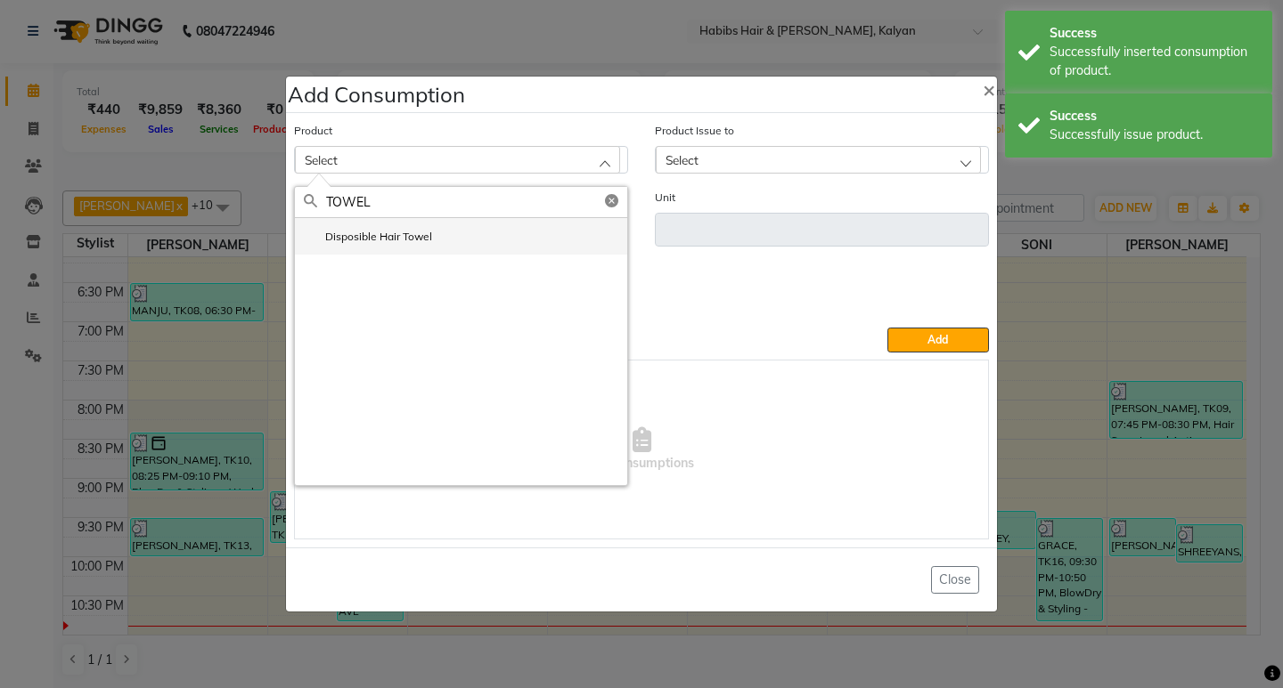
type input "TOWEL"
click at [411, 239] on label "Disposible Hair Towel" at bounding box center [368, 237] width 128 height 16
type input "pc"
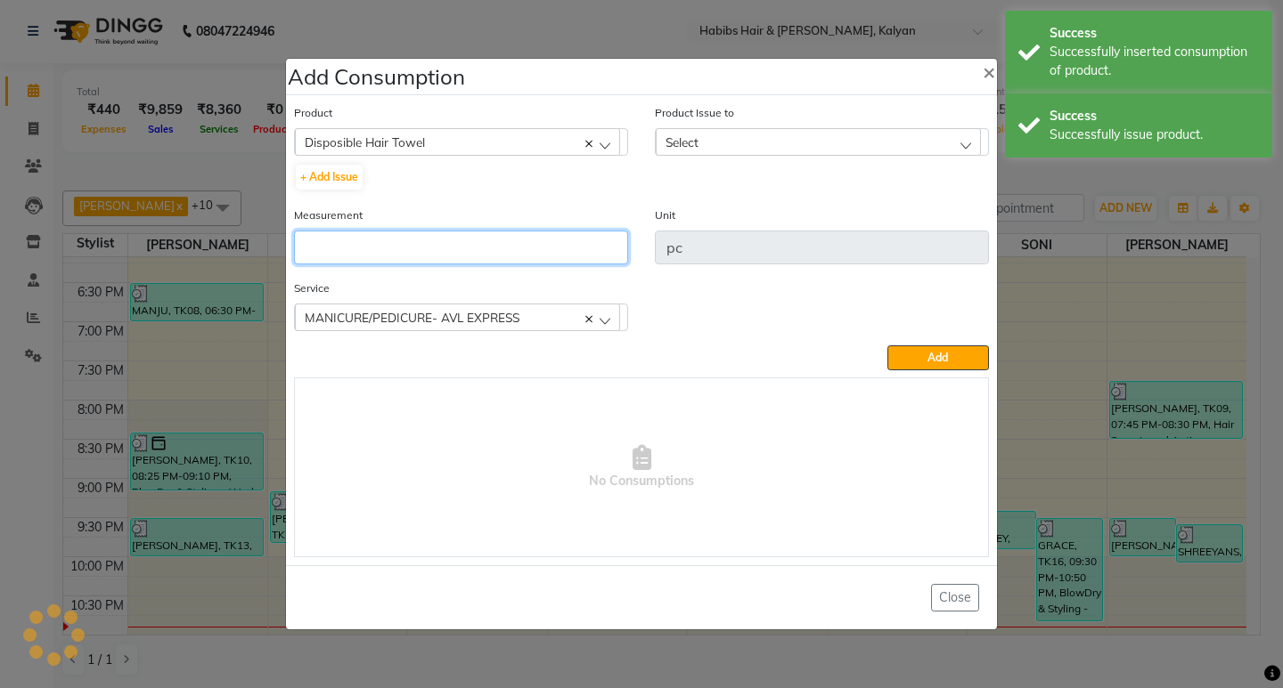
click at [411, 239] on input "number" at bounding box center [461, 248] width 334 height 34
type input "2"
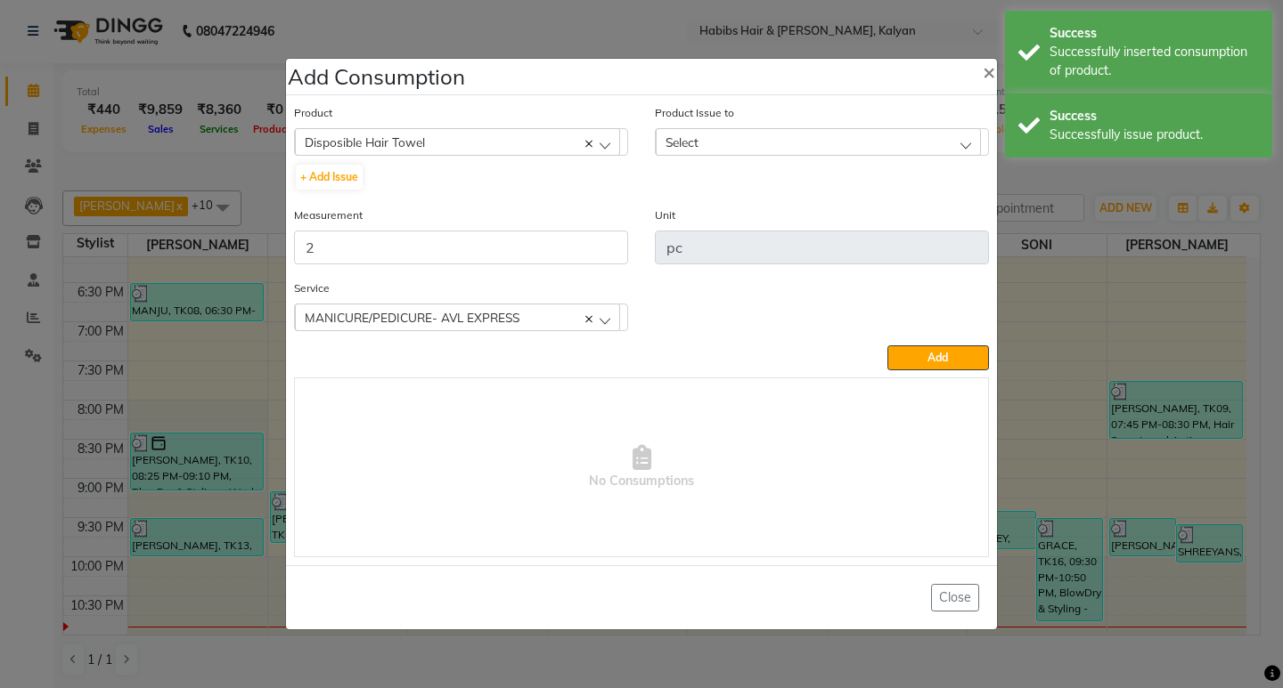
click at [847, 135] on div "Select" at bounding box center [818, 141] width 325 height 27
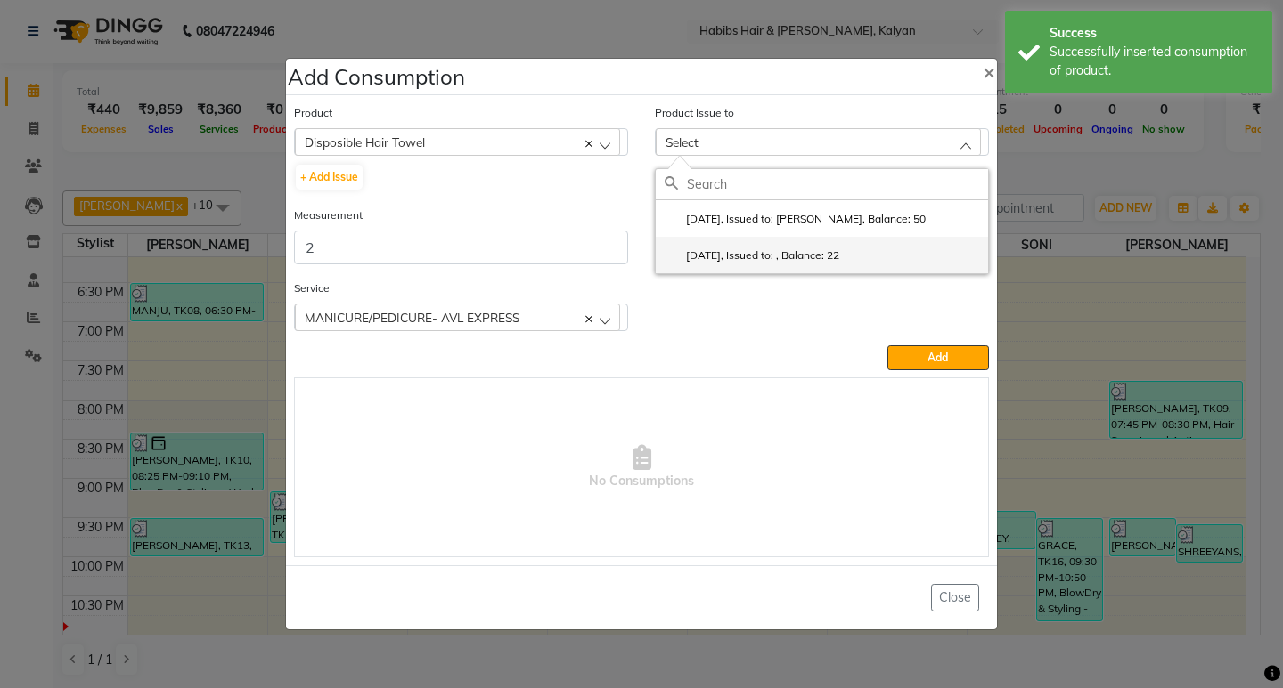
click at [912, 265] on li "2025-08-31, Issued to: , Balance: 22" at bounding box center [822, 255] width 332 height 37
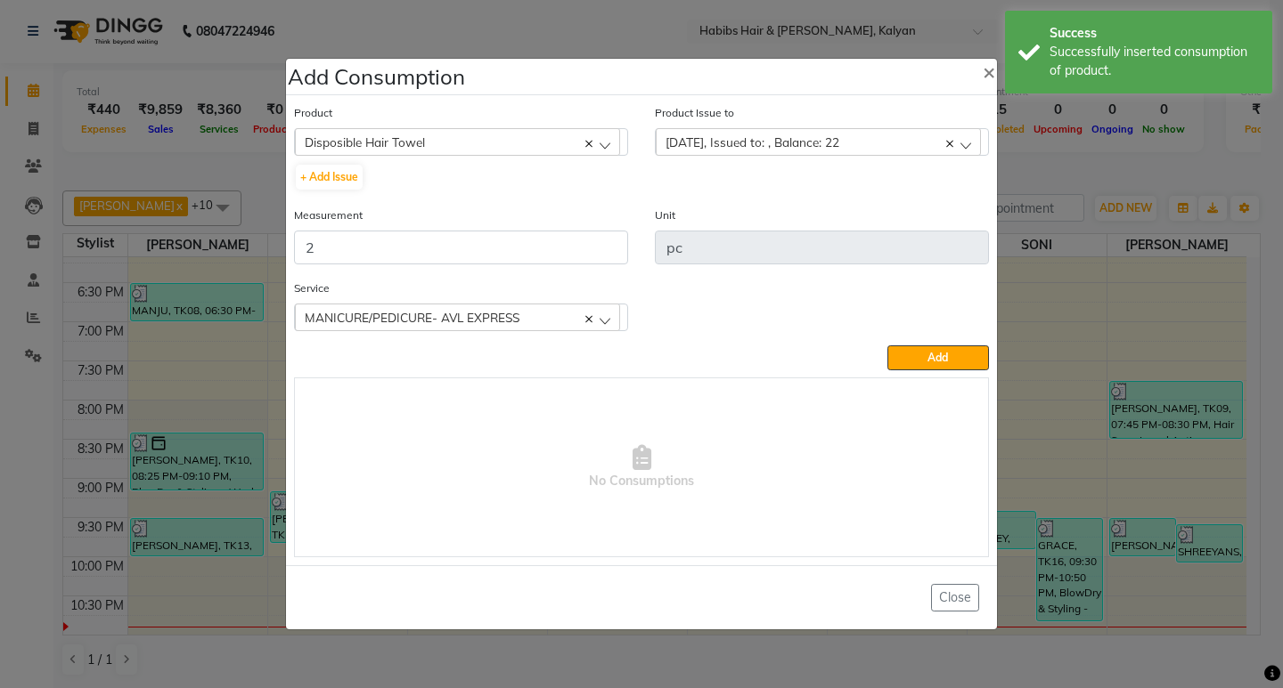
click at [945, 338] on div "Service MANICURE/PEDICURE- AVL EXPRESS MANICURE/PEDICURE- AVL EXPRESS MANICURE/…" at bounding box center [641, 312] width 721 height 67
click at [949, 356] on button "Add" at bounding box center [938, 358] width 102 height 25
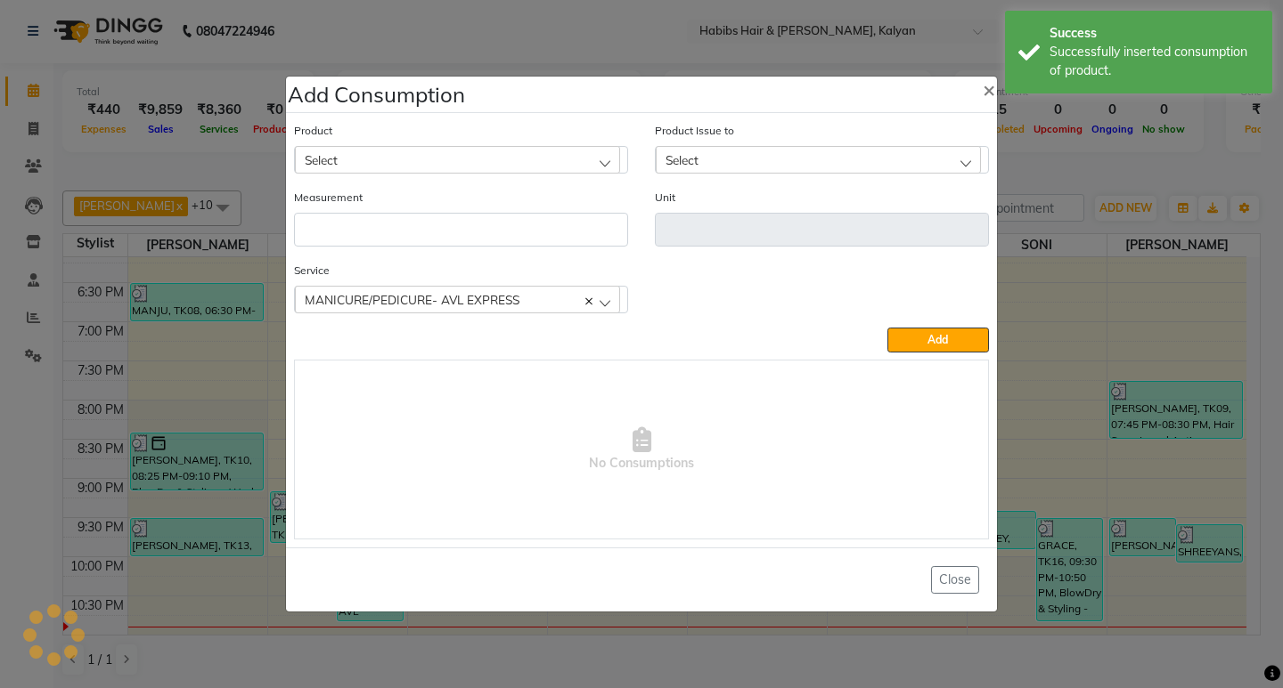
click at [1040, 167] on ngb-modal-window "Add Consumption × Product Select 001 BANANA POWDER 10GM Product Issue to Select…" at bounding box center [641, 344] width 1283 height 688
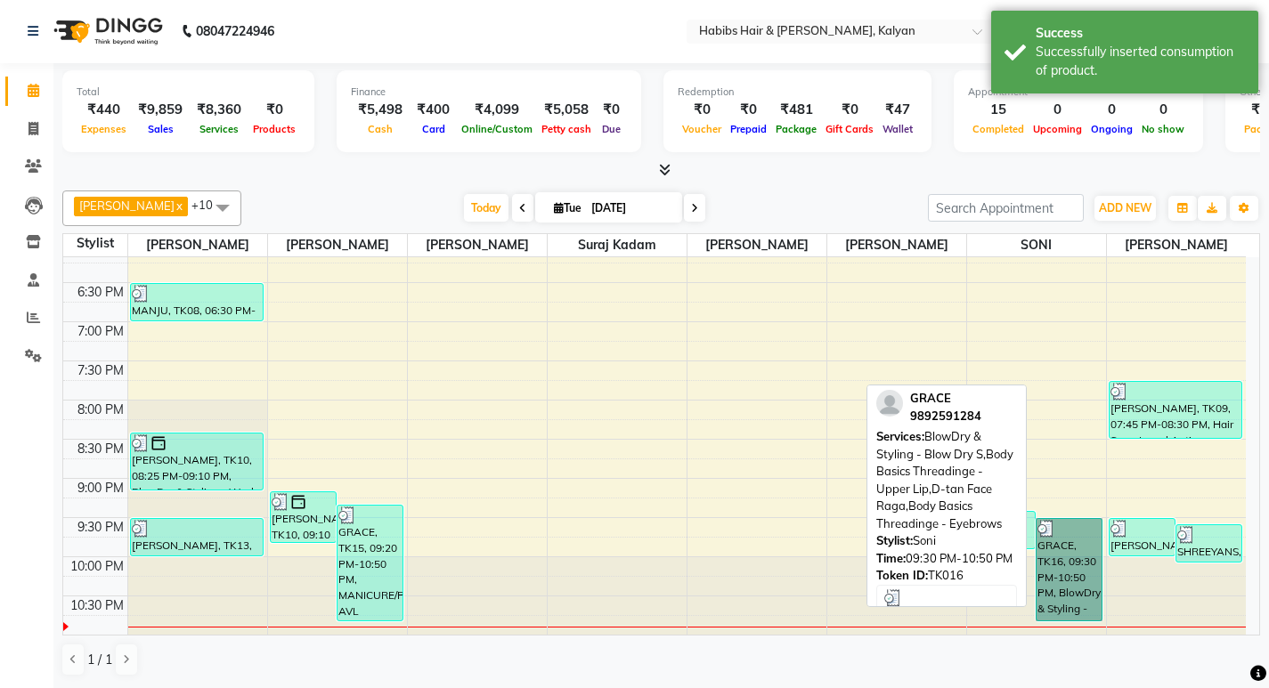
drag, startPoint x: 1084, startPoint y: 564, endPoint x: 1074, endPoint y: 561, distance: 10.2
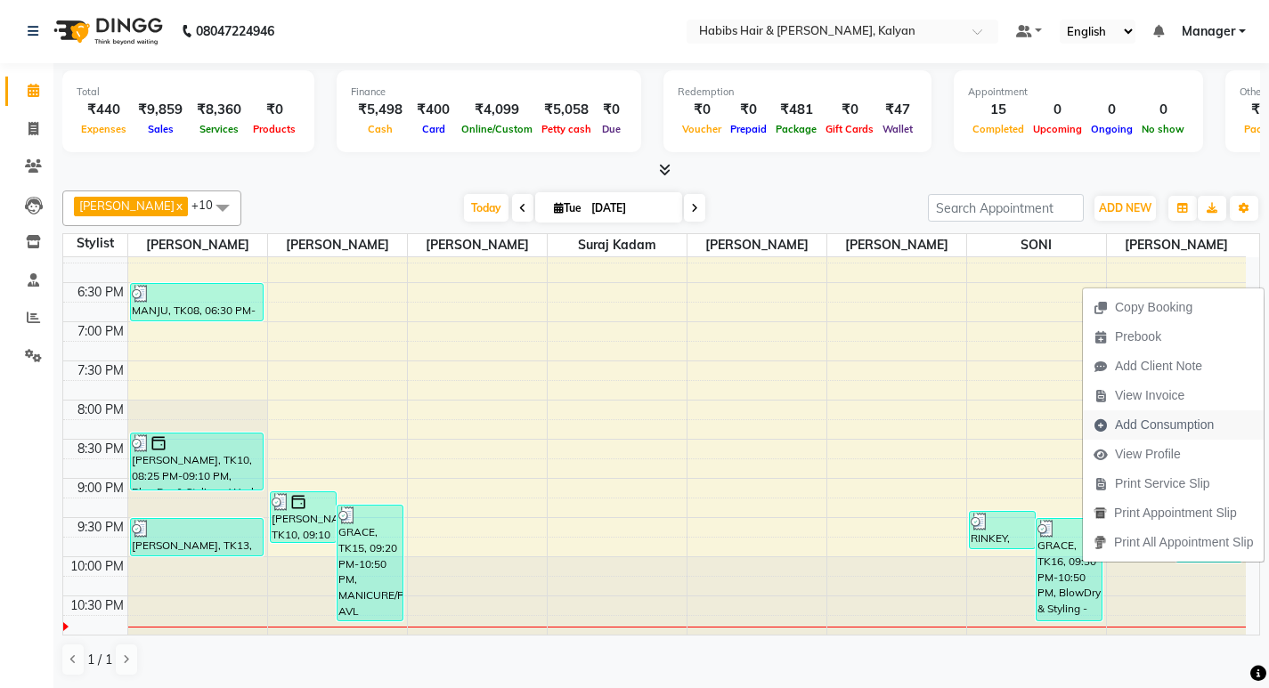
click at [1152, 422] on span "Add Consumption" at bounding box center [1164, 425] width 99 height 19
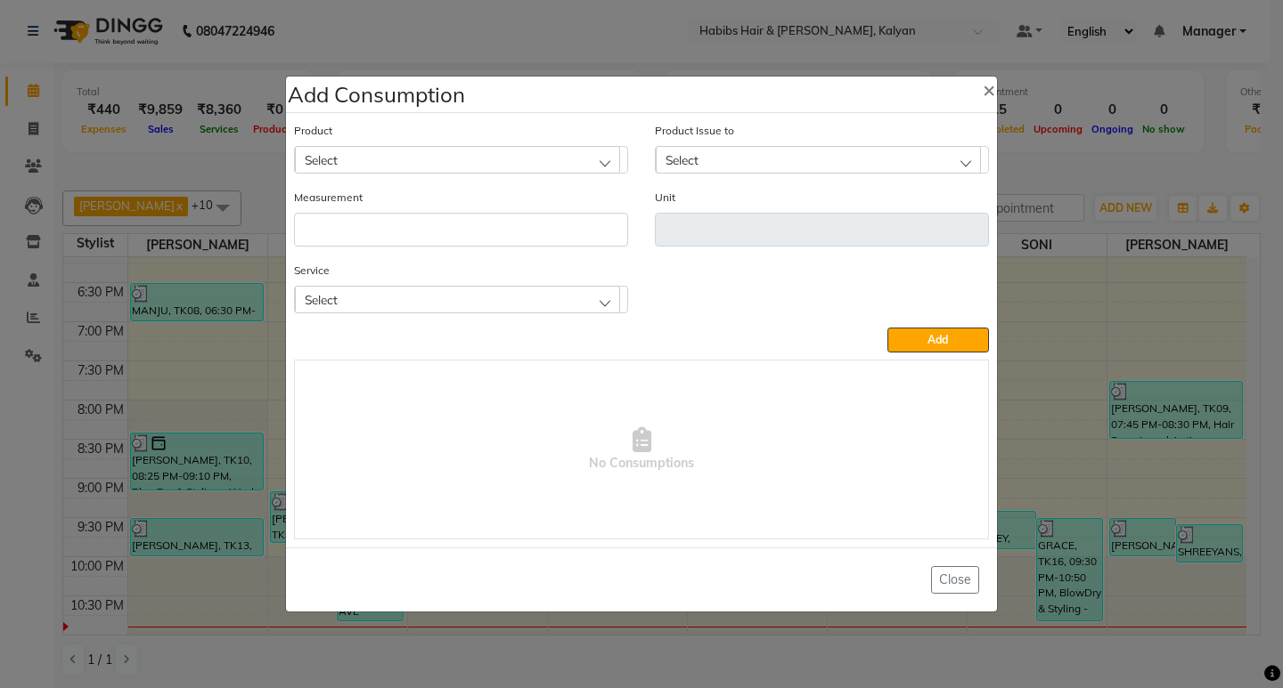
click at [331, 300] on span "Select" at bounding box center [321, 299] width 33 height 15
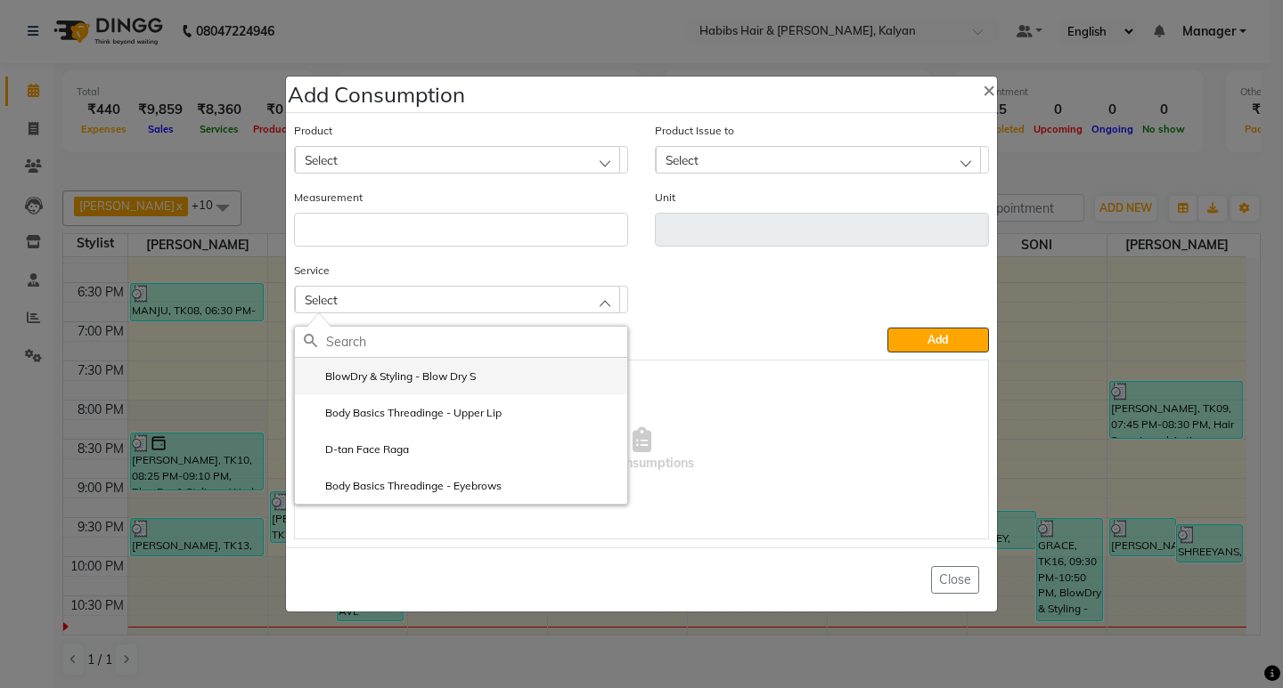
click at [372, 367] on li "BlowDry & Styling - Blow Dry S" at bounding box center [461, 376] width 332 height 37
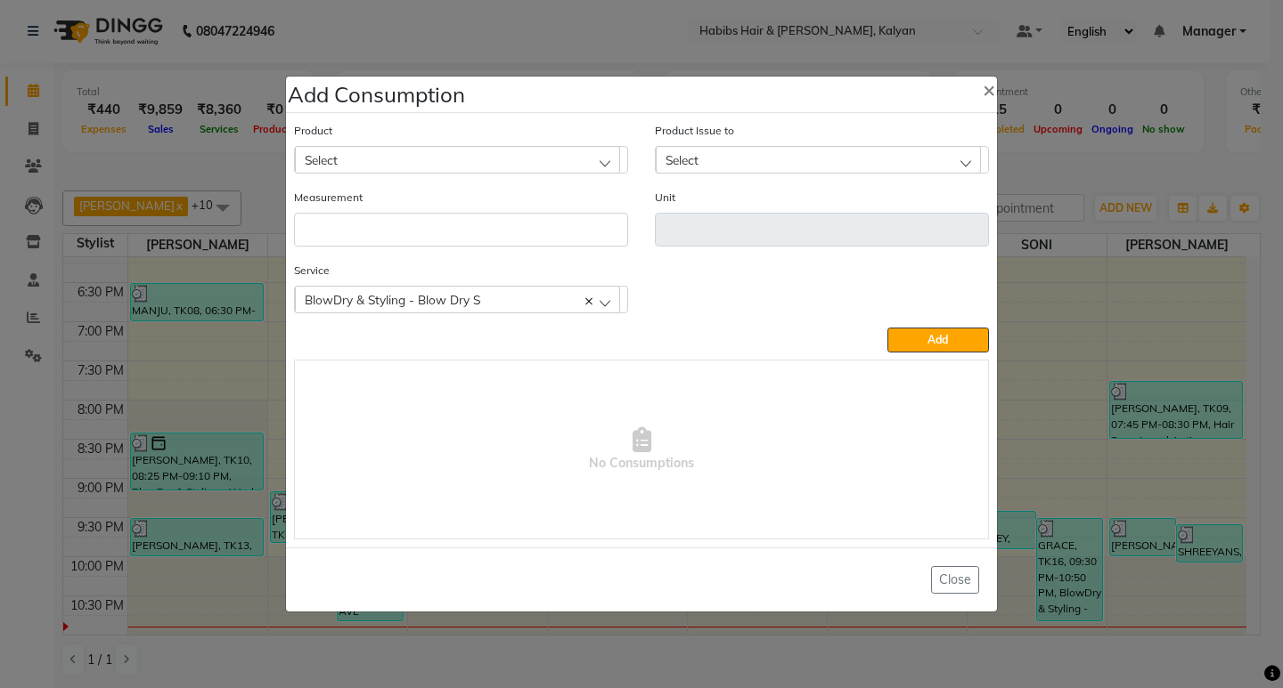
click at [431, 145] on div "Product Select" at bounding box center [461, 147] width 334 height 53
click at [452, 152] on div "Select" at bounding box center [457, 159] width 325 height 27
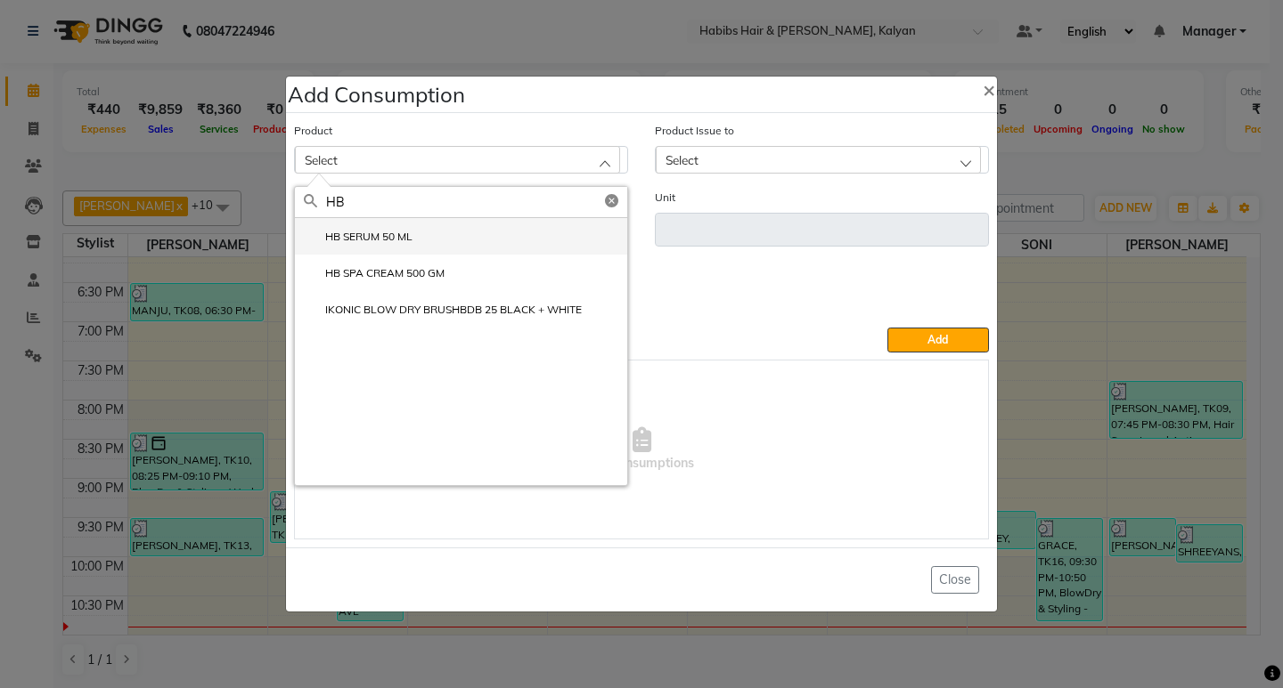
type input "HB"
click at [417, 233] on li "HB SERUM 50 ML" at bounding box center [461, 236] width 332 height 37
type input "ML"
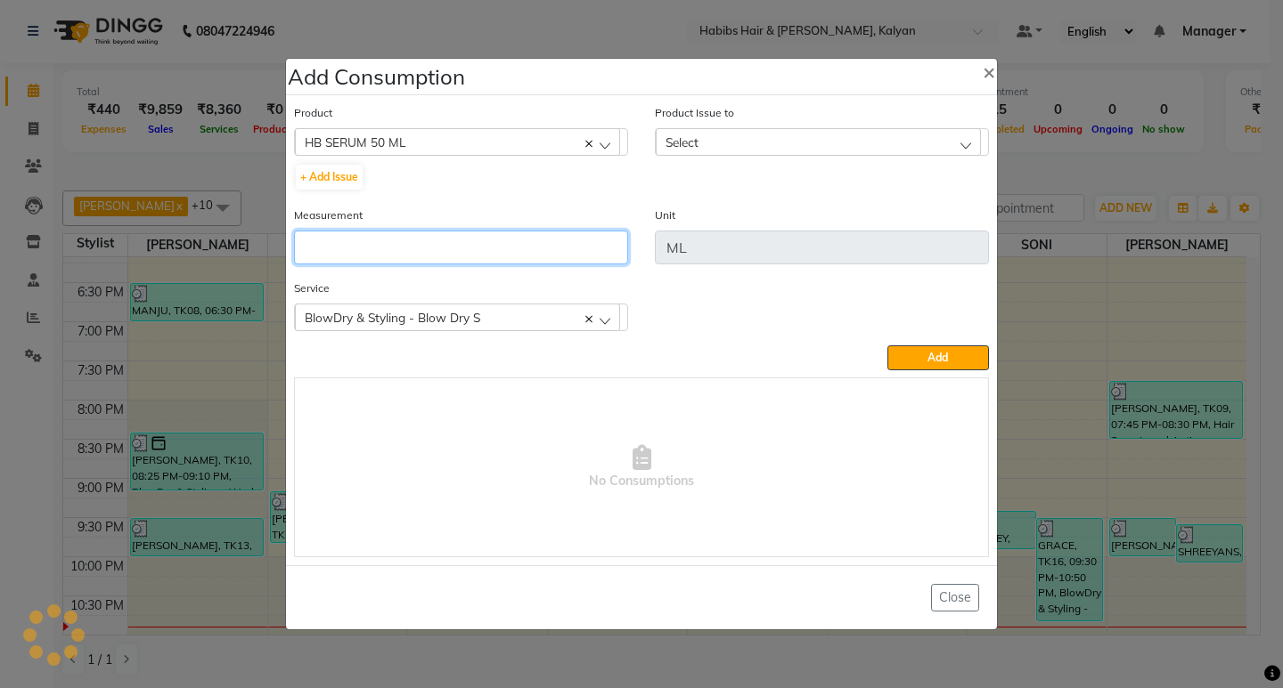
click at [417, 233] on input "number" at bounding box center [461, 248] width 334 height 34
type input "1"
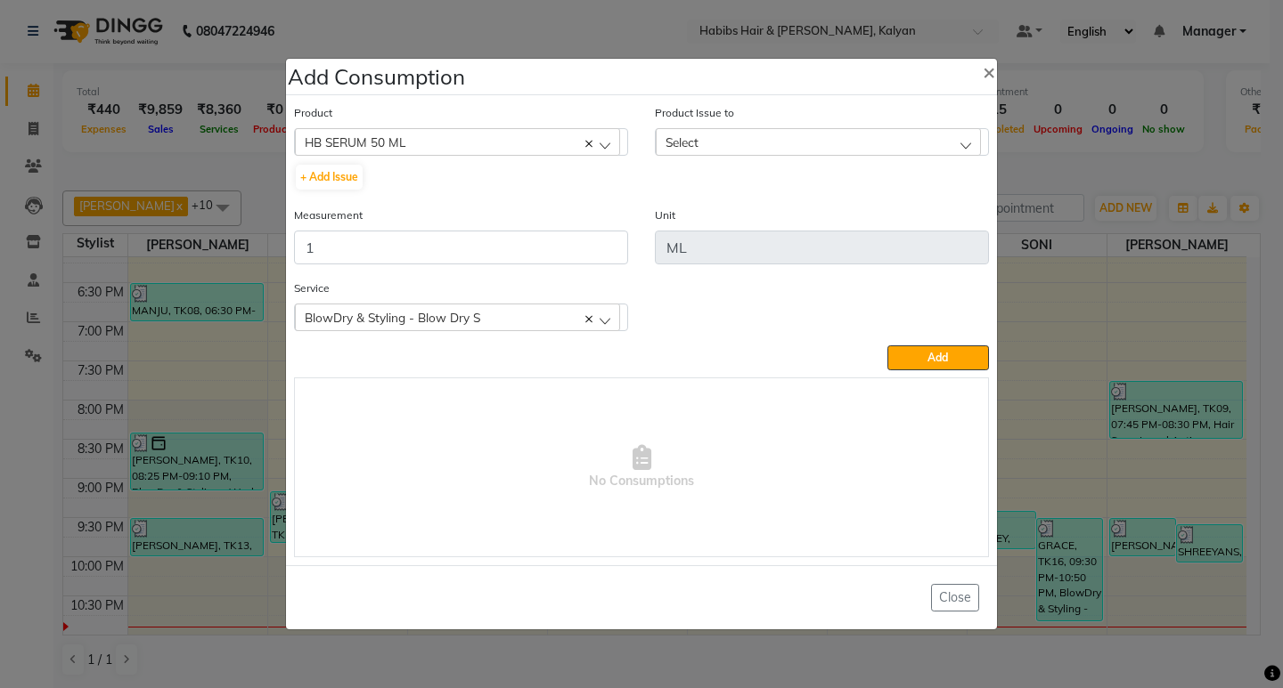
click at [835, 150] on div "Select" at bounding box center [818, 141] width 325 height 27
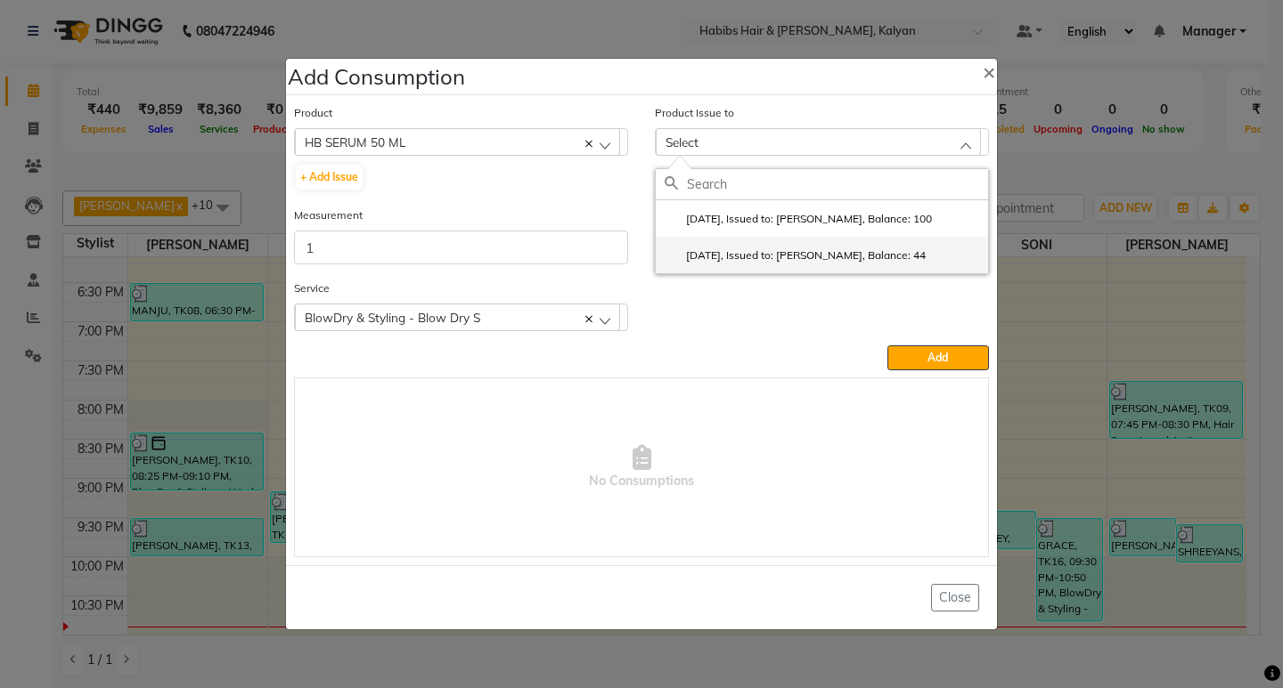
click at [902, 248] on label "2025-08-19, Issued to: SHALINI, Balance: 44" at bounding box center [794, 256] width 261 height 16
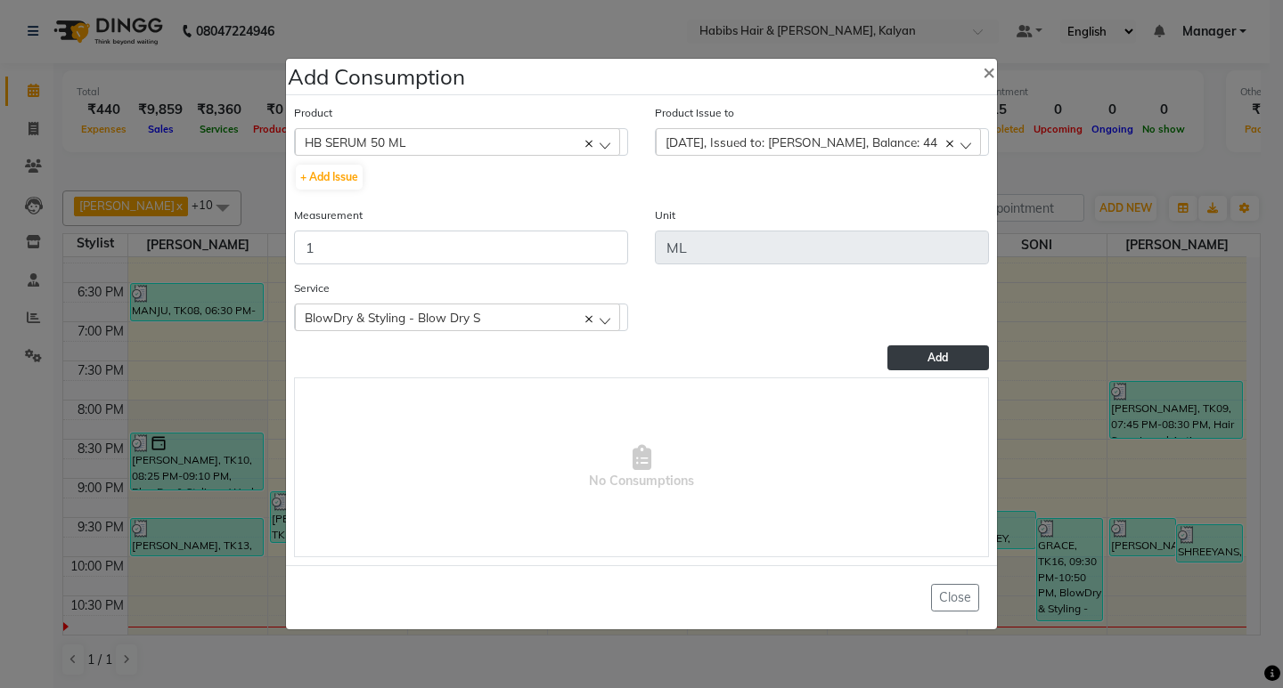
click at [945, 354] on span "Add" at bounding box center [937, 357] width 20 height 13
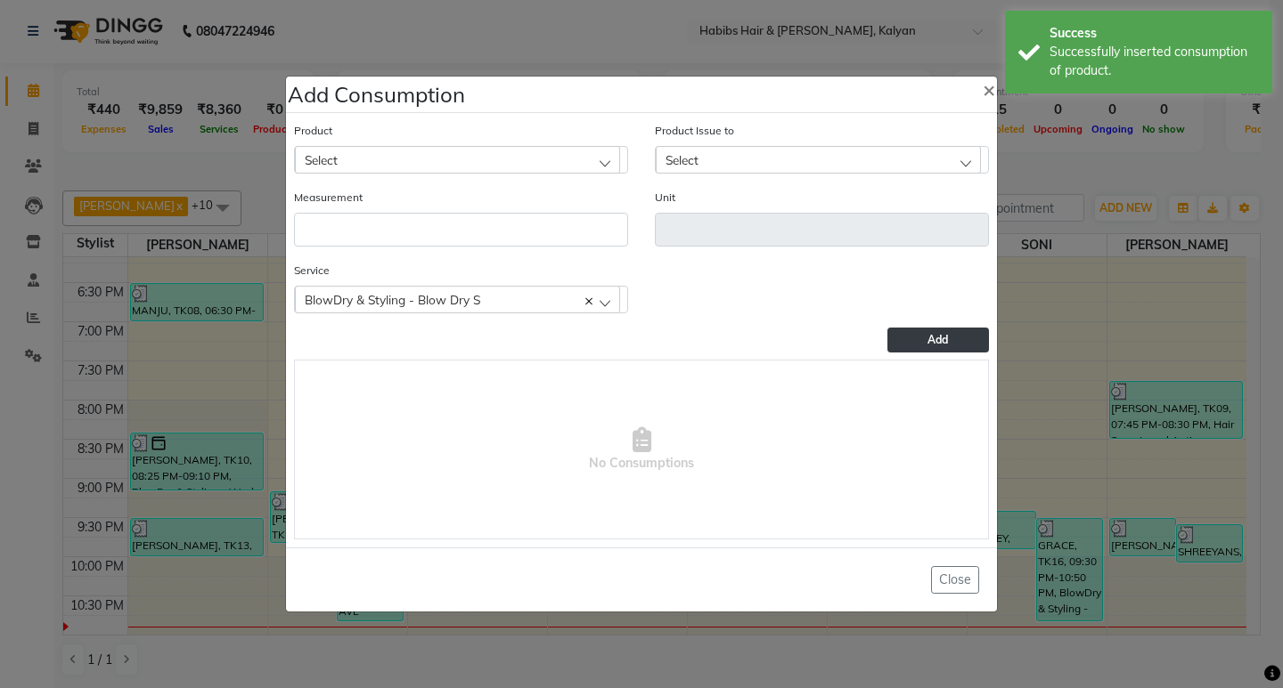
click at [444, 292] on span "BlowDry & Styling - Blow Dry S" at bounding box center [392, 299] width 175 height 15
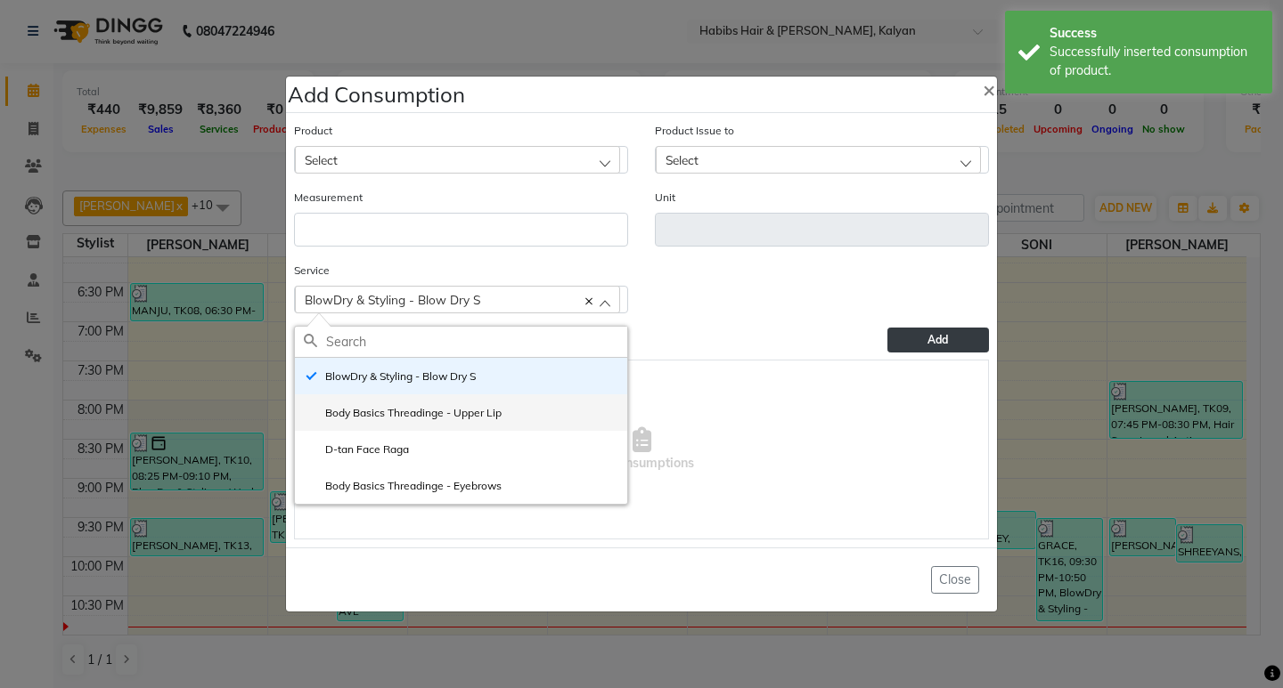
click at [444, 420] on label "Body Basics Threadinge - Upper Lip" at bounding box center [403, 413] width 198 height 16
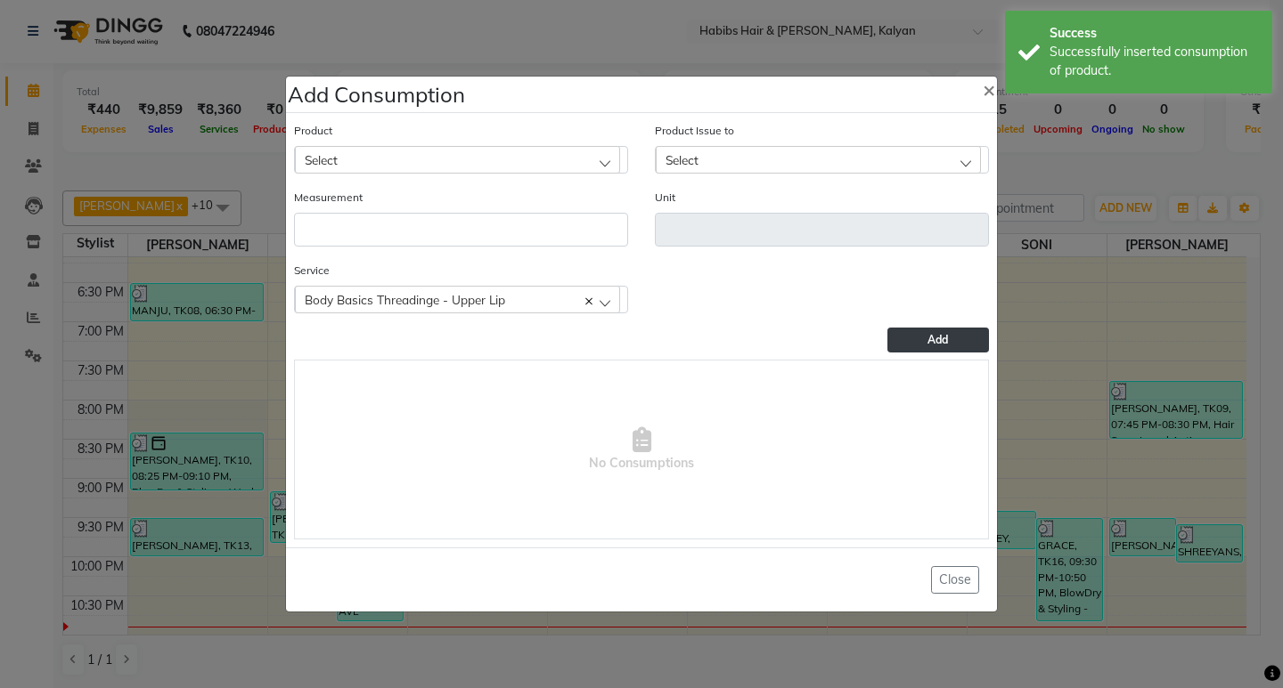
click at [452, 177] on div "Product Select 001 BANANA POWDER 10GM" at bounding box center [461, 154] width 361 height 67
click at [452, 170] on div "Select" at bounding box center [457, 159] width 325 height 27
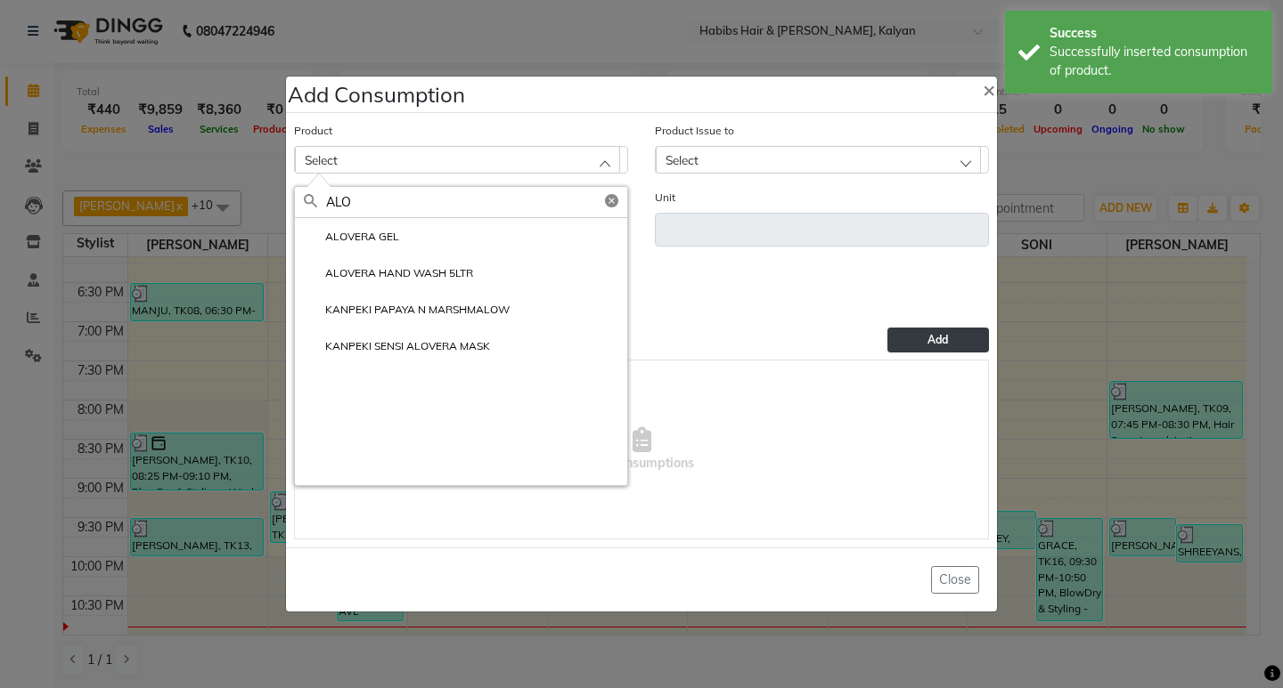
type input "ALO"
click at [420, 251] on li "ALOVERA GEL" at bounding box center [461, 236] width 332 height 37
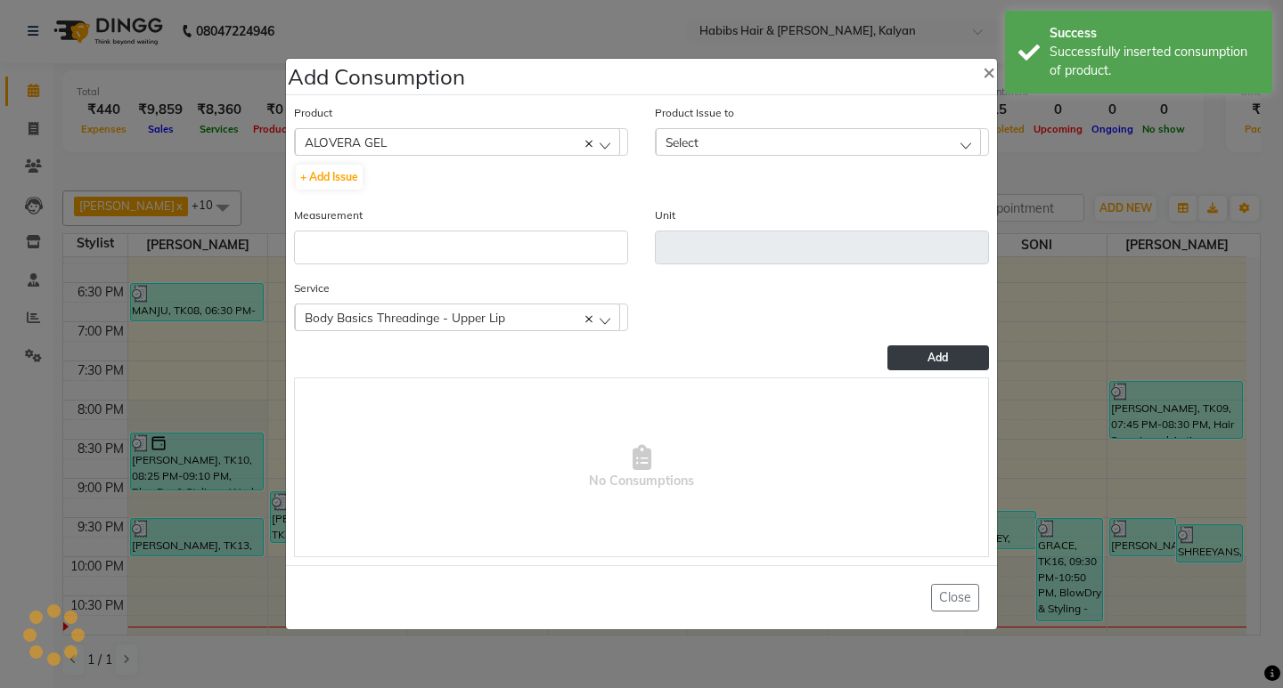
type input "ml"
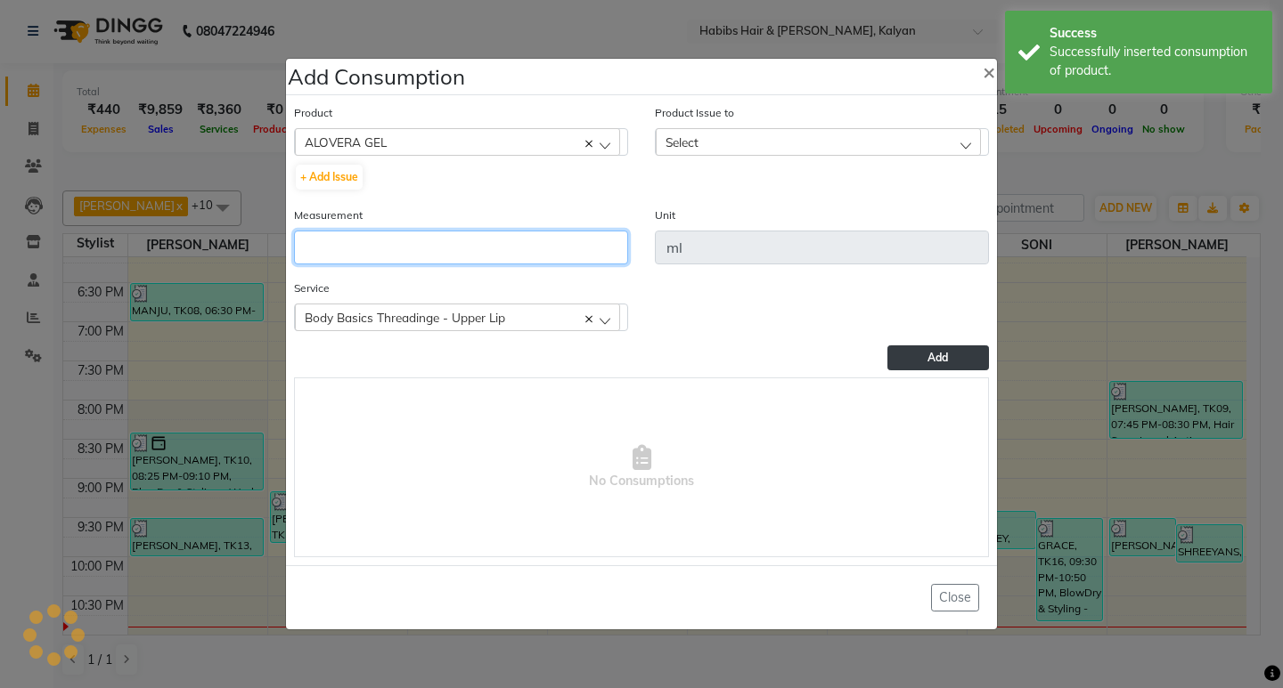
click at [420, 251] on input "number" at bounding box center [461, 248] width 334 height 34
type input "1"
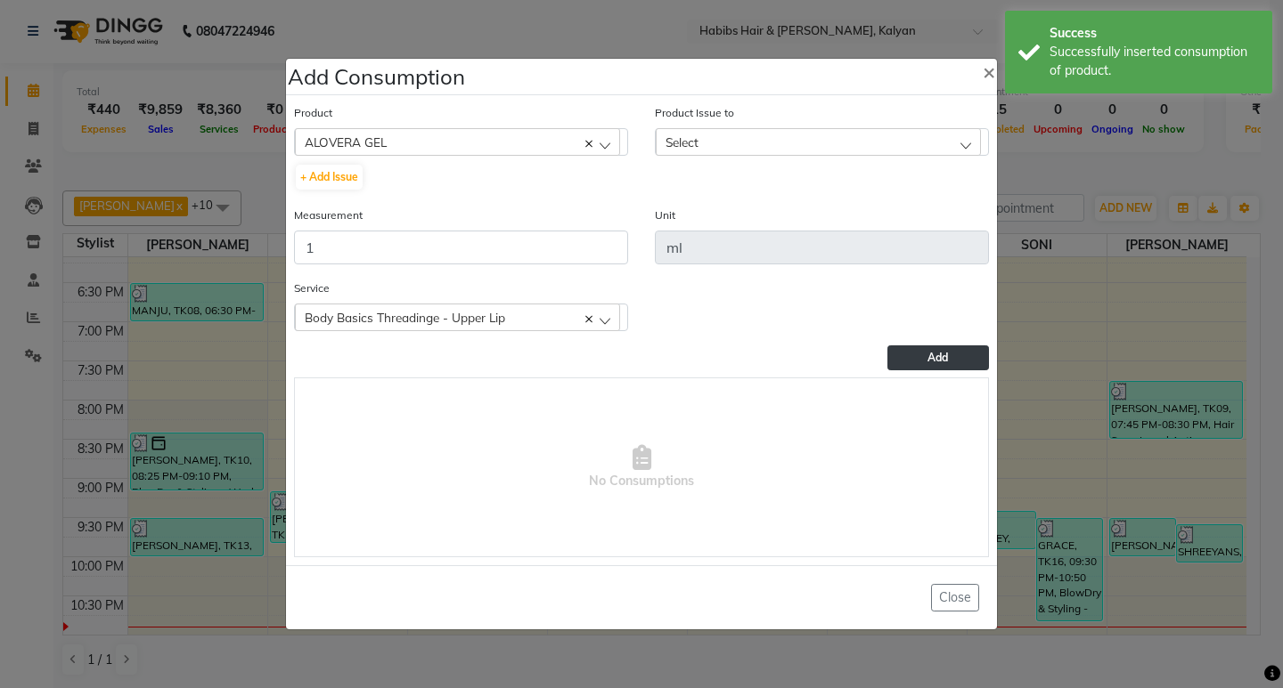
click at [897, 126] on div "Product Issue to Select 2025-05-14, Issued to: SANTOSHI, Balance: 111" at bounding box center [822, 129] width 334 height 53
click at [900, 135] on div "Select" at bounding box center [818, 141] width 325 height 27
click at [924, 216] on label "2025-05-14, Issued to: SANTOSHI, Balance: 111" at bounding box center [797, 219] width 267 height 16
click at [945, 346] on button "Add" at bounding box center [938, 358] width 102 height 25
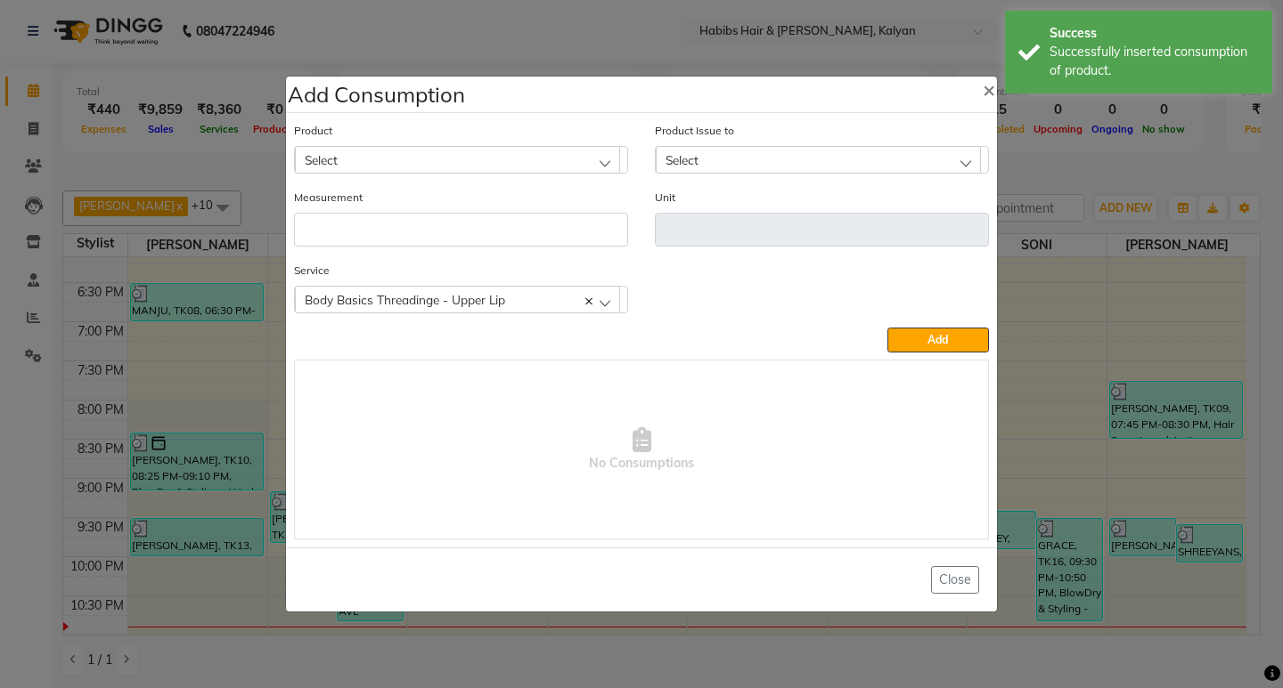
click at [493, 301] on span "Body Basics Threadinge - Upper Lip" at bounding box center [405, 299] width 200 height 15
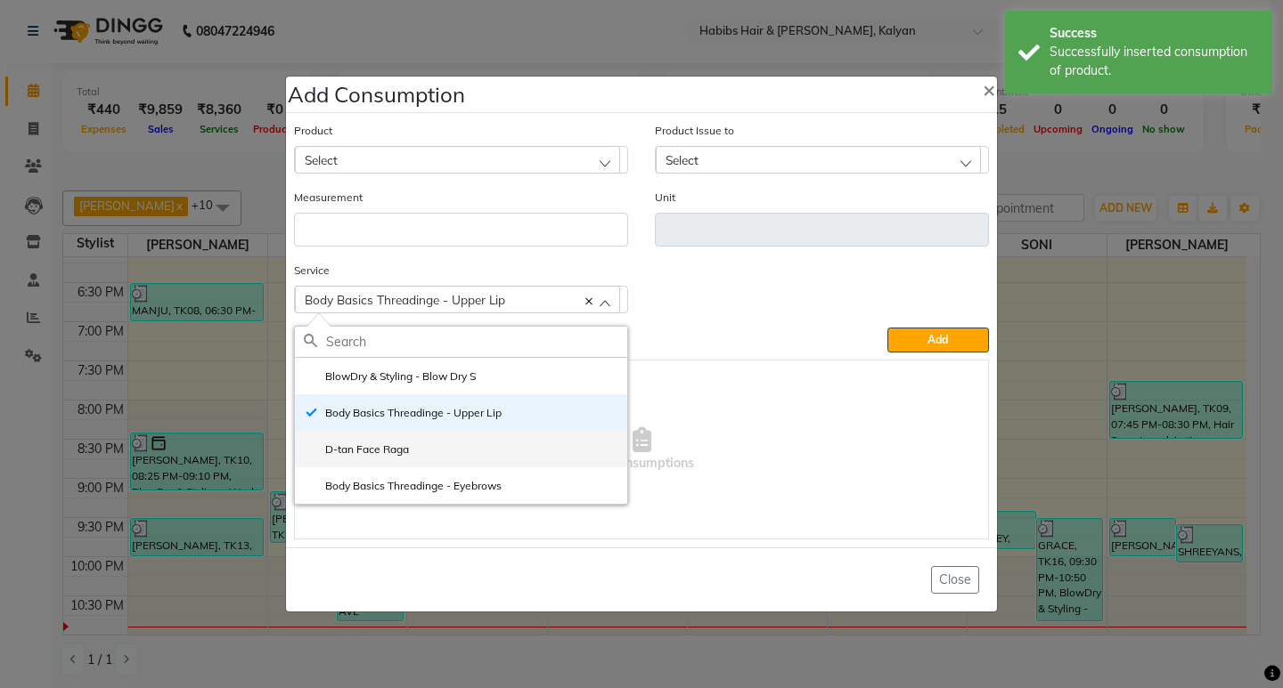
click at [420, 441] on li "D-tan Face Raga" at bounding box center [461, 449] width 332 height 37
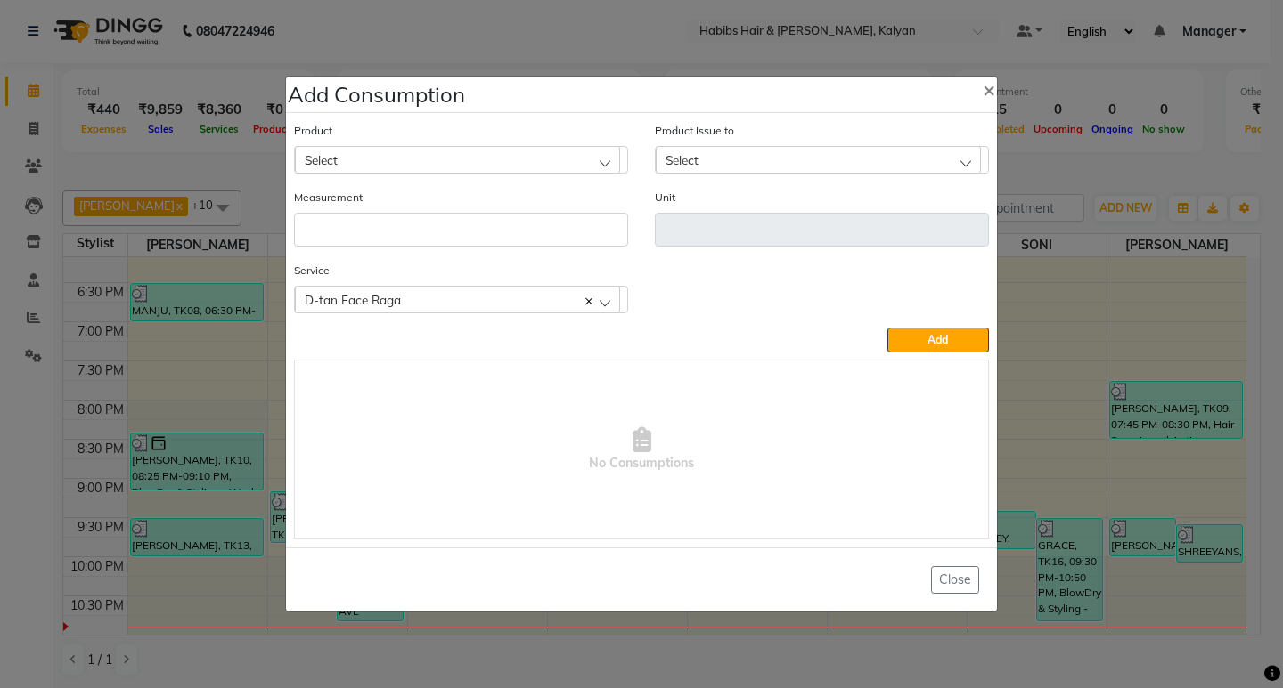
click at [463, 153] on div "Select" at bounding box center [457, 159] width 325 height 27
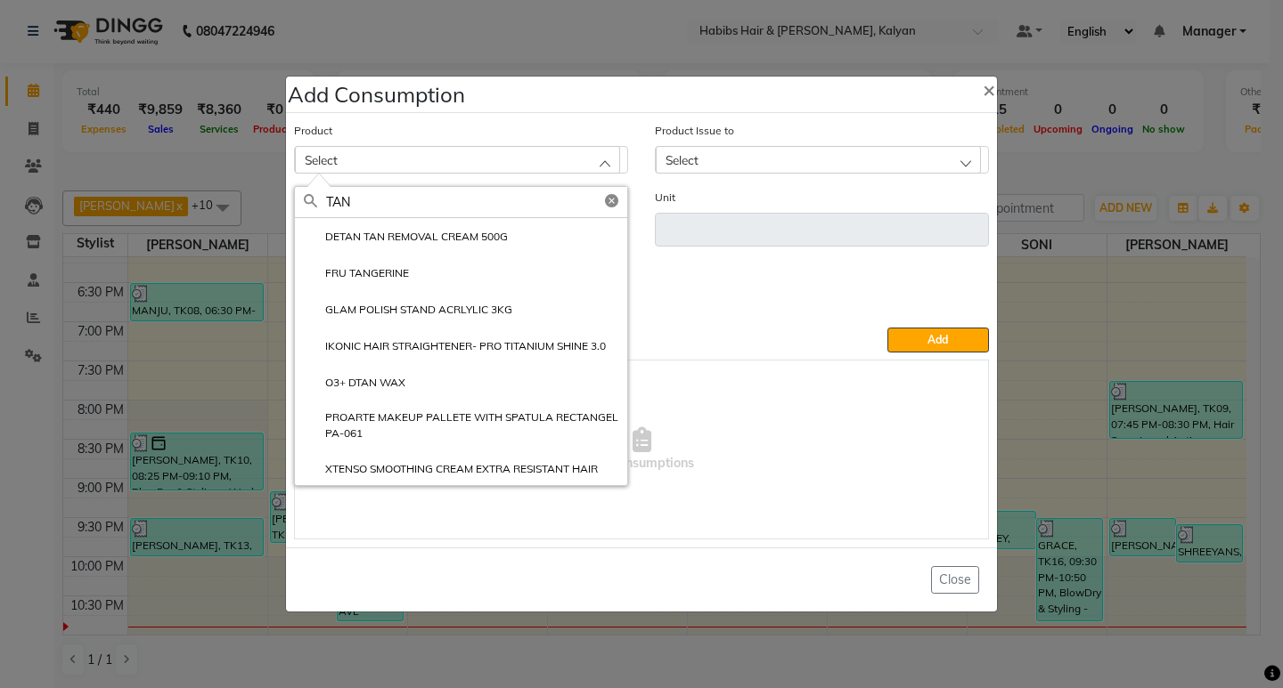
type input "TAN"
click at [468, 234] on label "DETAN TAN REMOVAL CREAM 500G" at bounding box center [406, 237] width 204 height 16
type input "gms"
click at [468, 234] on input "number" at bounding box center [461, 230] width 334 height 34
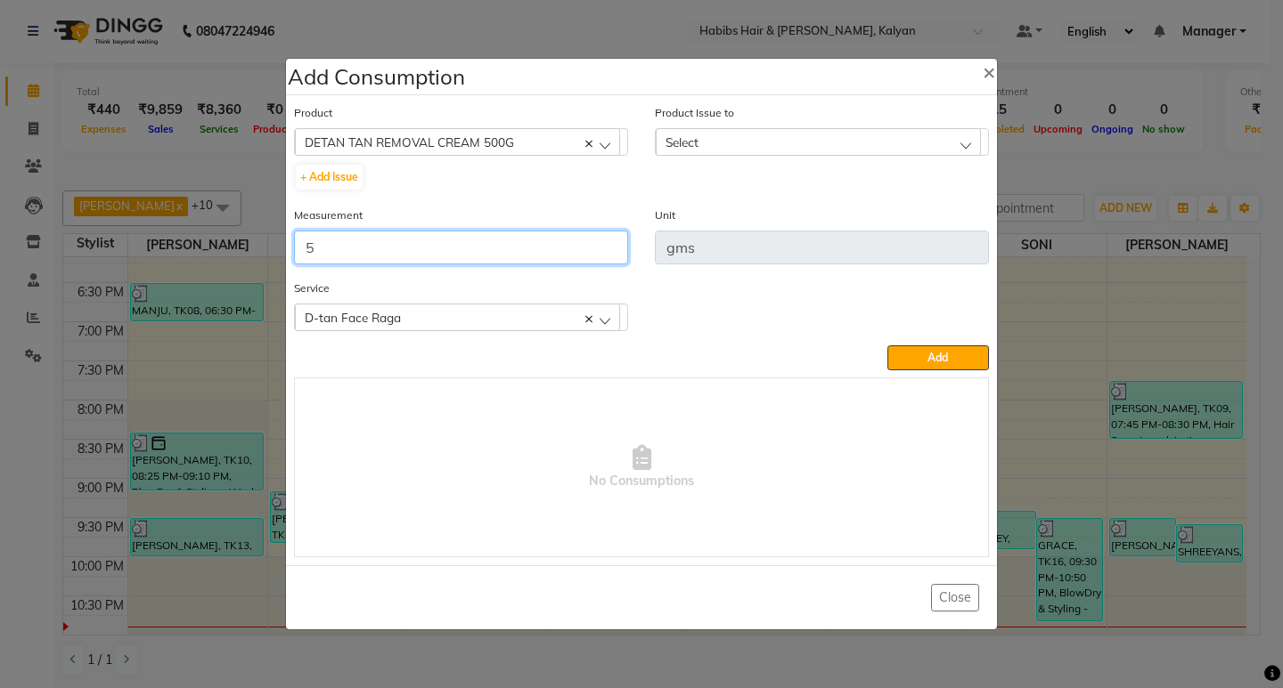
type input "5"
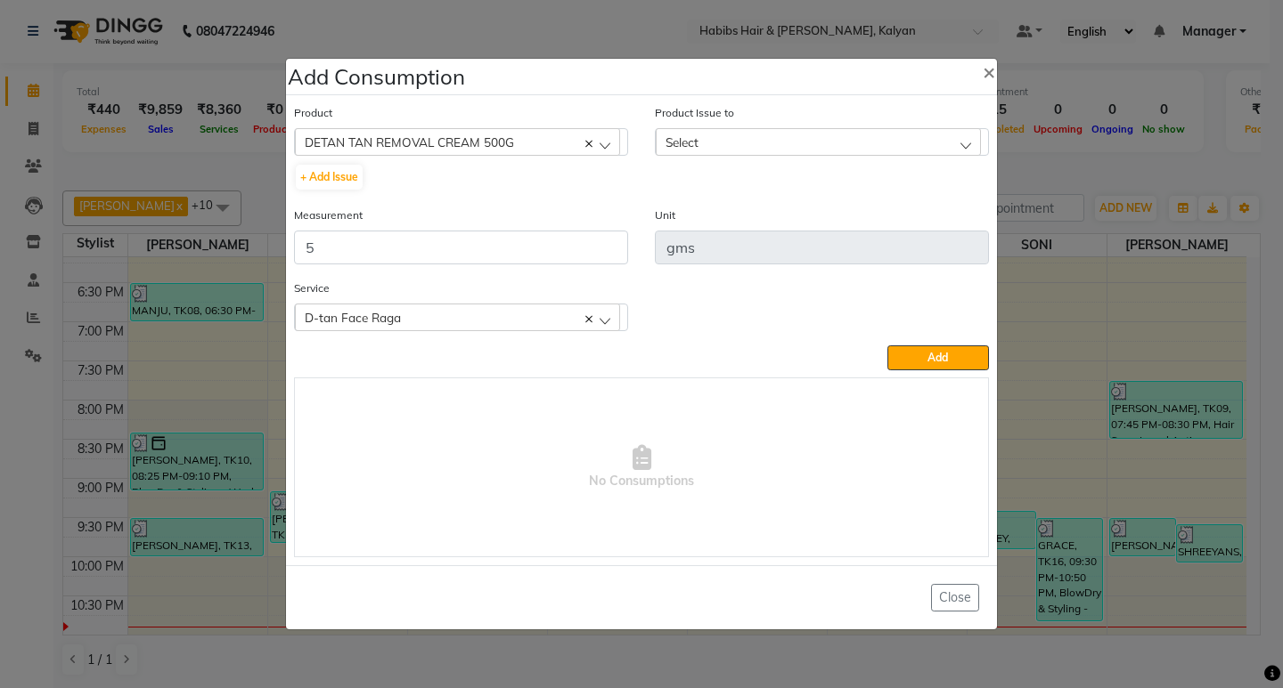
click at [876, 151] on div "Select" at bounding box center [818, 141] width 325 height 27
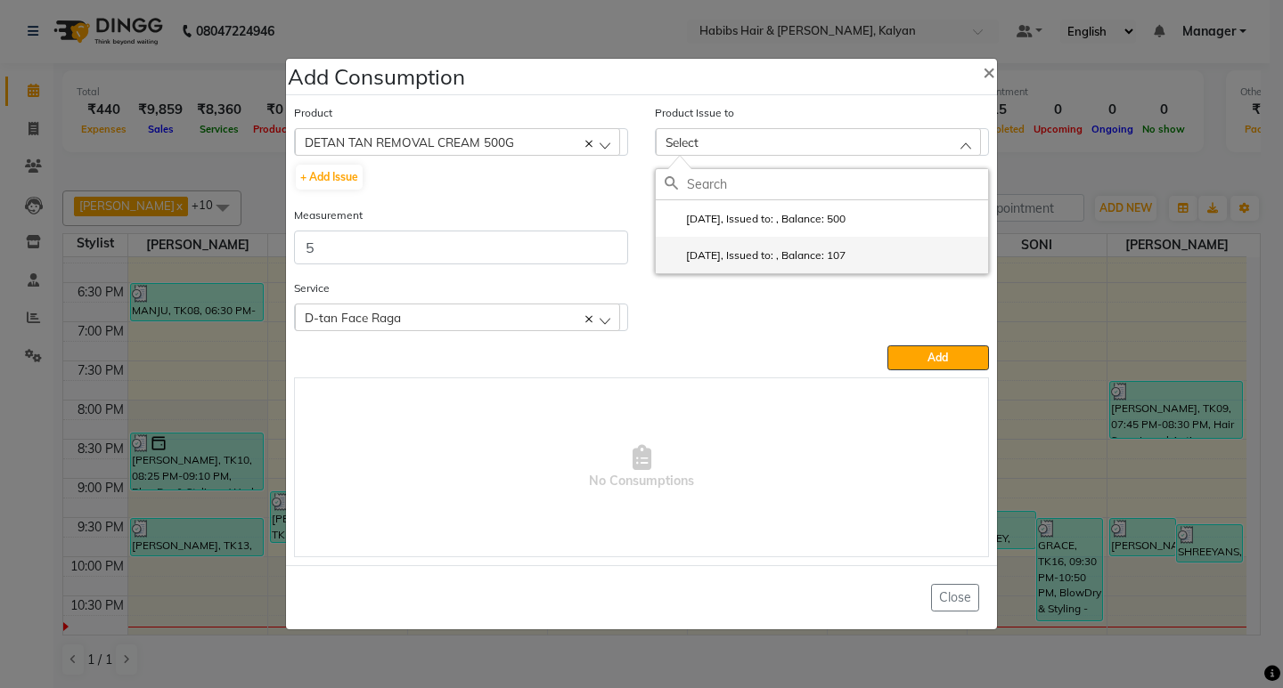
click at [900, 258] on li "2025-07-12, Issued to: , Balance: 107" at bounding box center [822, 255] width 332 height 37
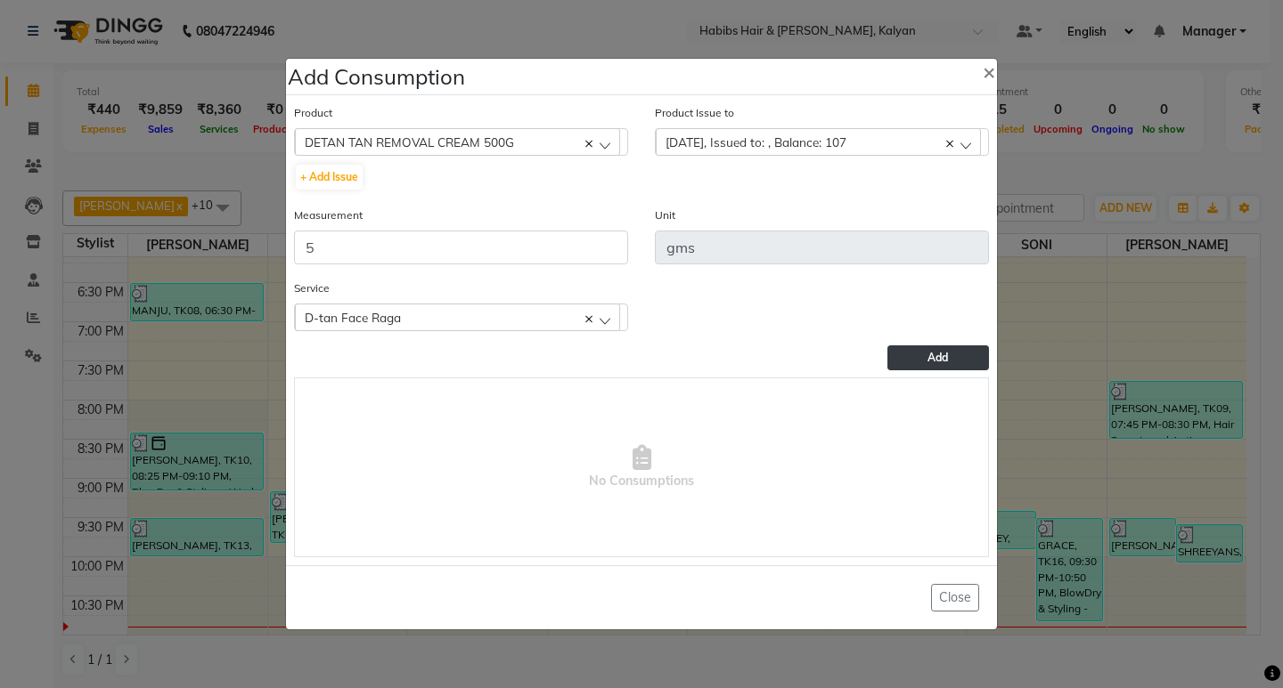
click at [925, 360] on button "Add" at bounding box center [938, 358] width 102 height 25
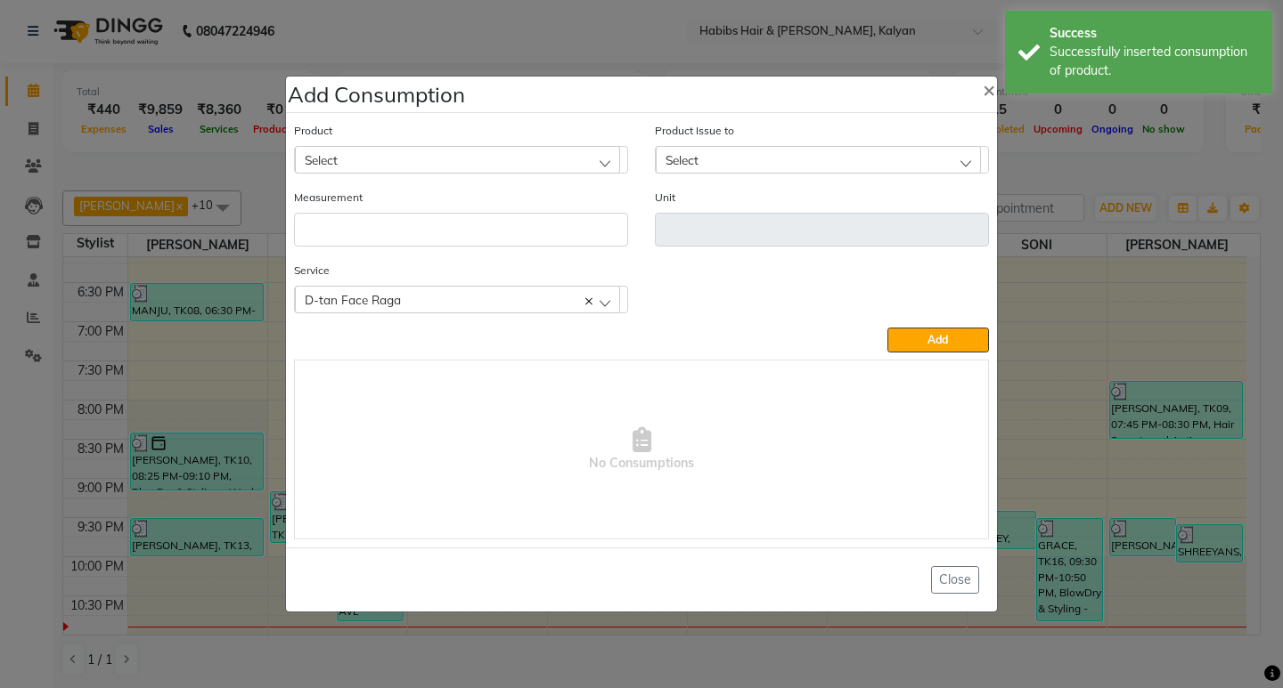
click at [470, 157] on div "Select" at bounding box center [457, 159] width 325 height 27
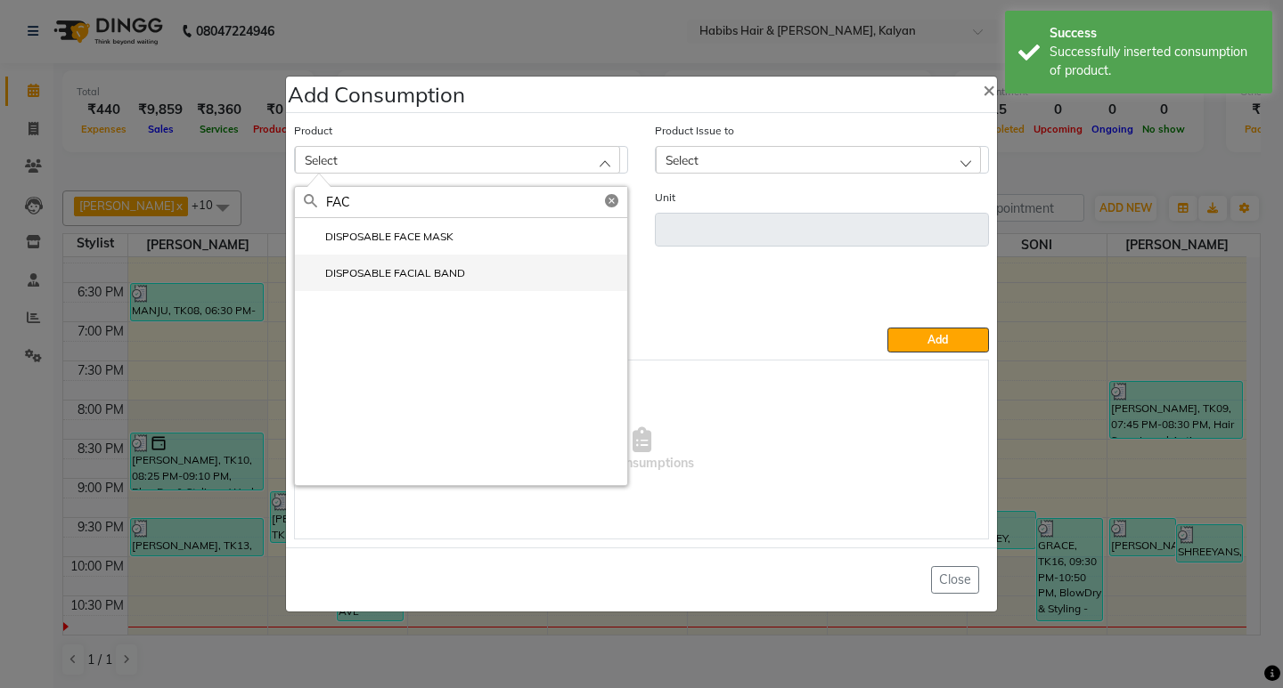
type input "FAC"
click at [441, 283] on li "DISPOSABLE FACIAL BAND" at bounding box center [461, 273] width 332 height 37
type input "pc"
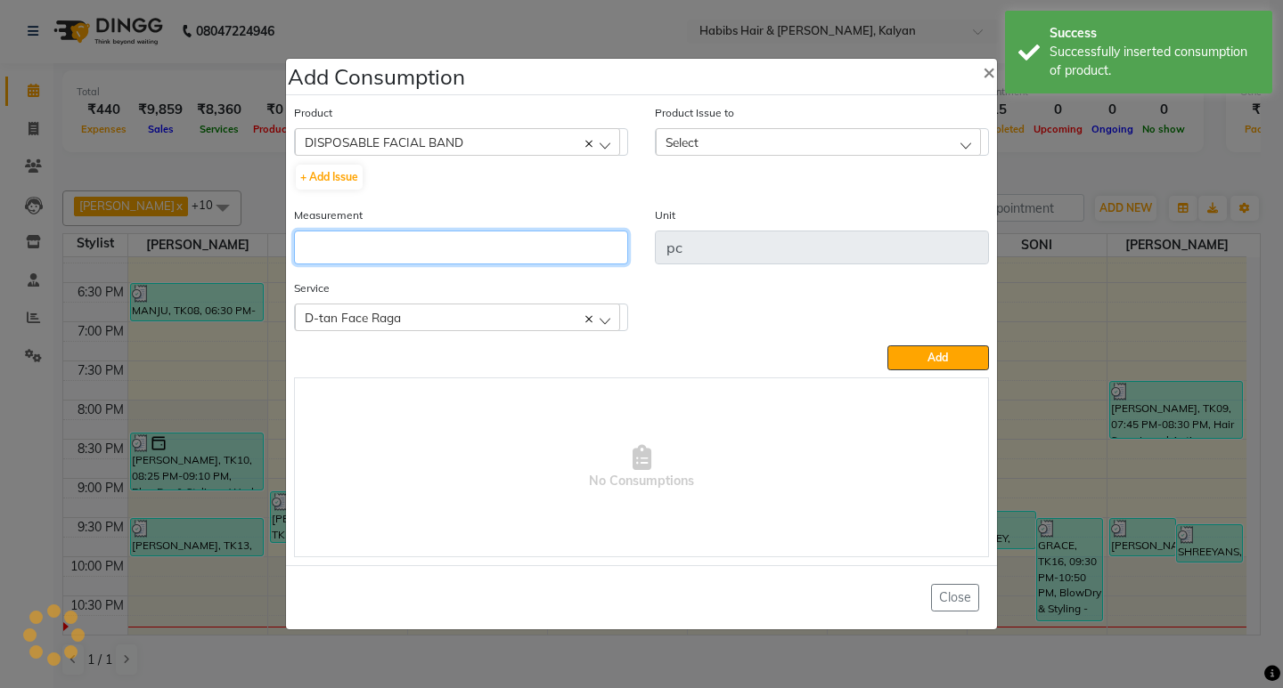
click at [450, 232] on input "number" at bounding box center [461, 248] width 334 height 34
type input "1"
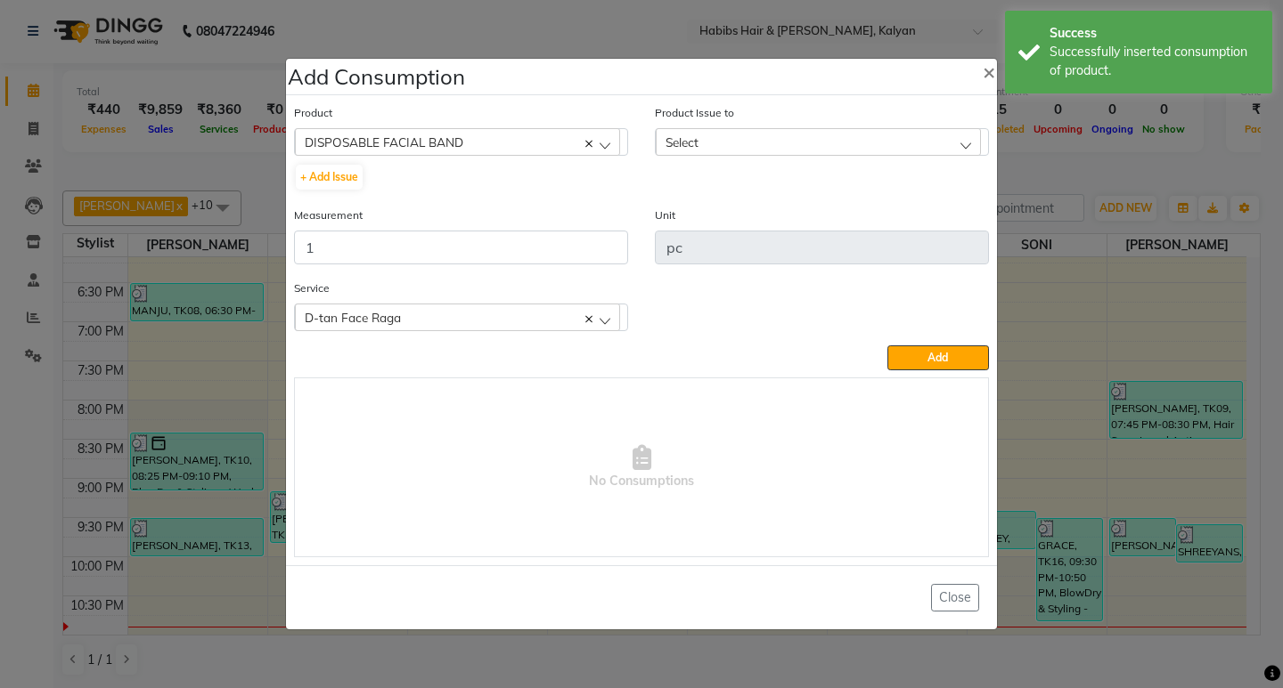
click at [785, 139] on div "Select" at bounding box center [818, 141] width 325 height 27
click at [839, 217] on label "2025-08-12, Issued to: , Balance: 32" at bounding box center [751, 219] width 175 height 16
click at [940, 350] on button "Add" at bounding box center [938, 358] width 102 height 25
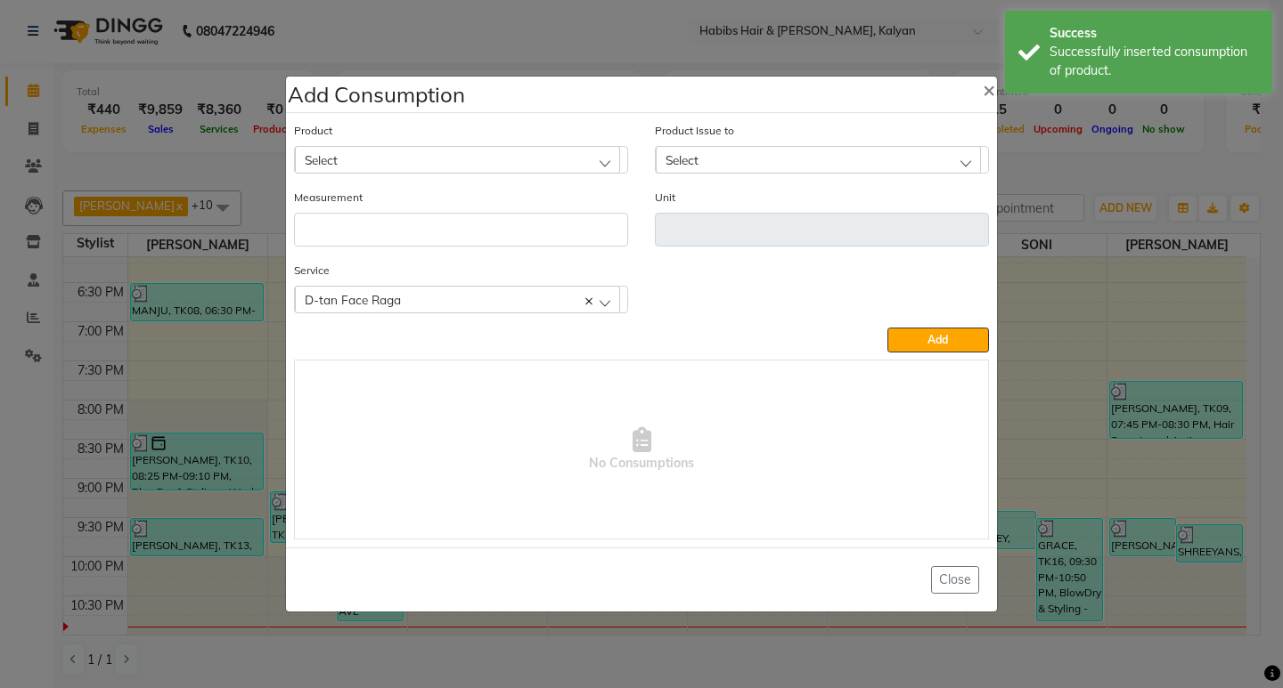
click at [422, 292] on div "D-tan Face Raga" at bounding box center [457, 299] width 325 height 27
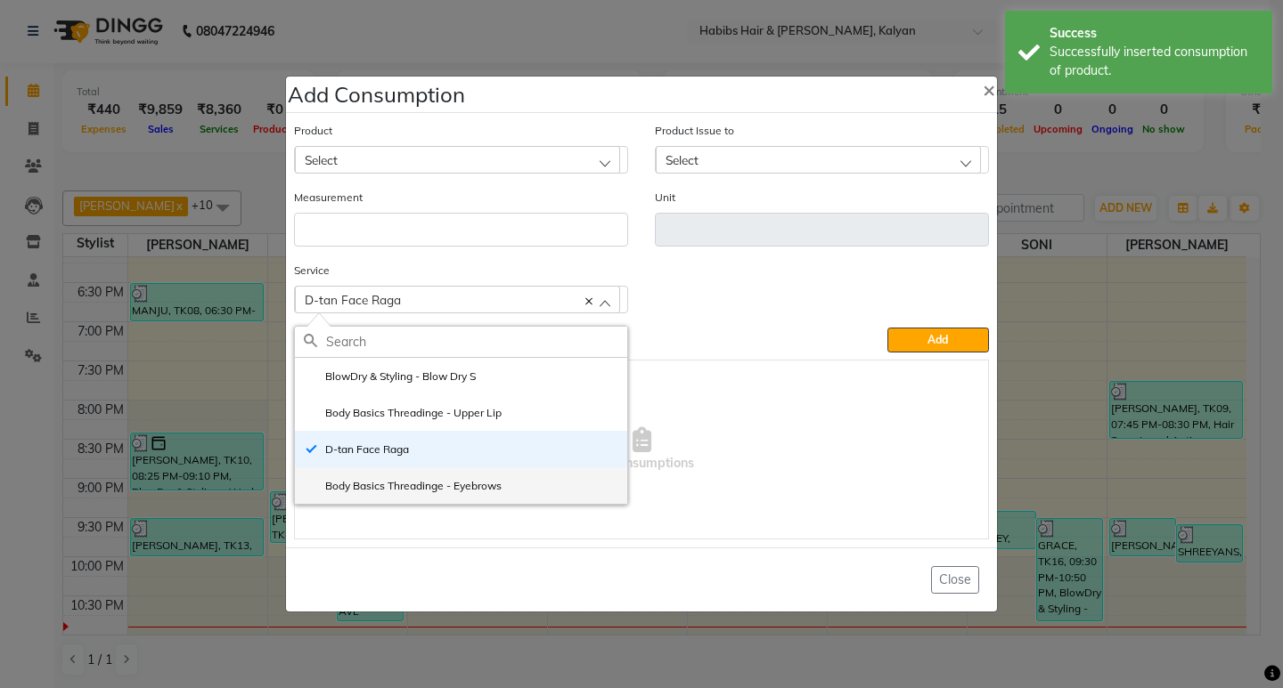
click at [428, 484] on label "Body Basics Threadinge - Eyebrows" at bounding box center [403, 486] width 198 height 16
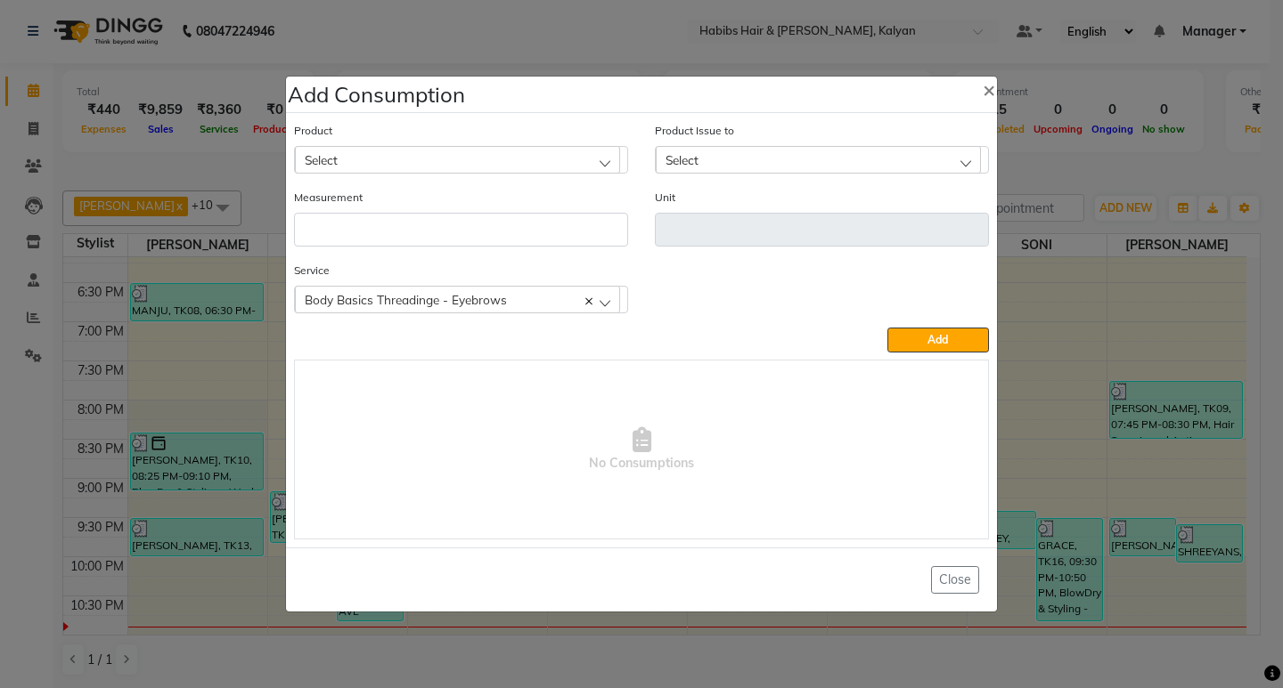
click at [1046, 184] on ngb-modal-window "Add Consumption × Product Select 001 BANANA POWDER 10GM Product Issue to Select…" at bounding box center [641, 344] width 1283 height 688
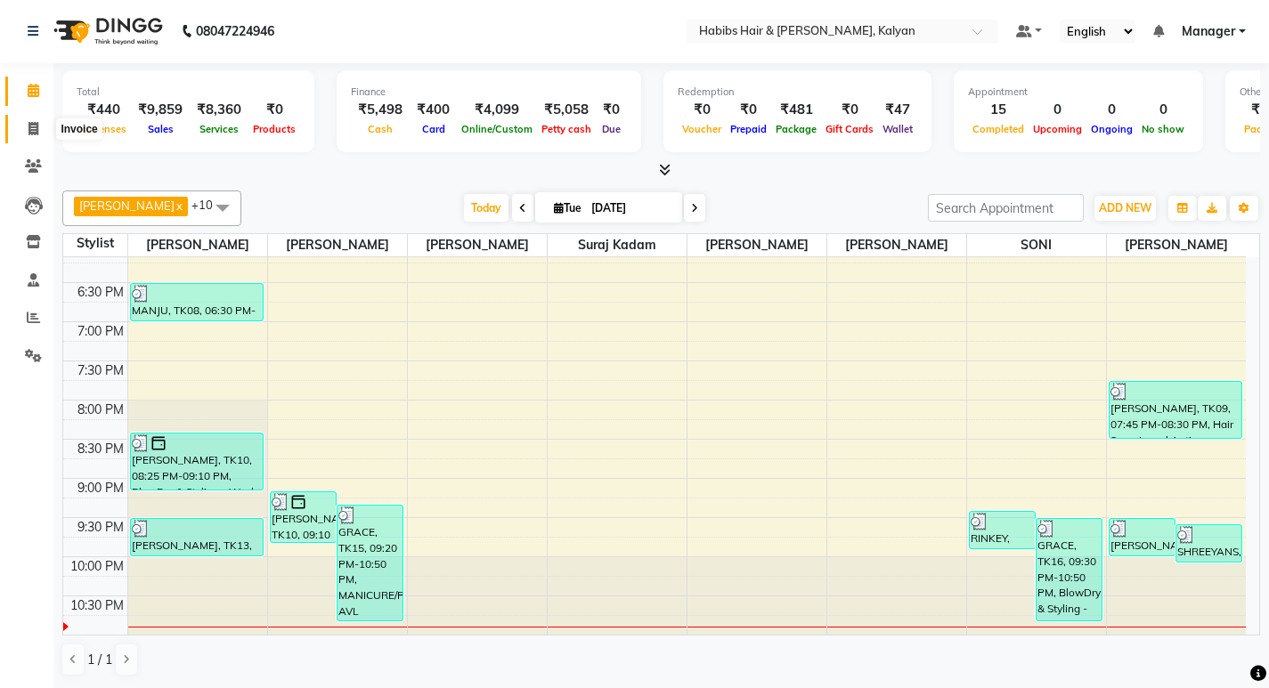
click at [27, 120] on span at bounding box center [33, 129] width 31 height 20
select select "8185"
select select "service"
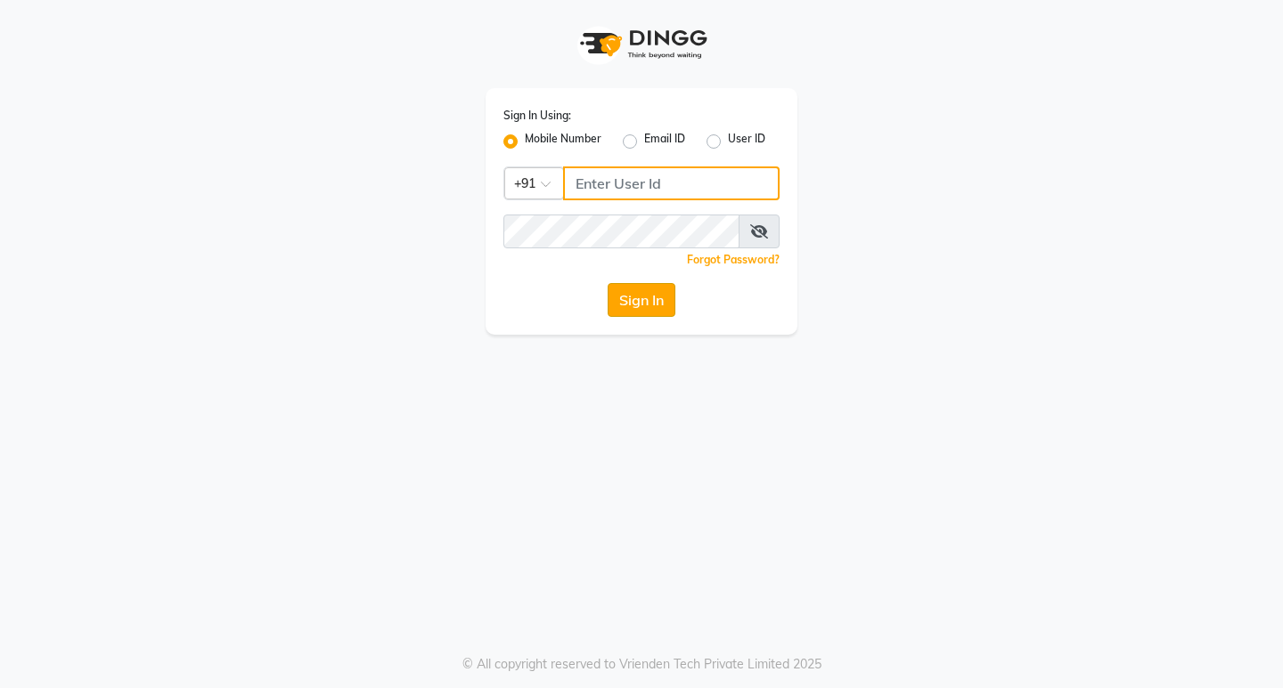
type input "9930166066"
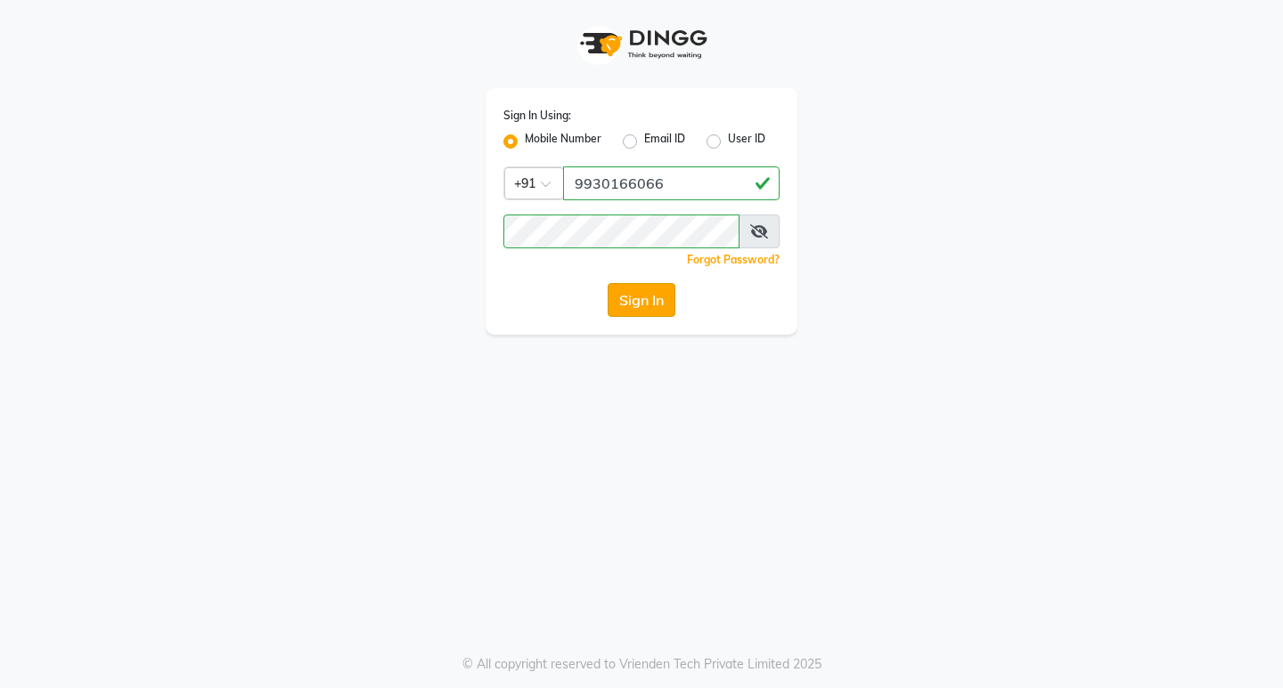
click at [651, 301] on button "Sign In" at bounding box center [641, 300] width 68 height 34
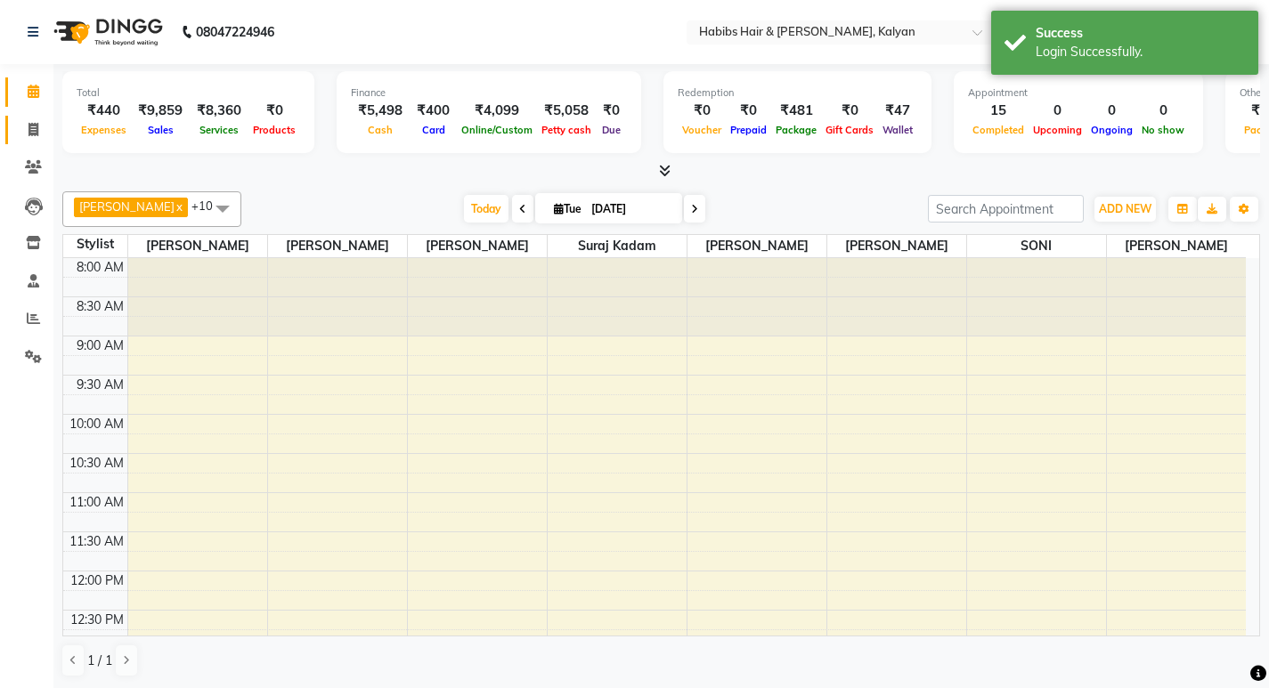
click at [14, 135] on link "Invoice" at bounding box center [26, 130] width 43 height 29
select select "8185"
select select "service"
